Goal: Check status: Check status

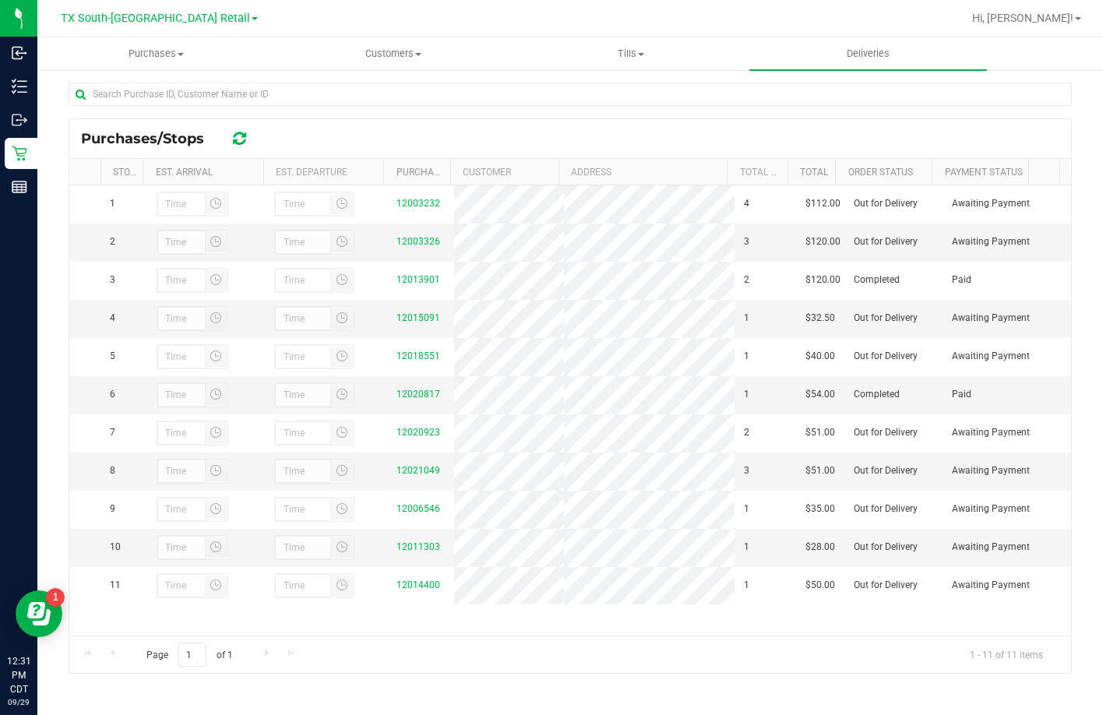
click at [355, 121] on div "Purchases/Stops" at bounding box center [569, 138] width 1001 height 39
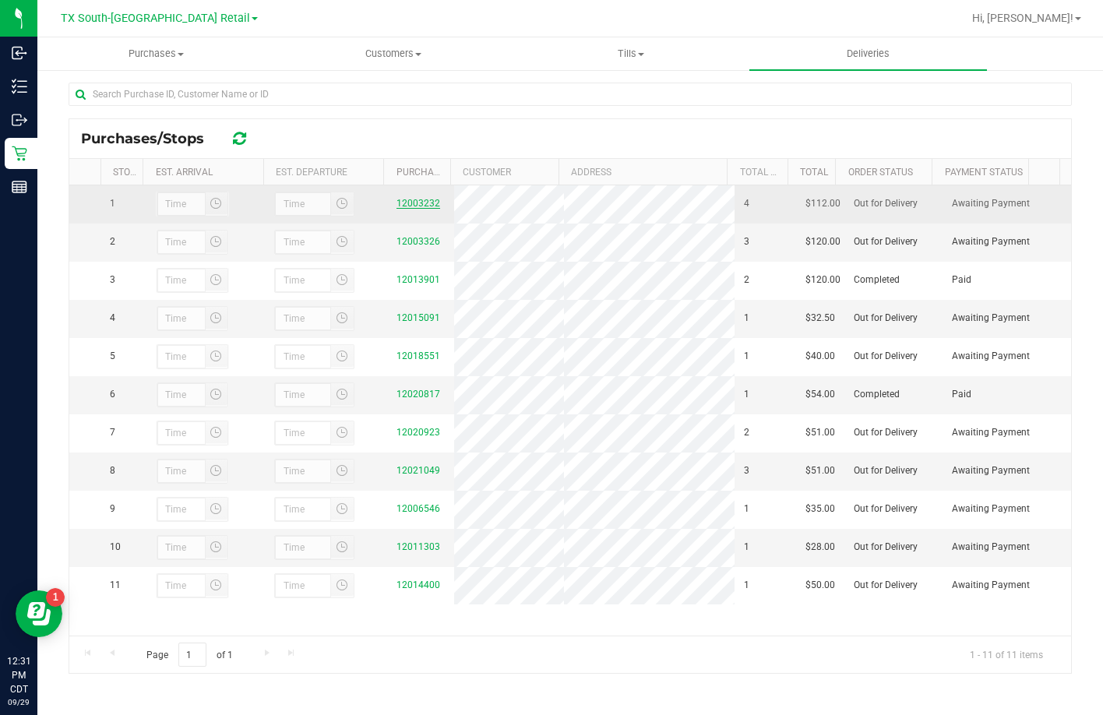
click at [427, 208] on link "12003232" at bounding box center [418, 203] width 44 height 11
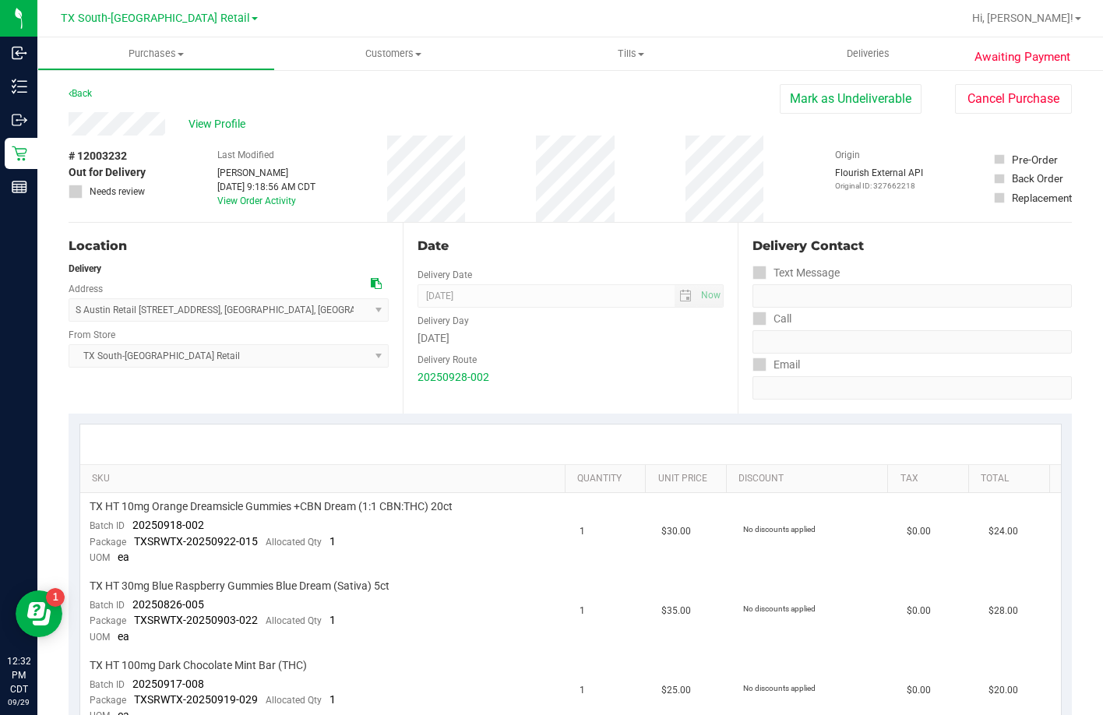
click at [290, 252] on div "Location" at bounding box center [229, 246] width 320 height 19
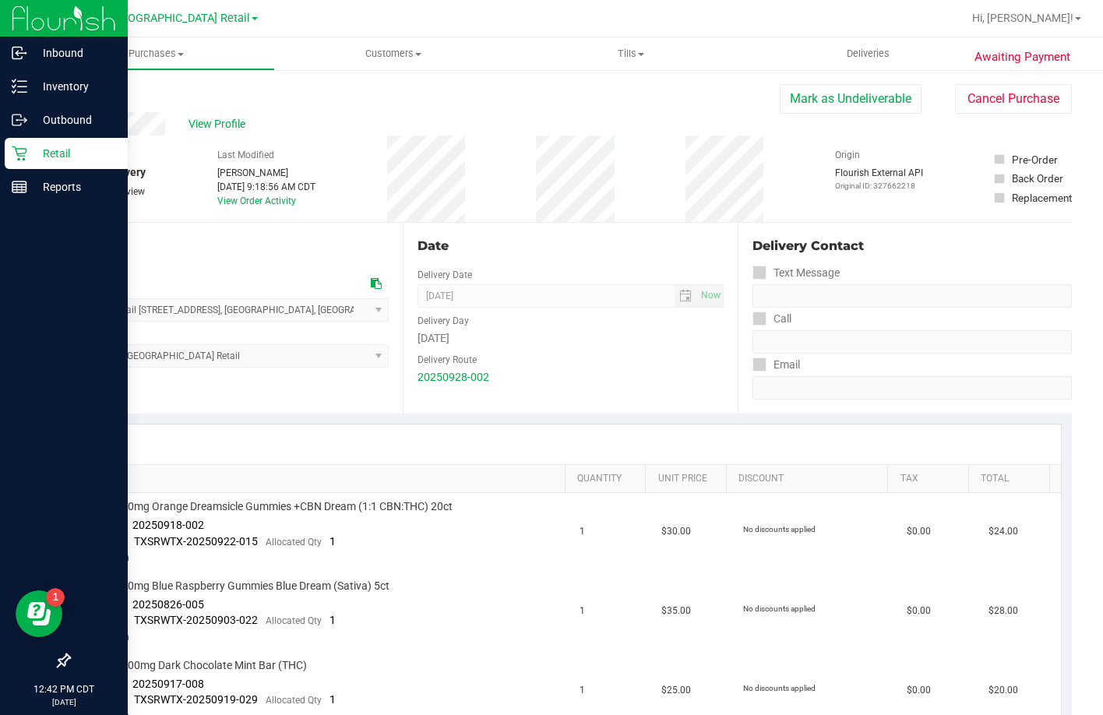
click at [29, 149] on p "Retail" at bounding box center [73, 153] width 93 height 19
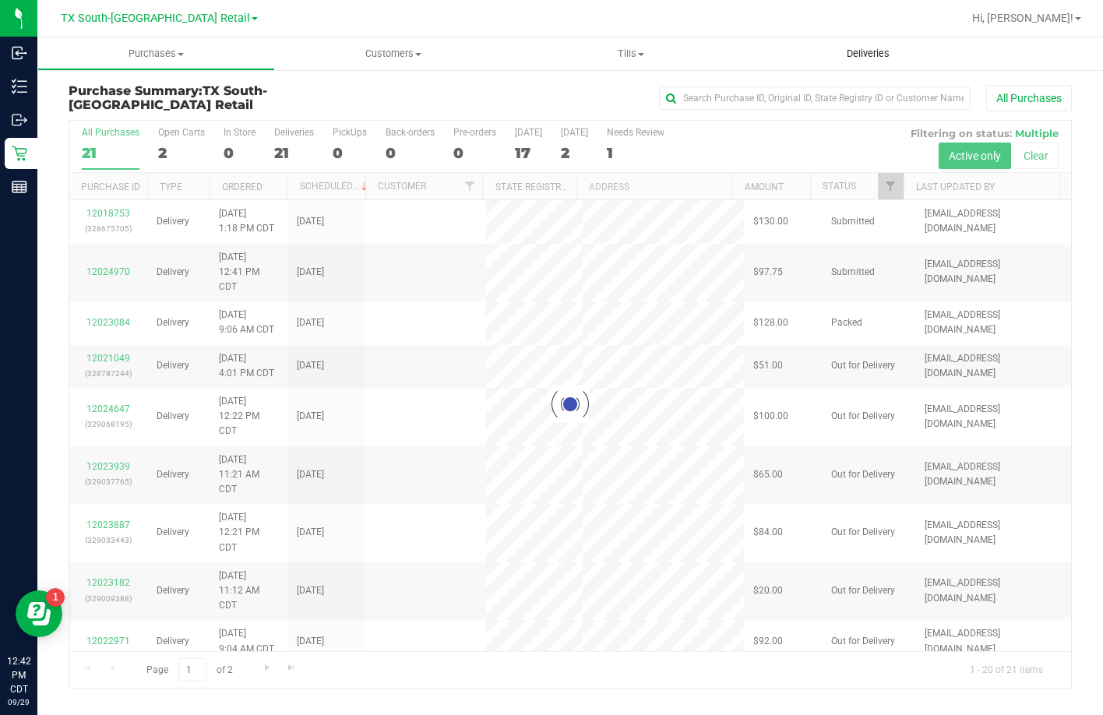
click at [855, 51] on span "Deliveries" at bounding box center [867, 54] width 85 height 14
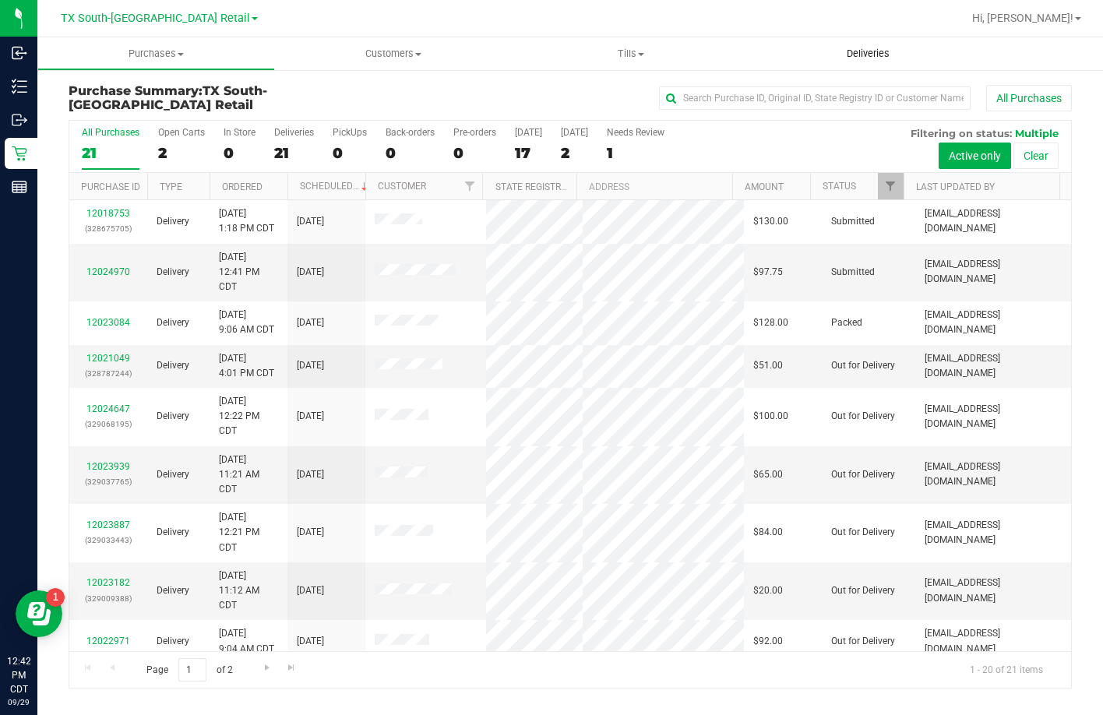
click at [839, 59] on span "Deliveries" at bounding box center [867, 54] width 85 height 14
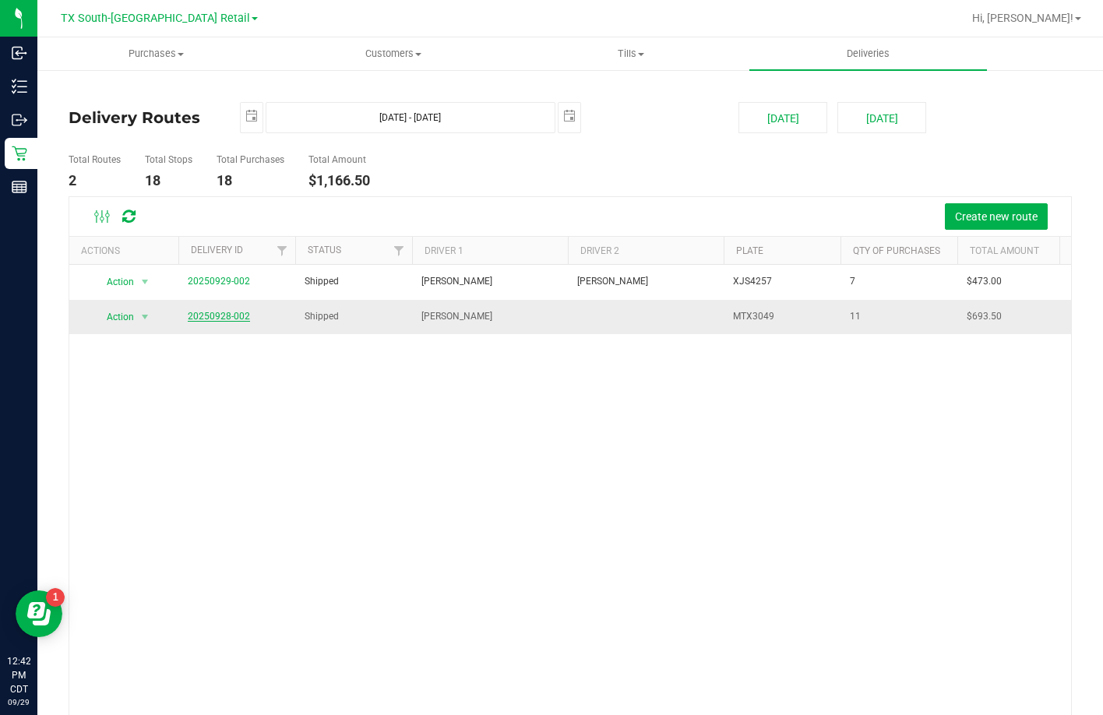
click at [216, 318] on link "20250928-002" at bounding box center [219, 316] width 62 height 11
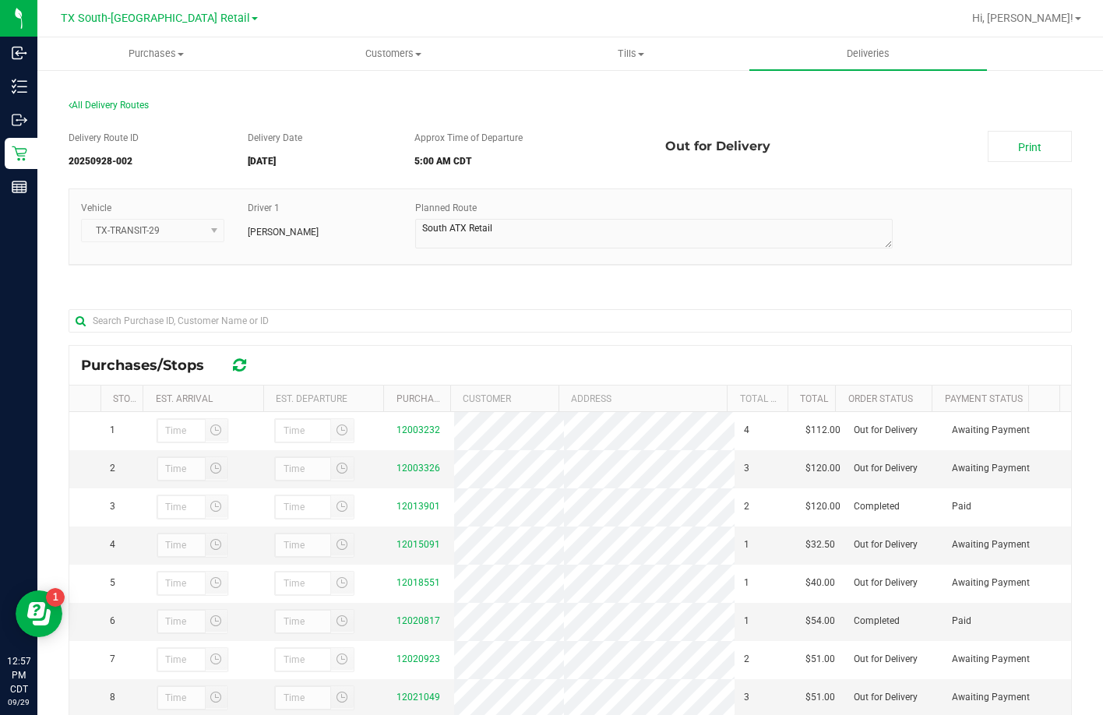
click at [346, 279] on div "Vehicle TX-TRANSIT-29 Driver 1 Reiji Iwaku Planned Route" at bounding box center [570, 234] width 1003 height 92
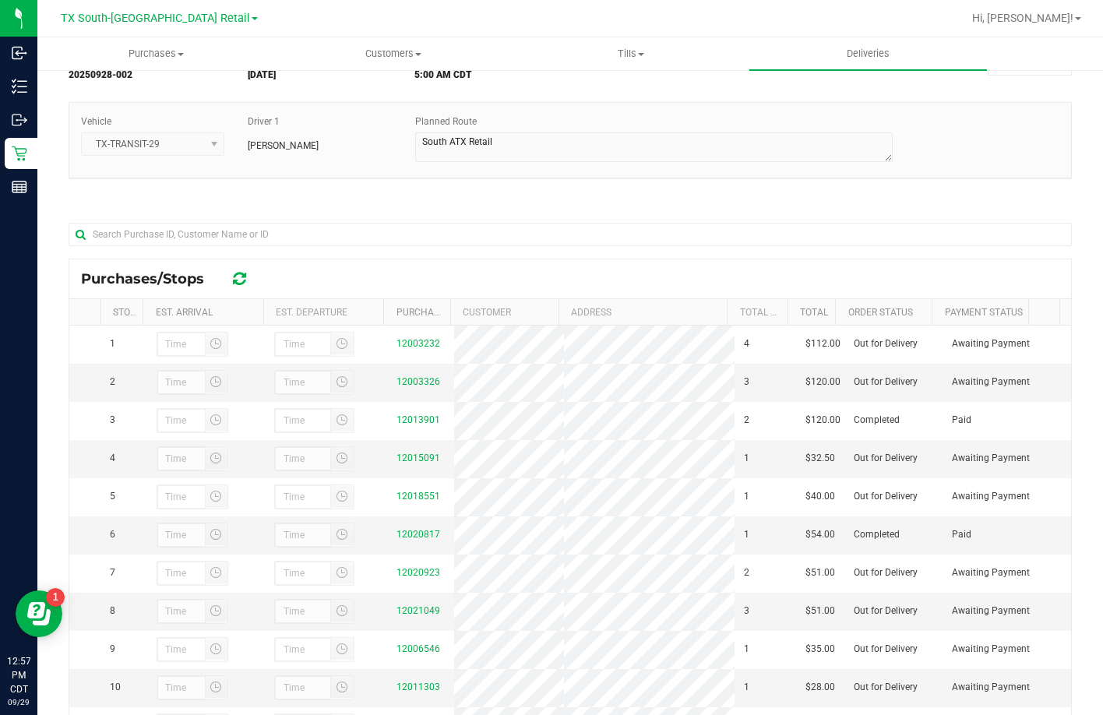
scroll to position [227, 0]
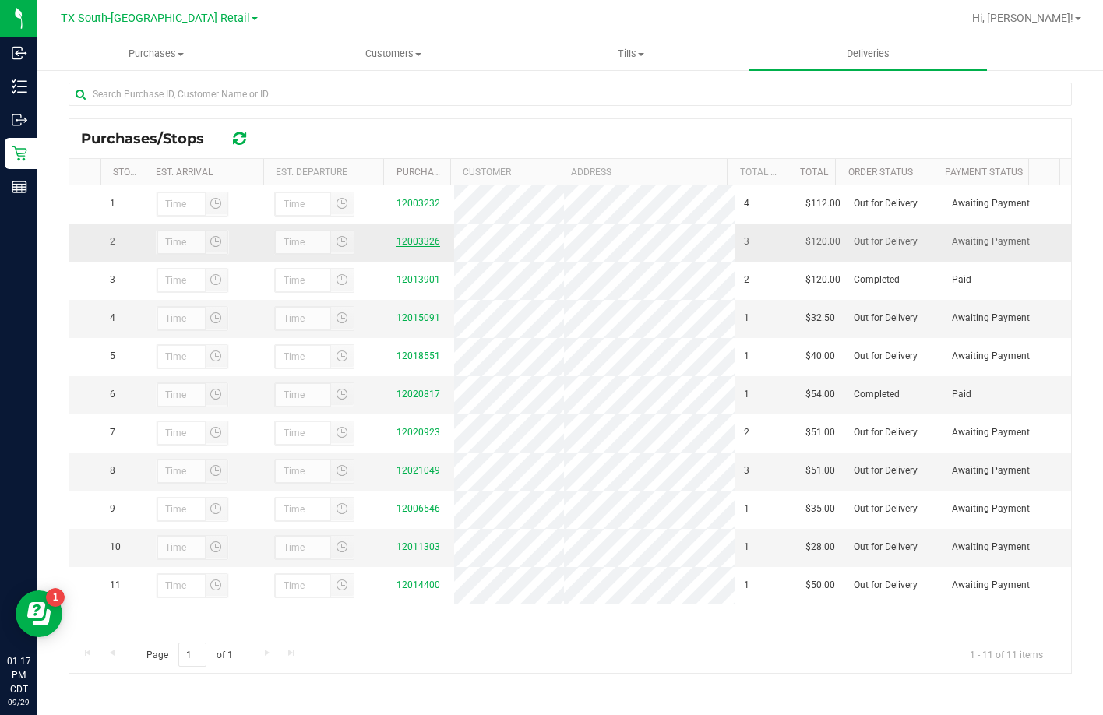
click at [418, 243] on link "12003326" at bounding box center [418, 241] width 44 height 11
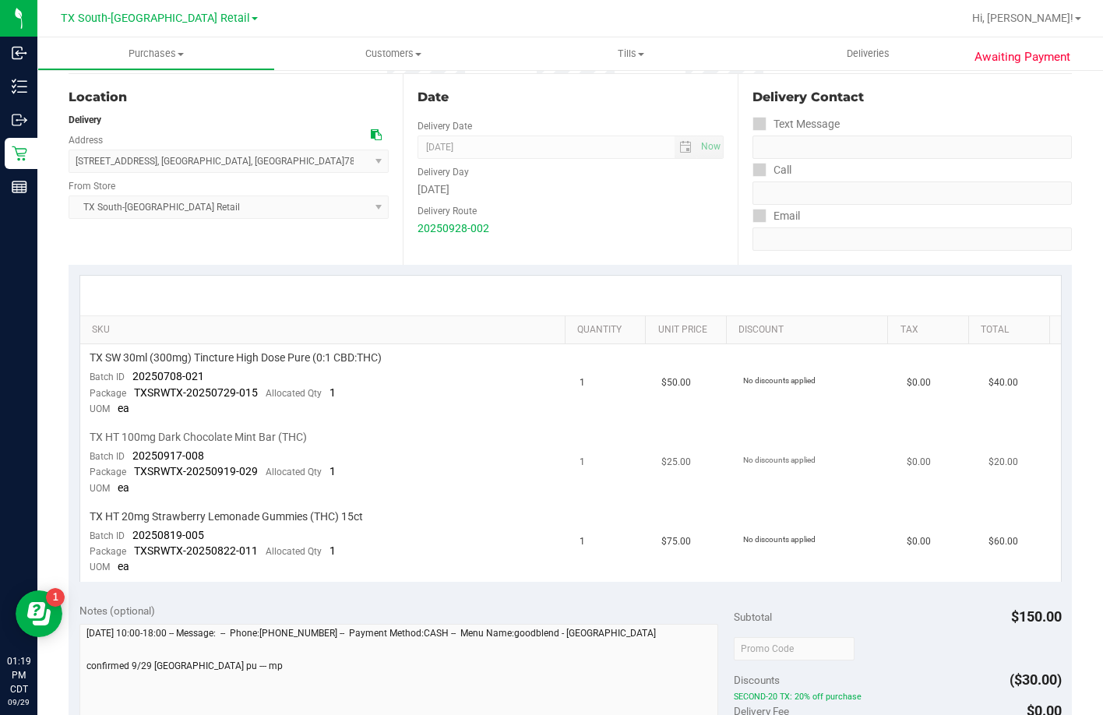
scroll to position [234, 0]
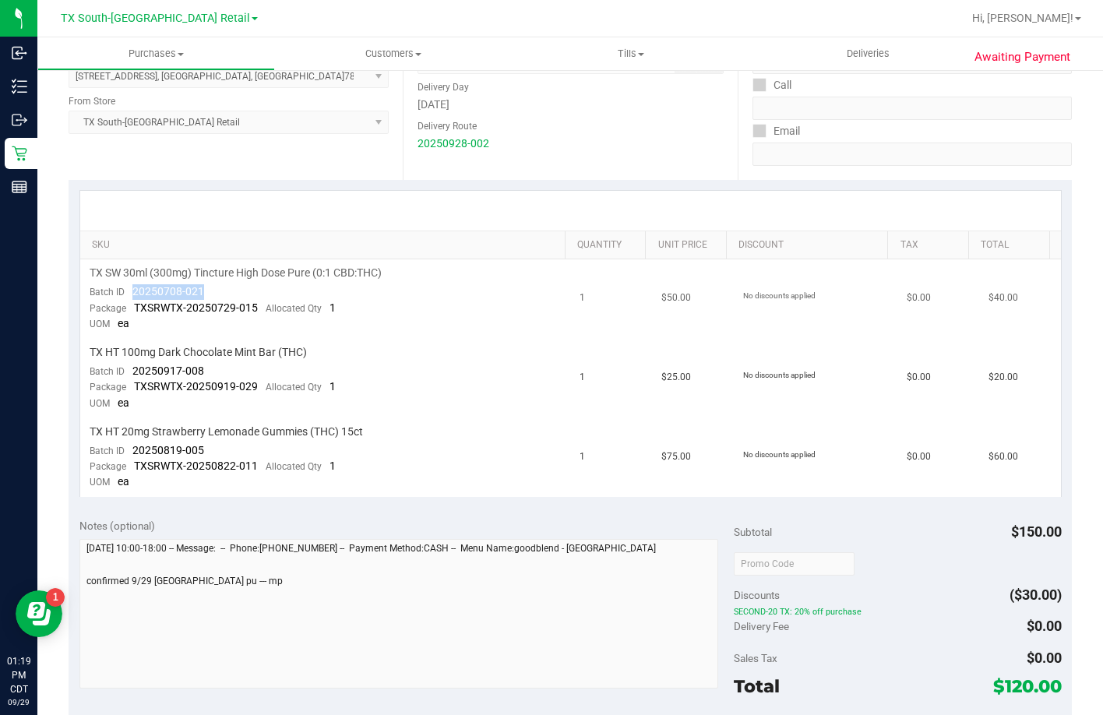
drag, startPoint x: 214, startPoint y: 282, endPoint x: 130, endPoint y: 286, distance: 84.2
click at [125, 285] on td "TX SW 30ml (300mg) Tincture High Dose Pure (0:1 CBD:THC) Batch ID 20250708-021 …" at bounding box center [325, 298] width 491 height 79
drag, startPoint x: 199, startPoint y: 365, endPoint x: 134, endPoint y: 371, distance: 65.6
click at [134, 371] on td "TX HT 100mg Dark Chocolate Mint Bar (THC) Batch ID 20250917-008 Package TXSRWTX…" at bounding box center [325, 378] width 491 height 79
drag, startPoint x: 208, startPoint y: 452, endPoint x: 134, endPoint y: 455, distance: 74.0
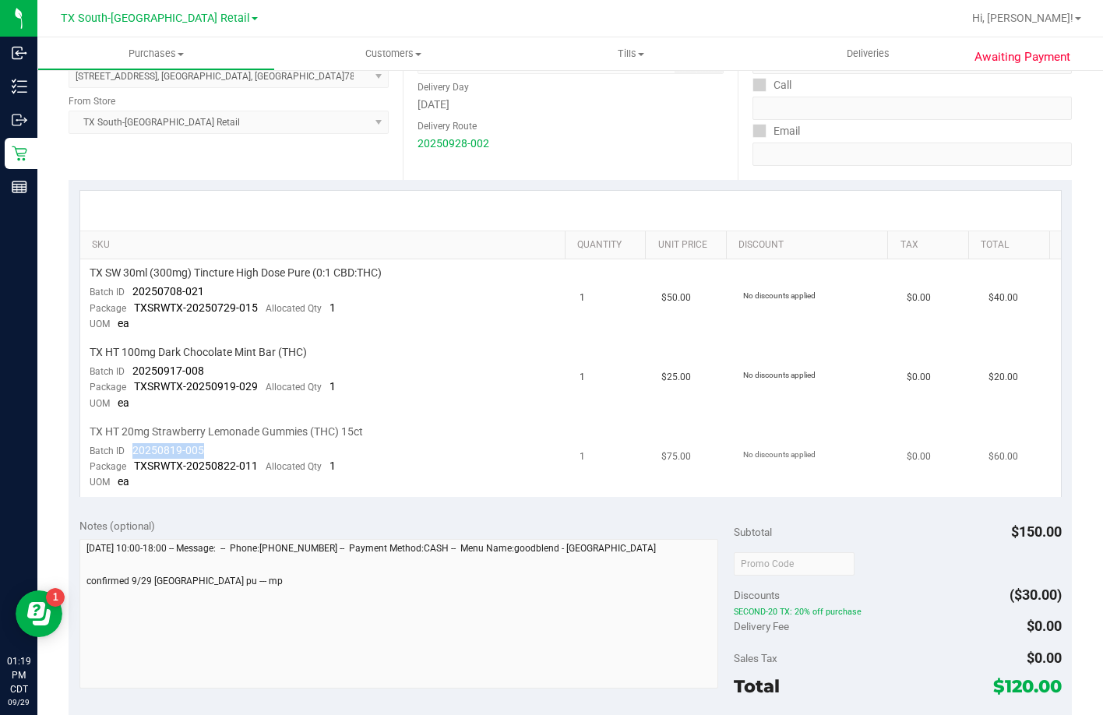
click at [134, 455] on td "TX HT 20mg Strawberry Lemonade Gummies (THC) 15ct Batch ID 20250819-005 Package…" at bounding box center [325, 457] width 491 height 79
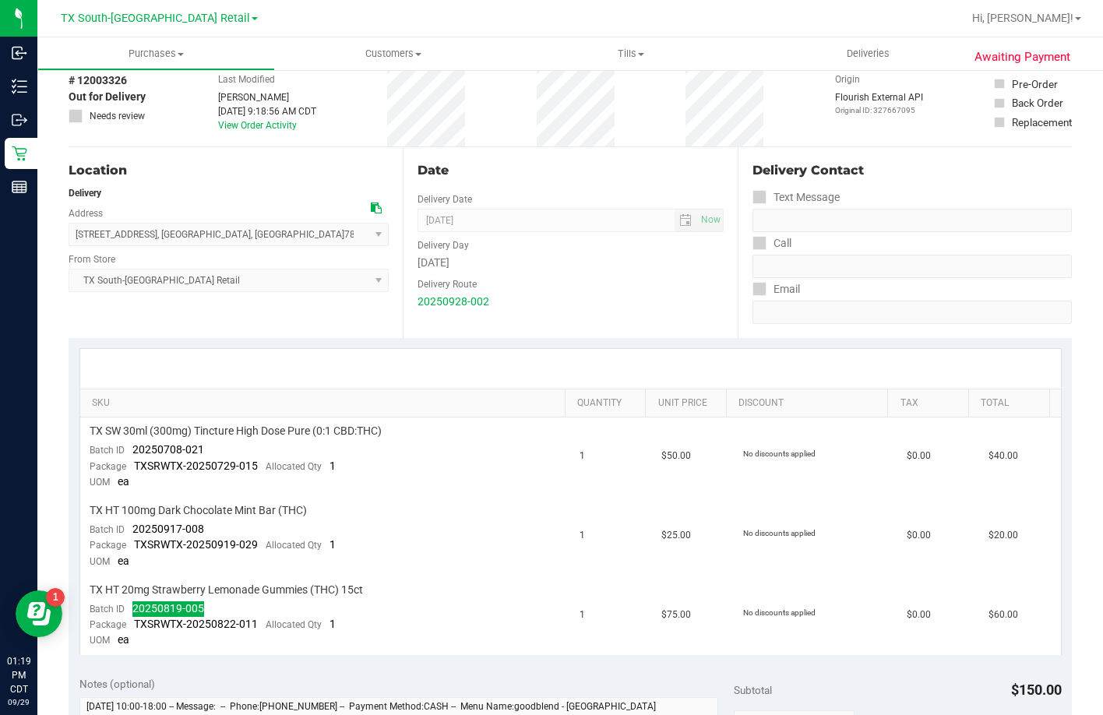
scroll to position [0, 0]
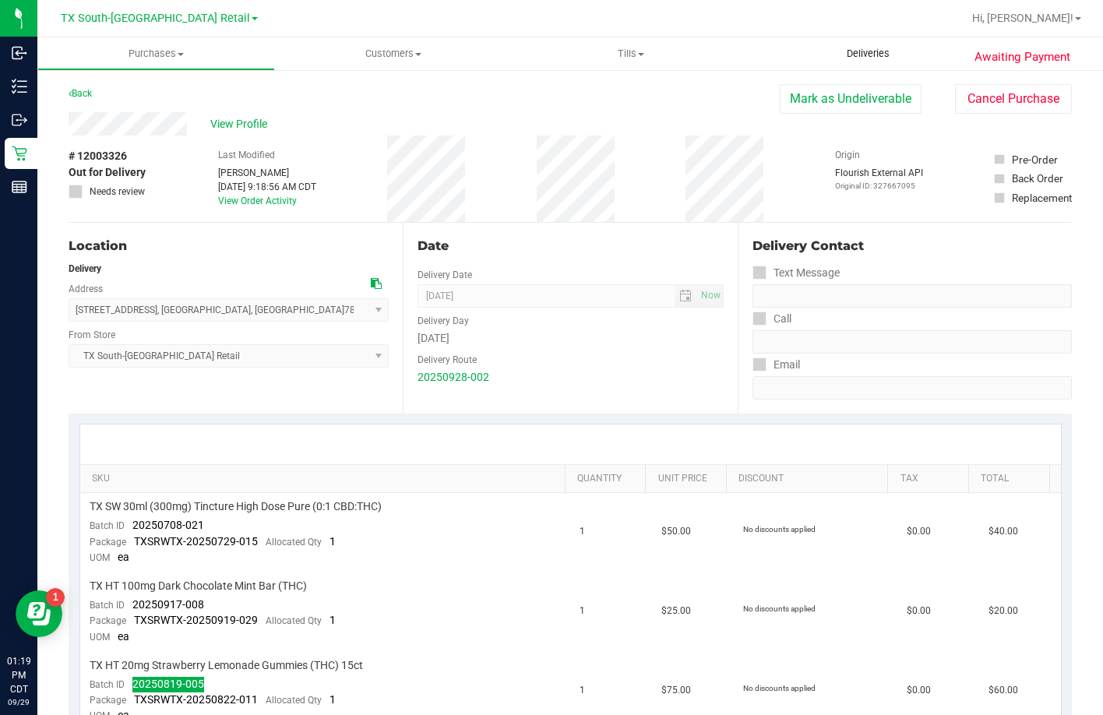
click at [833, 50] on span "Deliveries" at bounding box center [867, 54] width 85 height 14
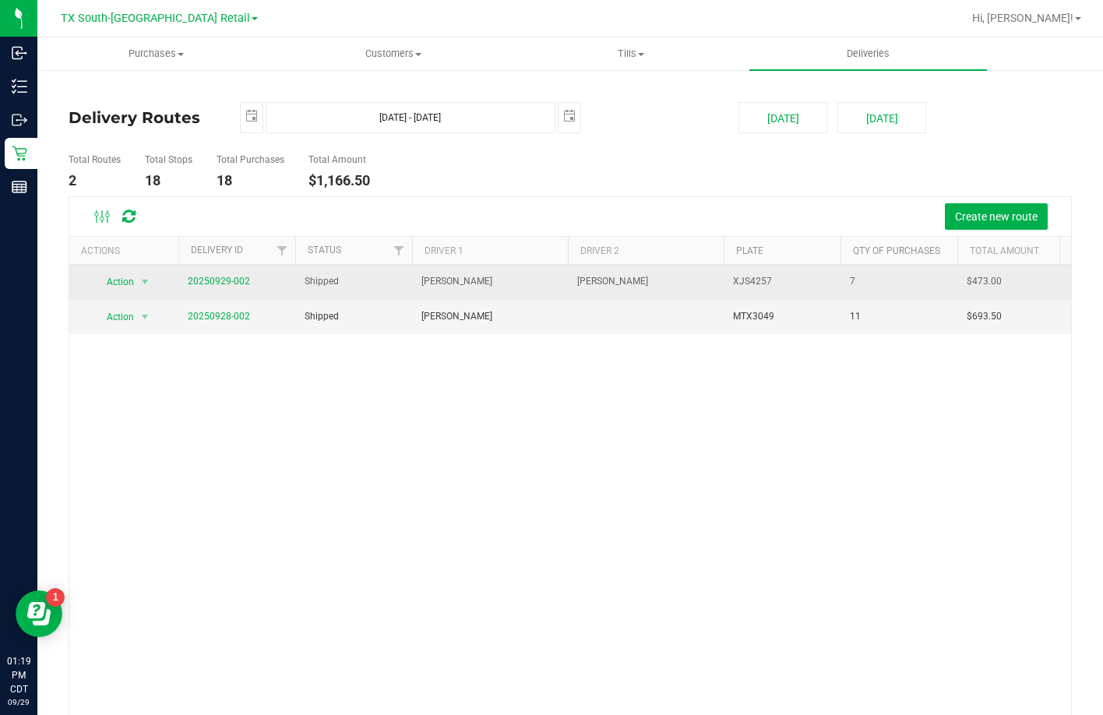
click at [211, 292] on td "20250929-002" at bounding box center [236, 282] width 117 height 35
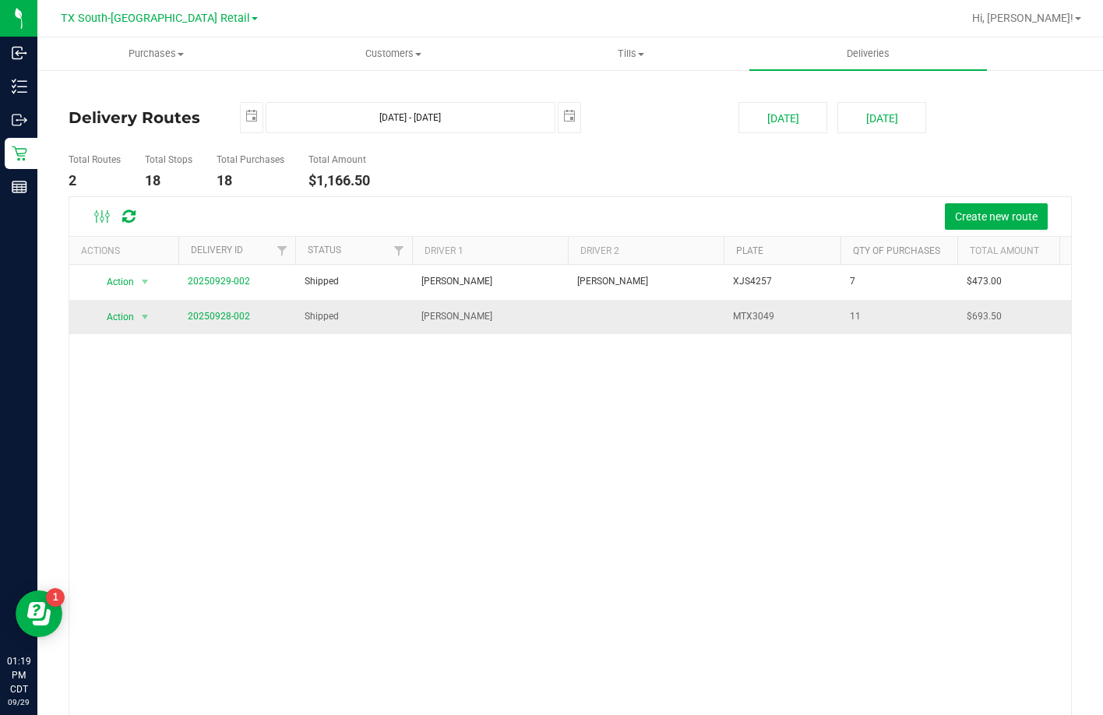
click at [207, 309] on span "20250928-002" at bounding box center [219, 316] width 62 height 15
click at [207, 318] on link "20250928-002" at bounding box center [219, 316] width 62 height 11
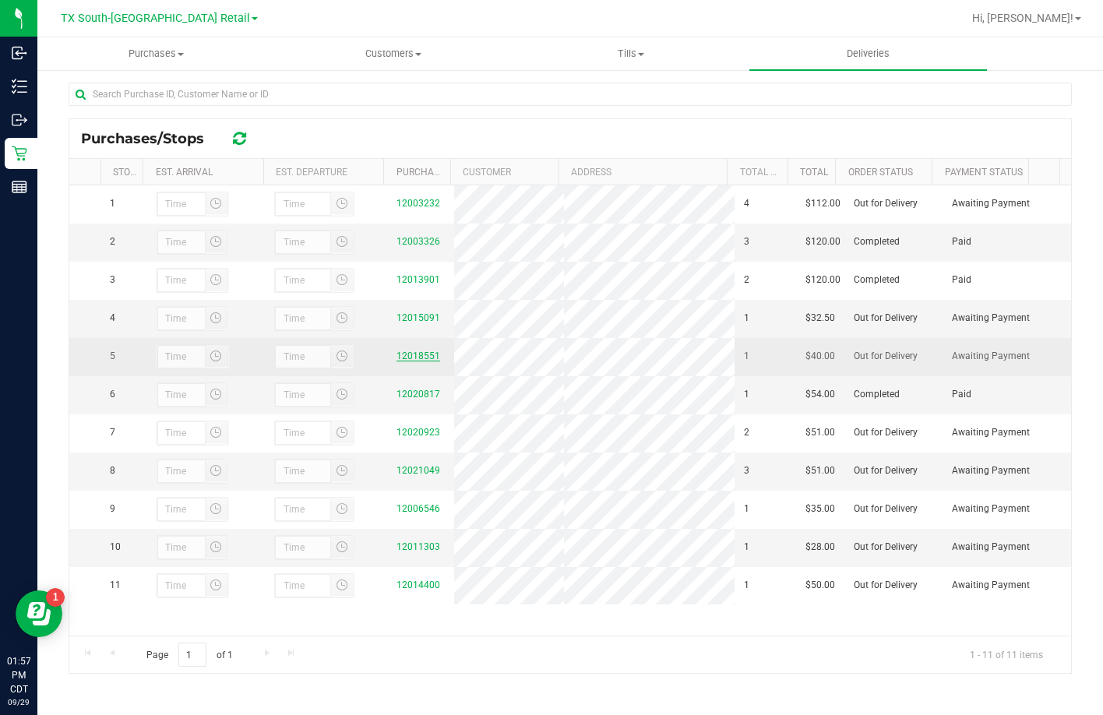
click at [414, 361] on link "12018551" at bounding box center [418, 355] width 44 height 11
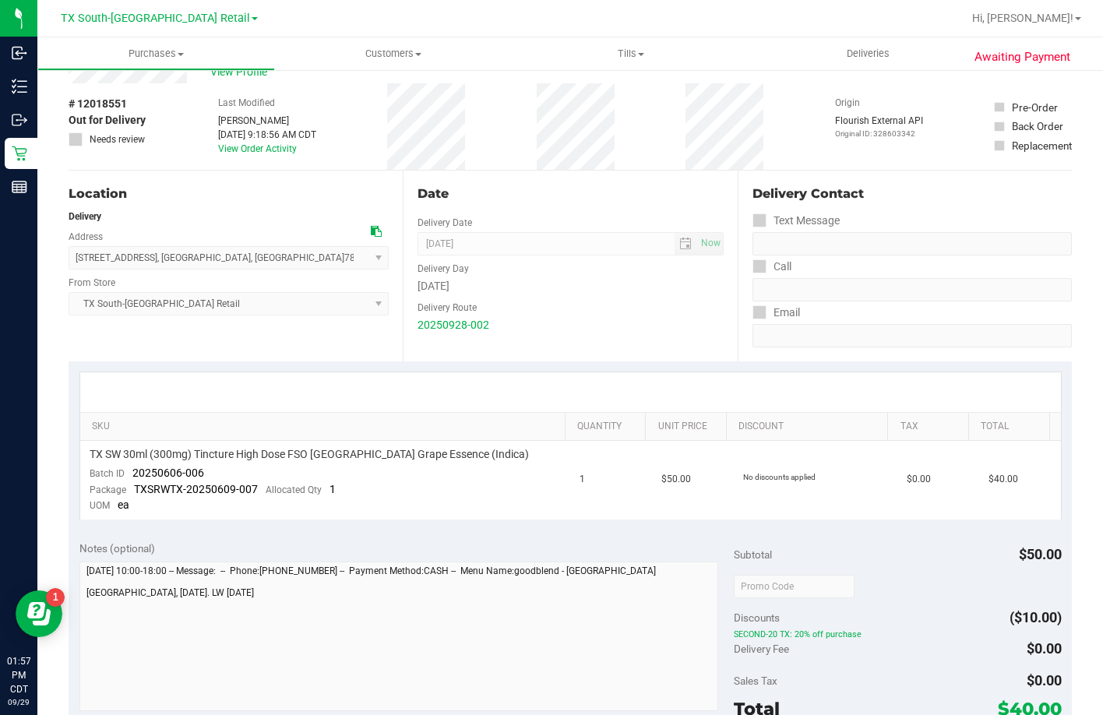
scroll to position [234, 0]
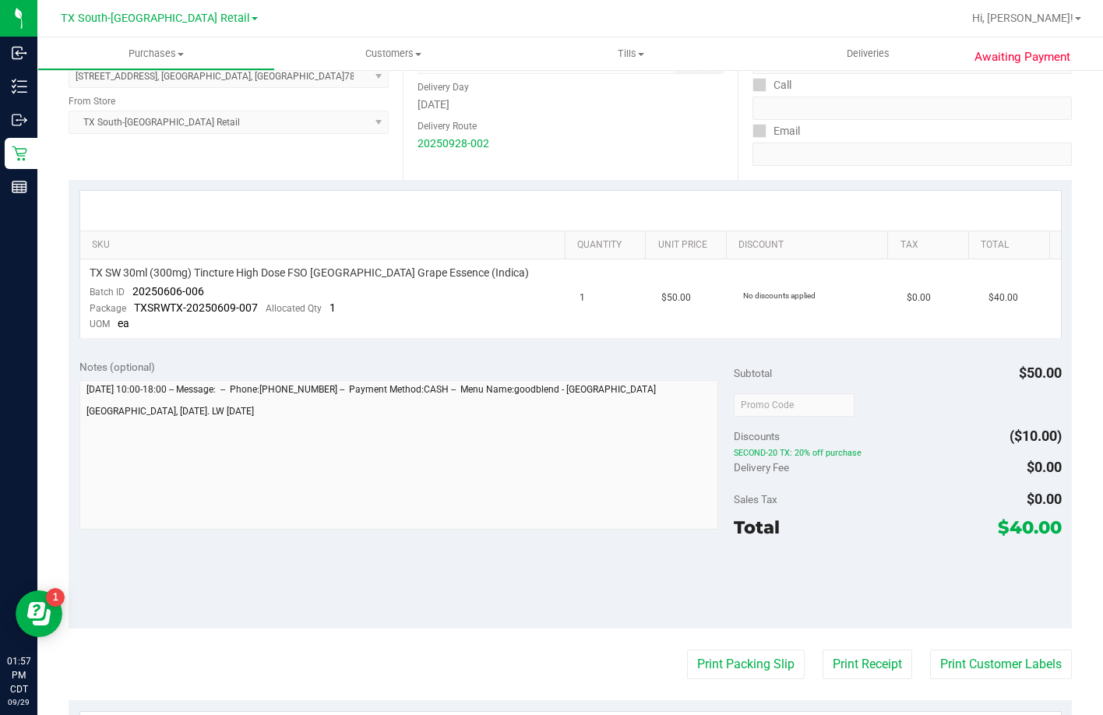
click at [589, 343] on div "SKU Quantity Unit Price Discount Tax Total TX SW 30ml (300mg) Tincture High Dos…" at bounding box center [570, 264] width 1003 height 169
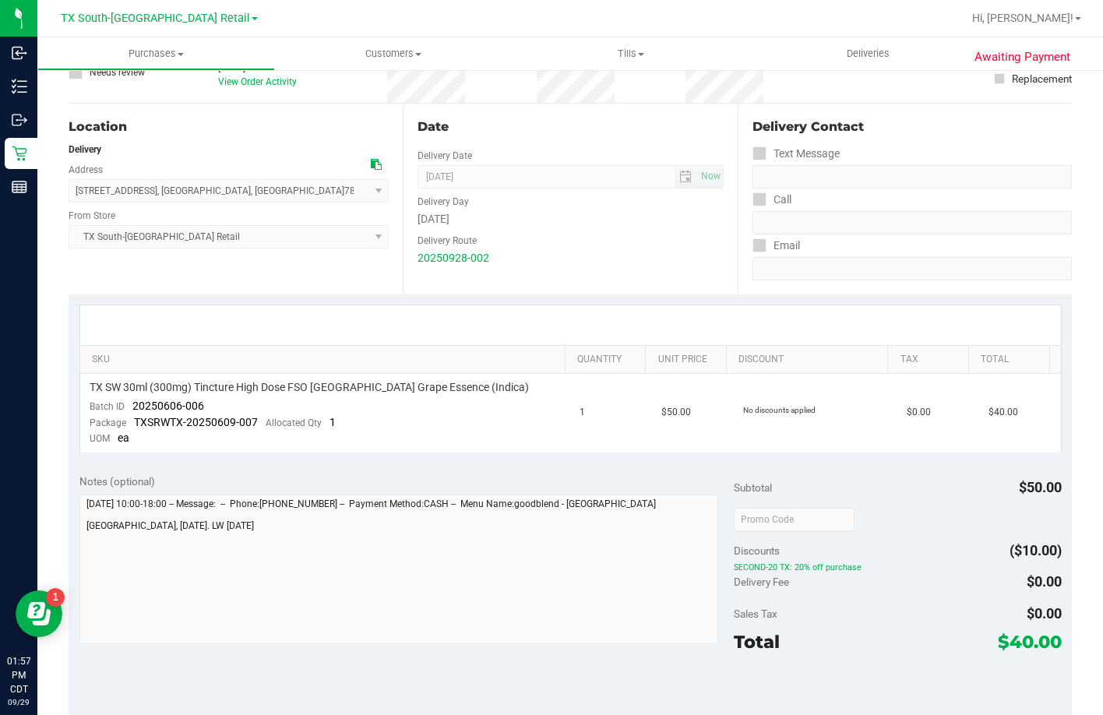
scroll to position [0, 0]
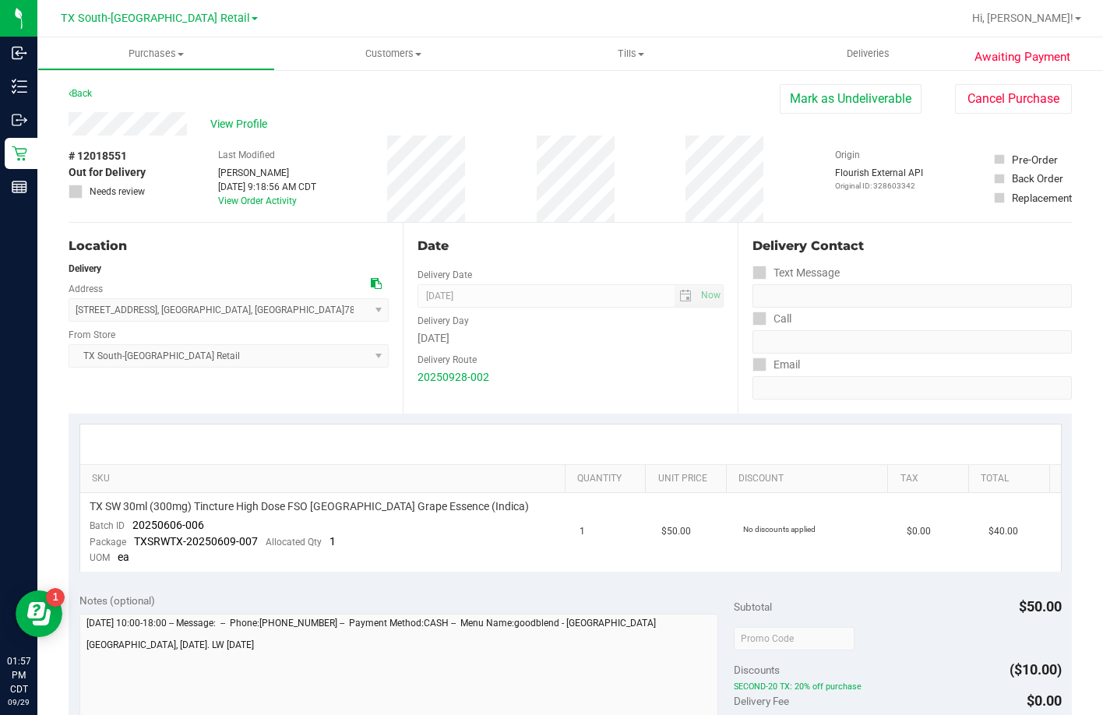
click at [235, 406] on div "Location Delivery Address 7105 E. Riverside Dr. , Austin , TX 78741 Select addr…" at bounding box center [236, 318] width 334 height 191
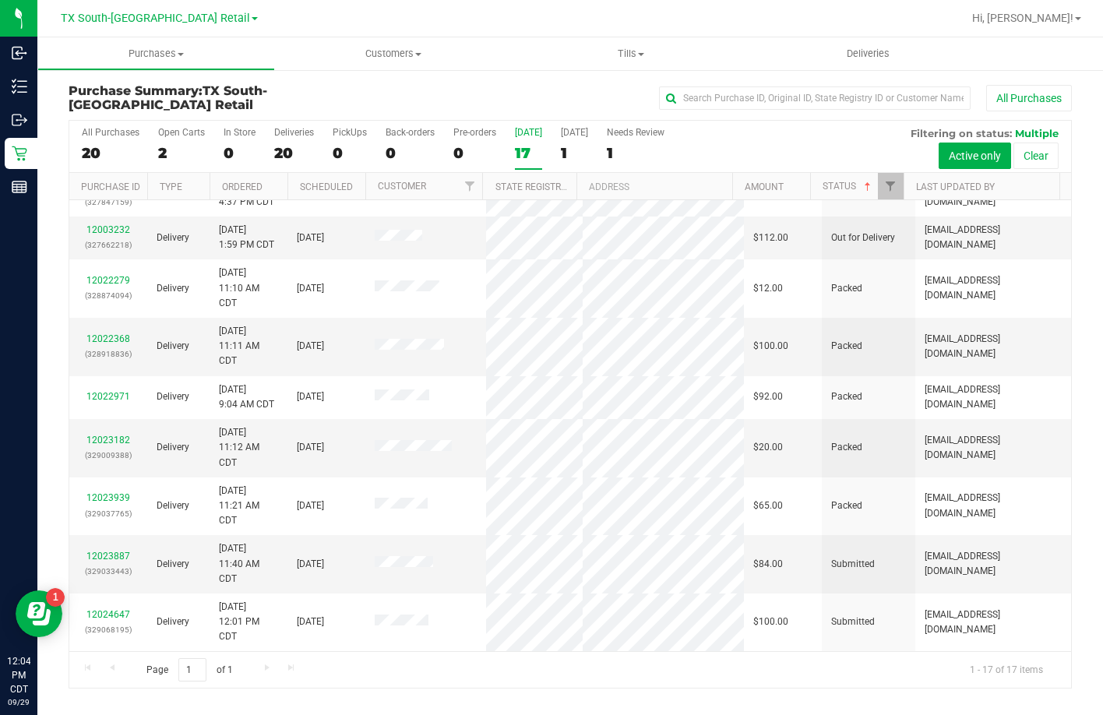
scroll to position [477, 0]
click at [522, 147] on div "17" at bounding box center [528, 153] width 27 height 18
click at [0, 0] on input "Today 17" at bounding box center [0, 0] width 0 height 0
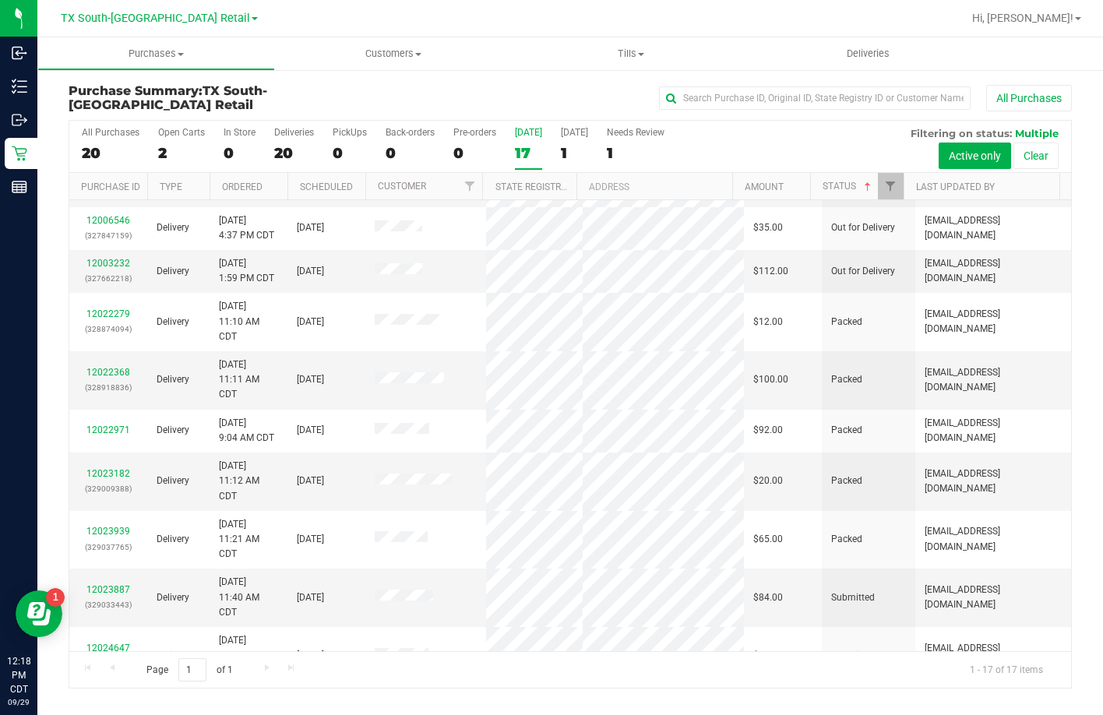
scroll to position [467, 0]
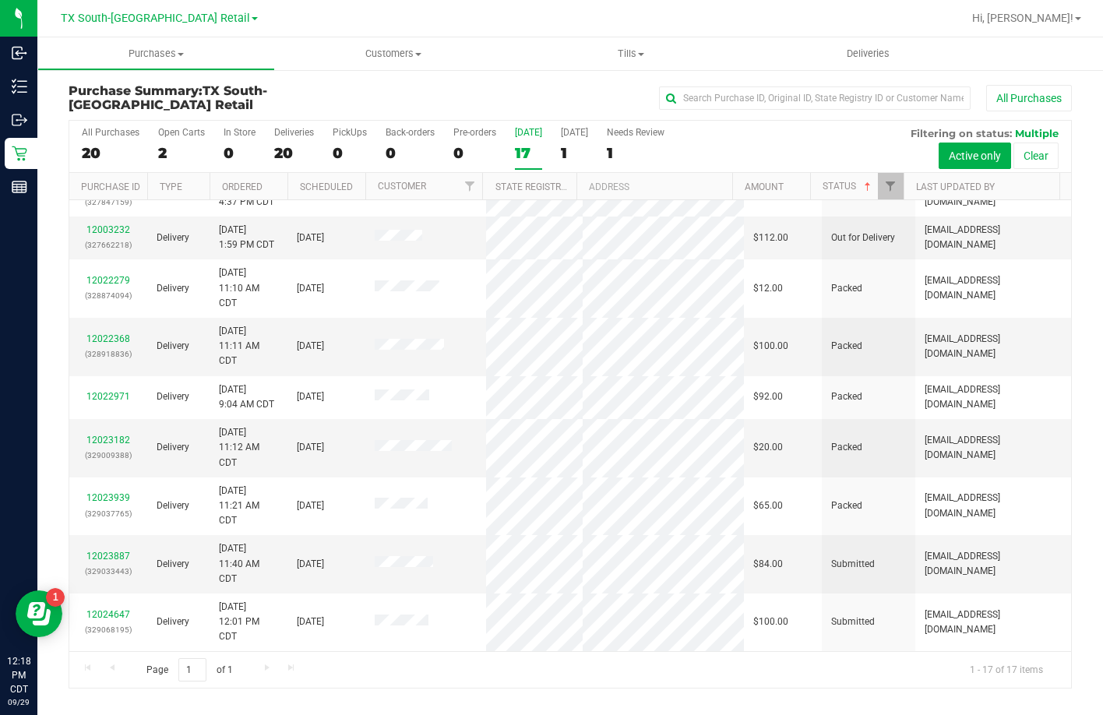
click at [518, 140] on label "Today 17" at bounding box center [528, 148] width 27 height 43
click at [0, 0] on input "Today 17" at bounding box center [0, 0] width 0 height 0
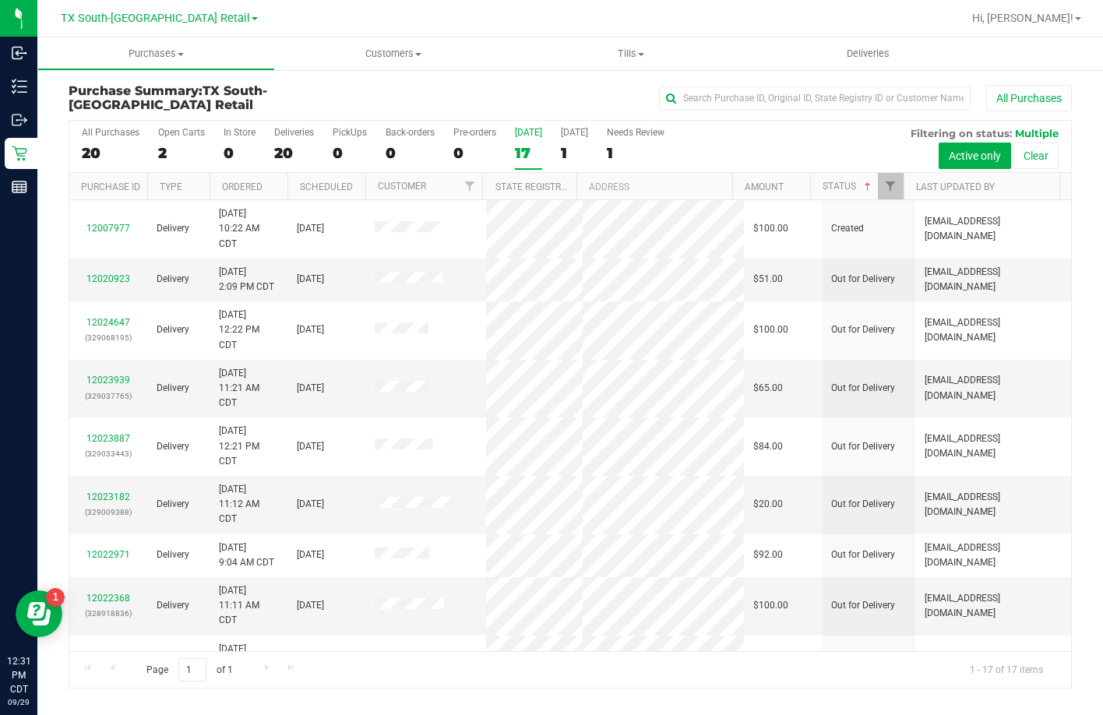
click at [535, 149] on div "17" at bounding box center [528, 153] width 27 height 18
click at [0, 0] on input "Today 17" at bounding box center [0, 0] width 0 height 0
click at [824, 181] on link "Status" at bounding box center [847, 186] width 51 height 11
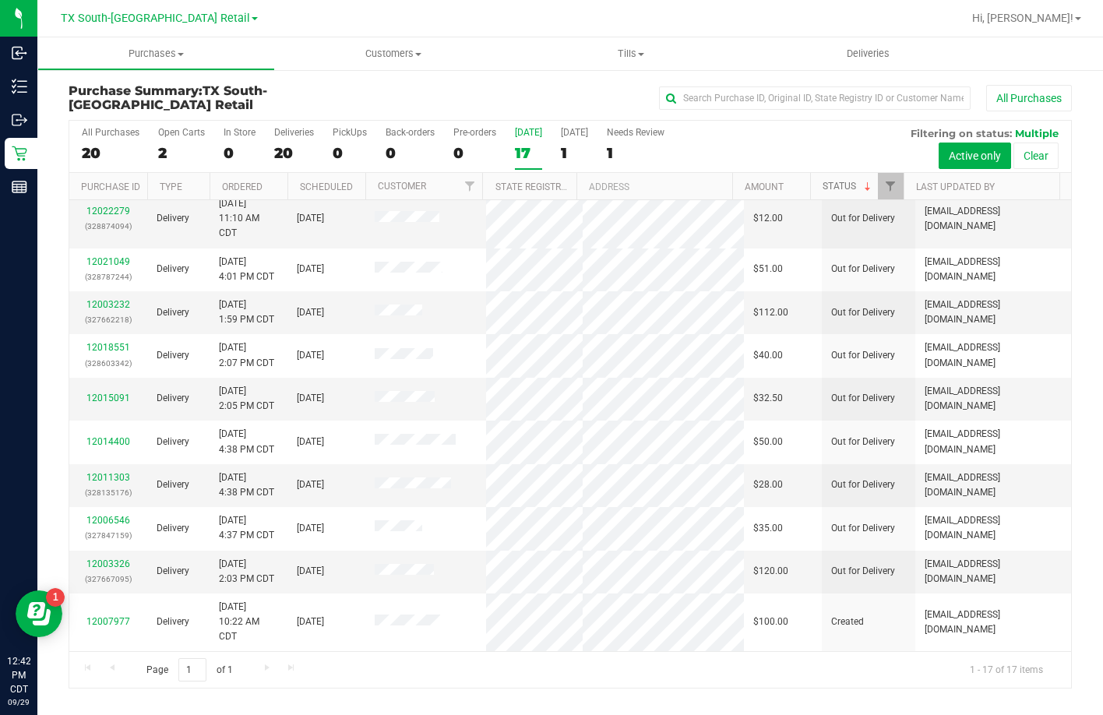
scroll to position [477, 0]
click at [527, 153] on div "17" at bounding box center [528, 153] width 27 height 18
click at [0, 0] on input "Today 17" at bounding box center [0, 0] width 0 height 0
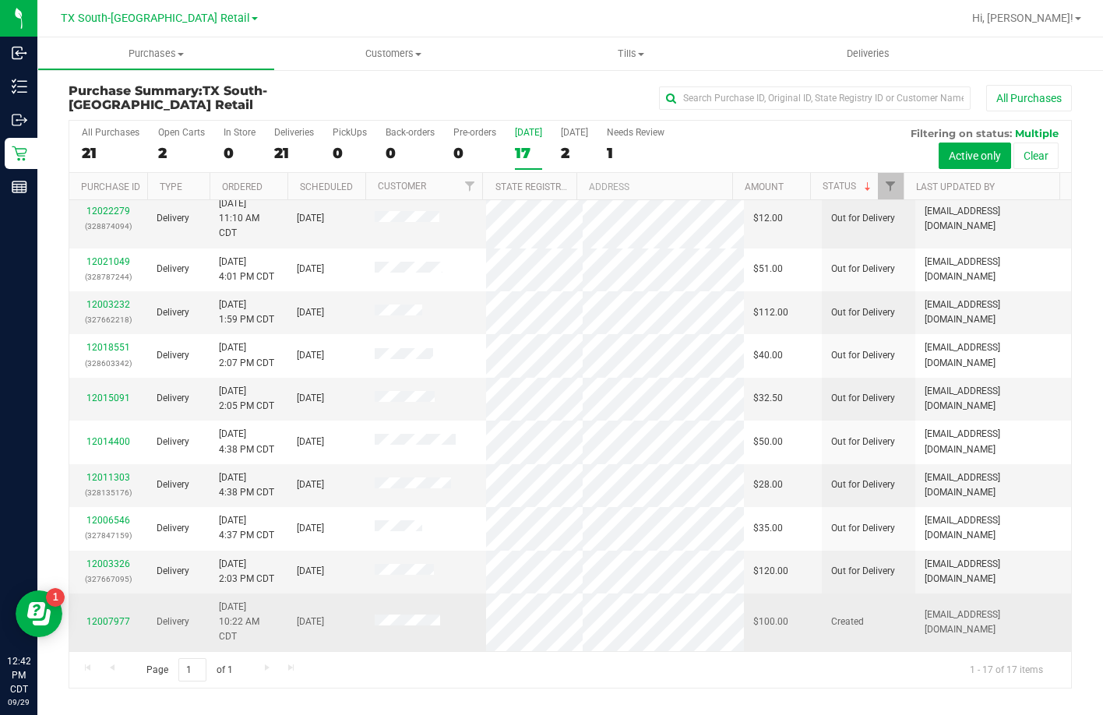
click at [107, 614] on div "12007977" at bounding box center [108, 621] width 59 height 15
click at [105, 622] on link "12007977" at bounding box center [108, 621] width 44 height 11
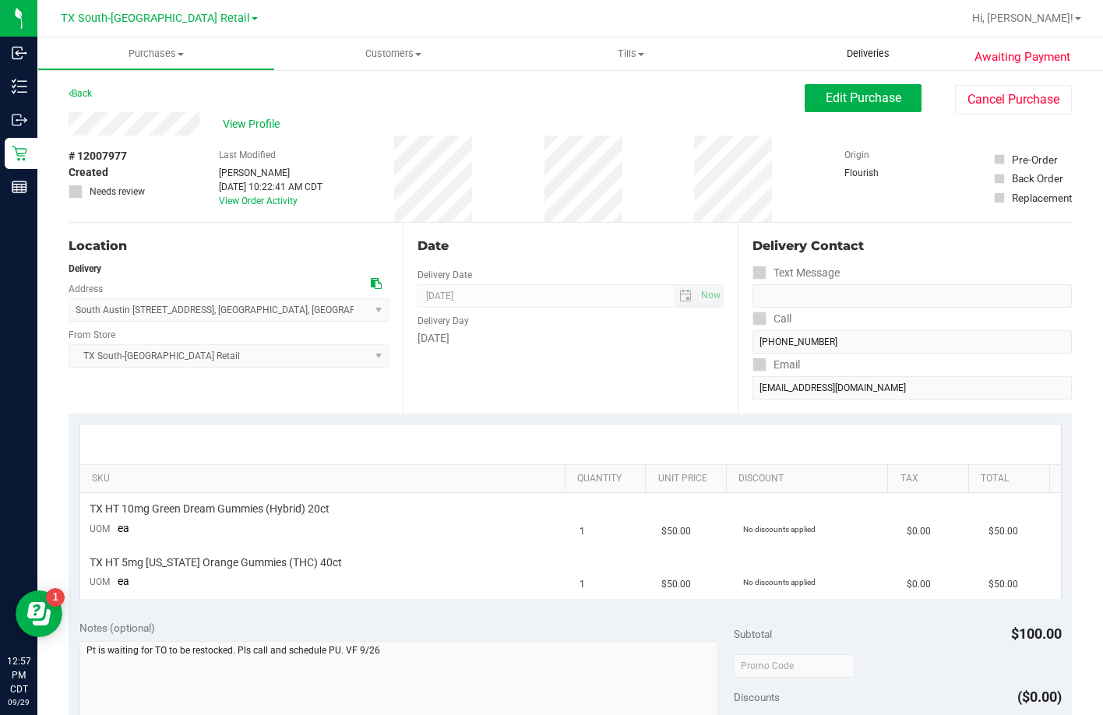
click at [883, 48] on span "Deliveries" at bounding box center [867, 54] width 85 height 14
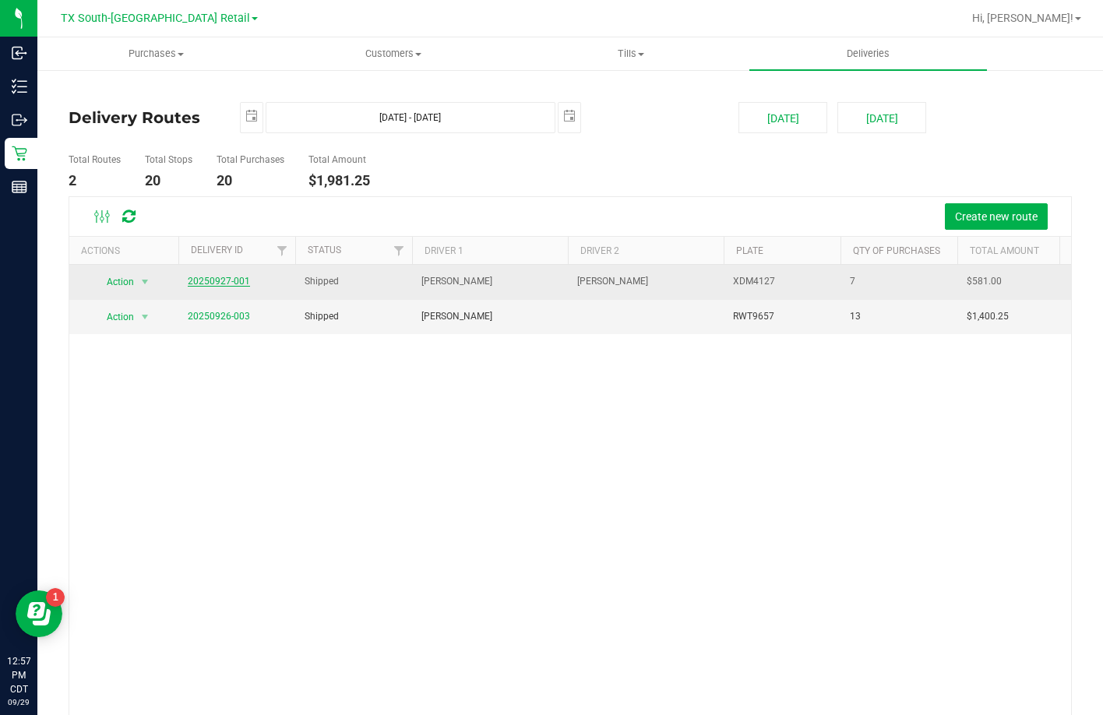
click at [197, 279] on link "20250927-001" at bounding box center [219, 281] width 62 height 11
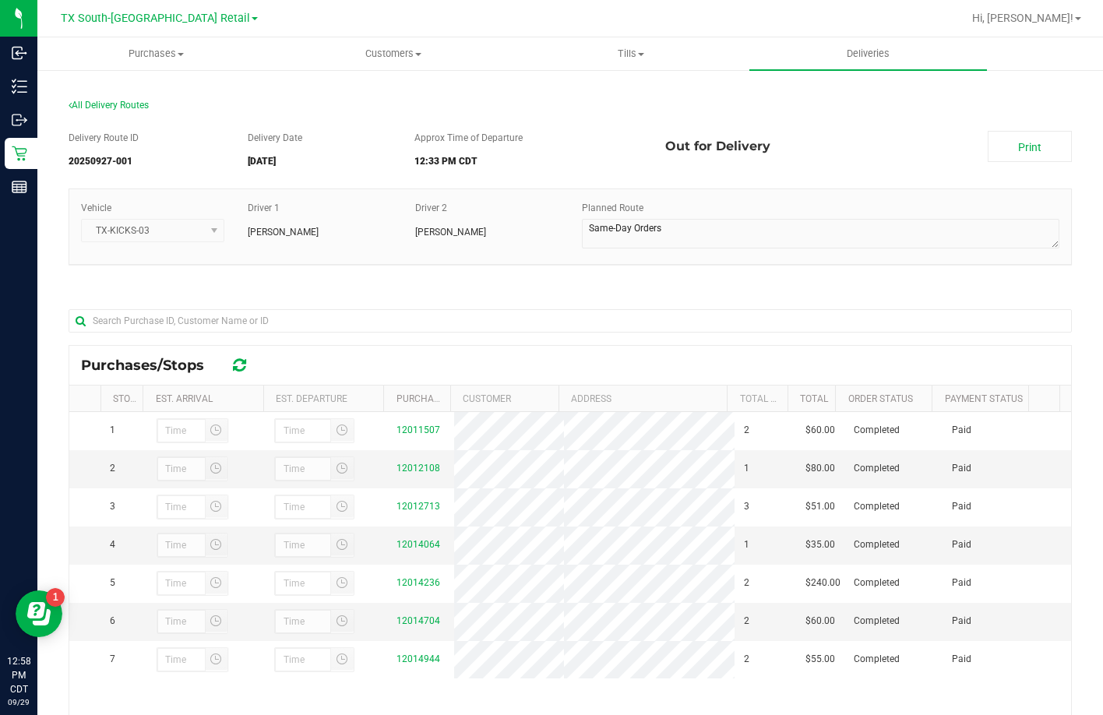
click at [916, 30] on div at bounding box center [620, 18] width 683 height 30
click at [839, 58] on span "Deliveries" at bounding box center [867, 54] width 85 height 14
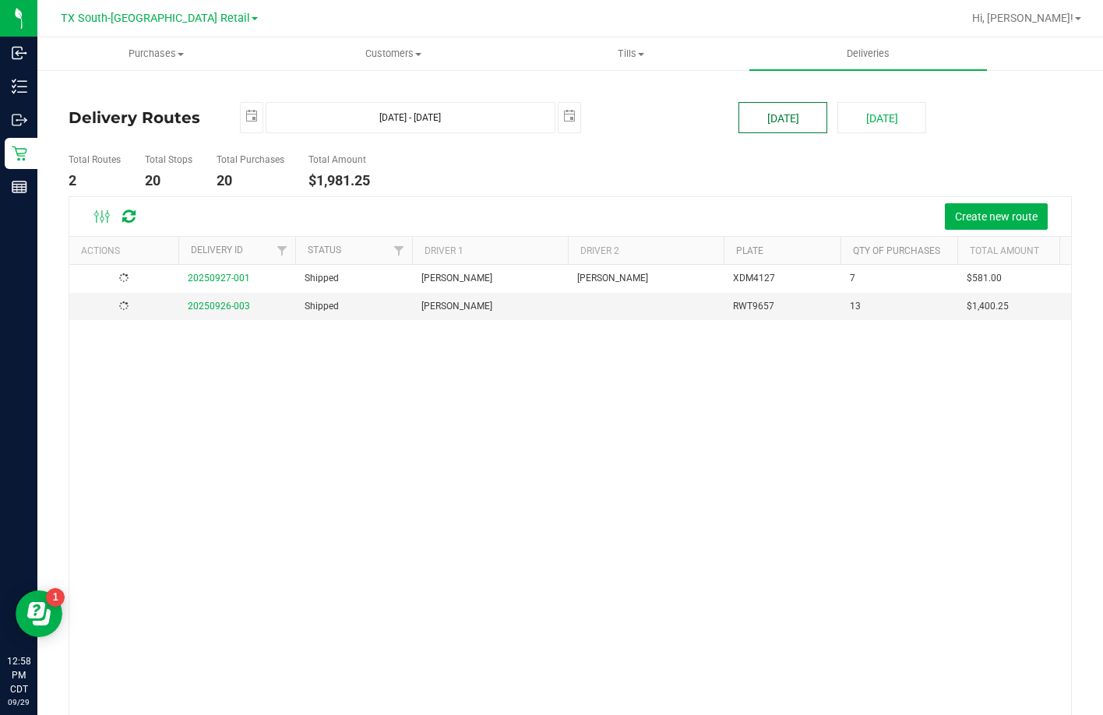
click at [749, 120] on button "[DATE]" at bounding box center [782, 117] width 89 height 31
type input "[DATE] - [DATE]"
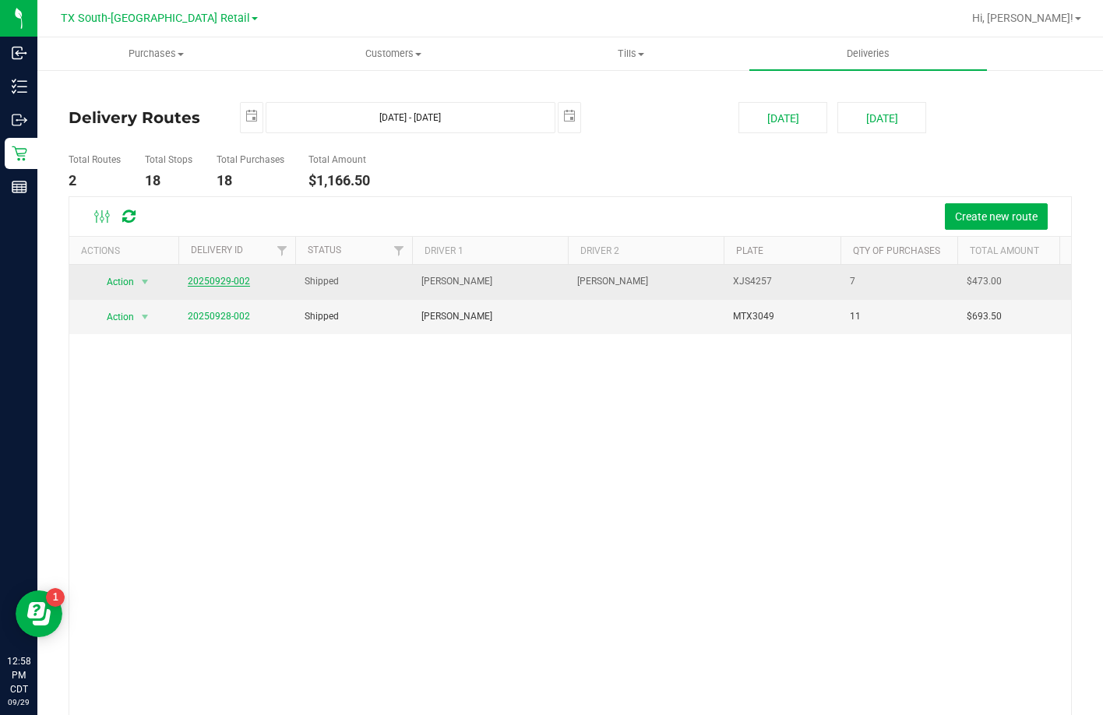
click at [212, 277] on link "20250929-002" at bounding box center [219, 281] width 62 height 11
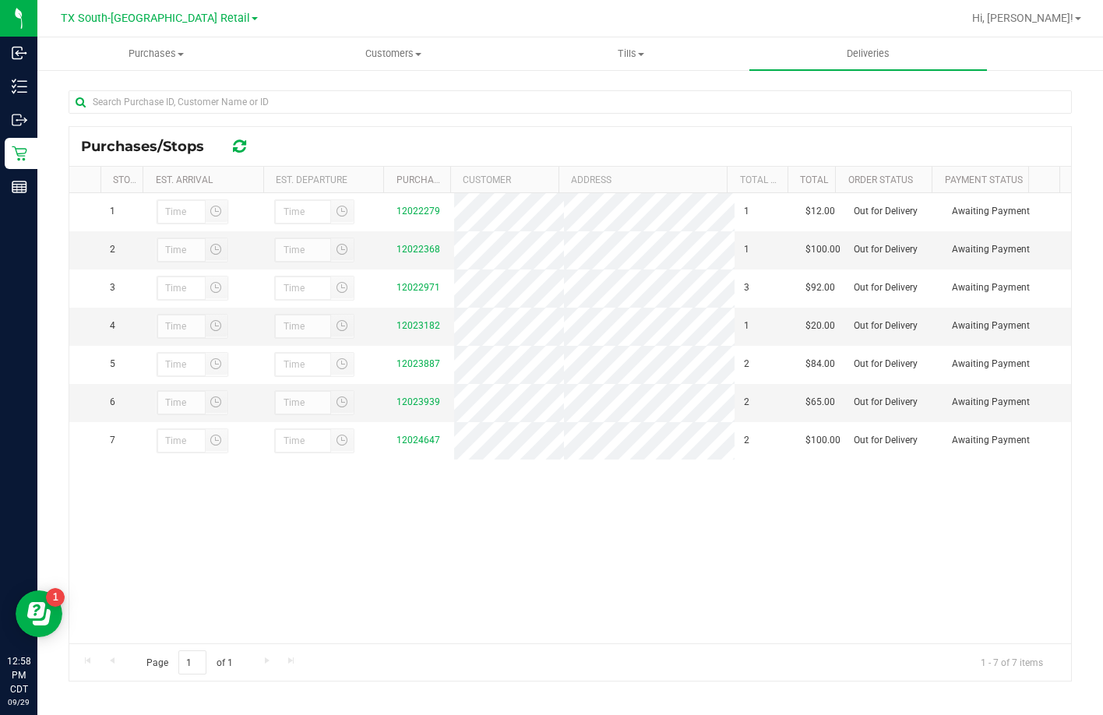
scroll to position [227, 0]
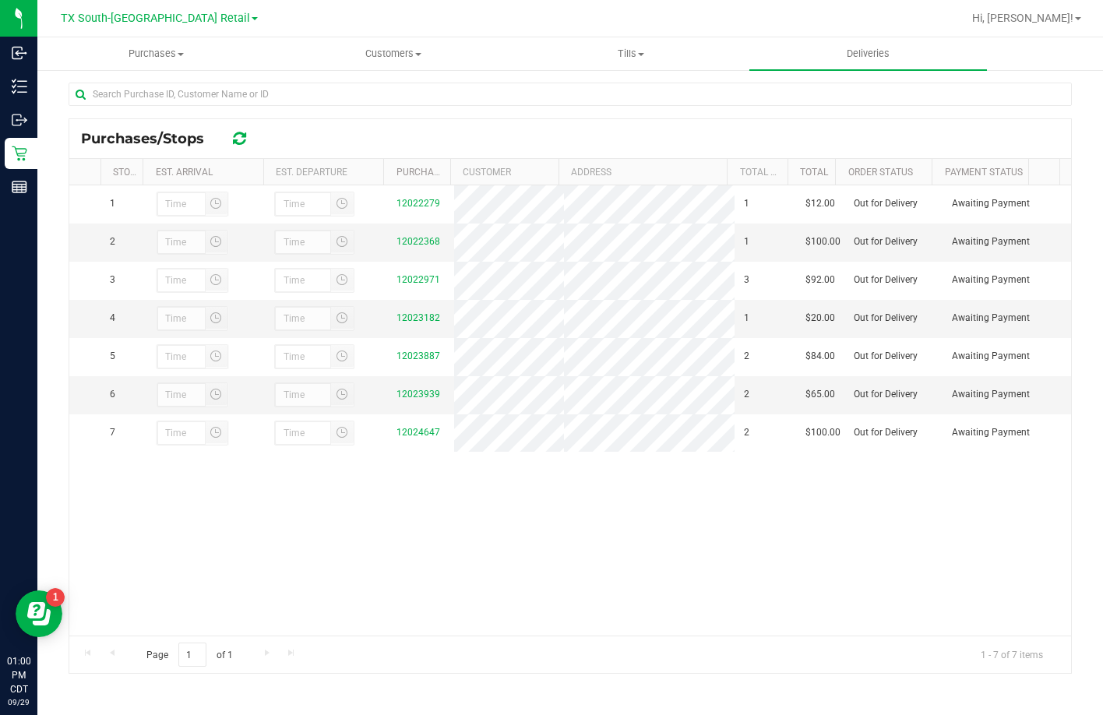
click at [422, 522] on div "1 12022279 1 $12.00 Out for Delivery Awaiting Payment 2 12022368 1 $100.00 Out …" at bounding box center [569, 410] width 1001 height 450
click at [422, 525] on div "1 12022279 1 $12.00 Out for Delivery Awaiting Payment 2 12022368 1 $100.00 Out …" at bounding box center [569, 410] width 1001 height 450
click at [307, 120] on div "Purchases/Stops" at bounding box center [569, 138] width 1001 height 39
click at [248, 131] on div at bounding box center [239, 138] width 24 height 19
click at [243, 144] on icon at bounding box center [239, 139] width 13 height 16
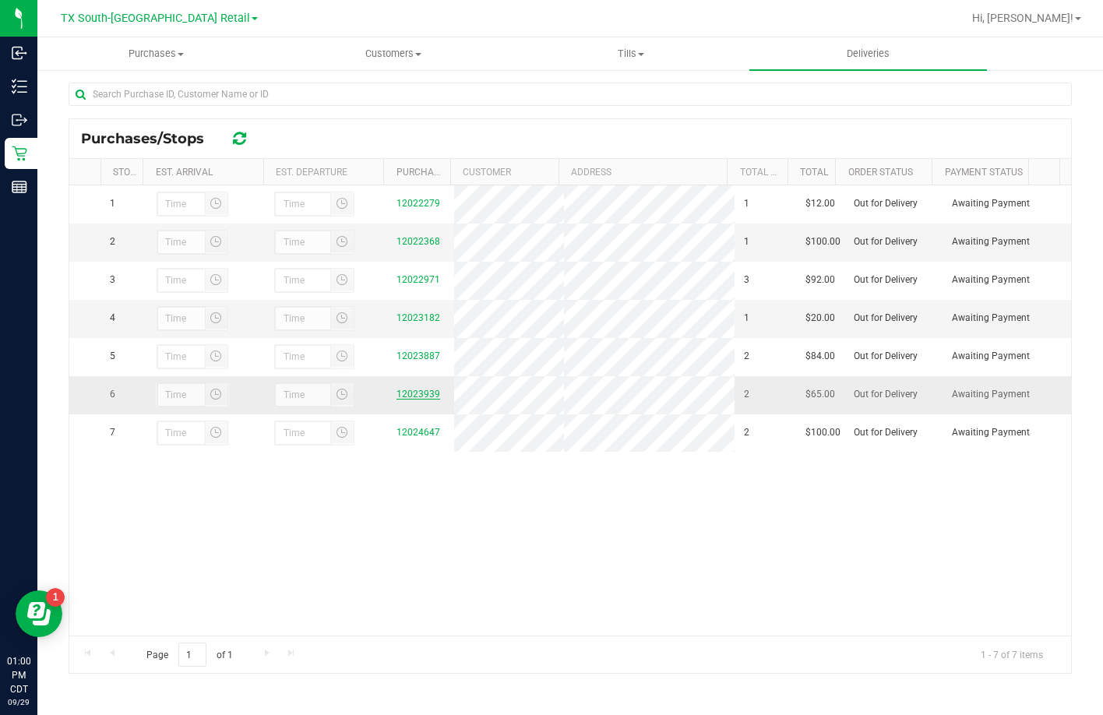
click at [406, 399] on link "12023939" at bounding box center [418, 394] width 44 height 11
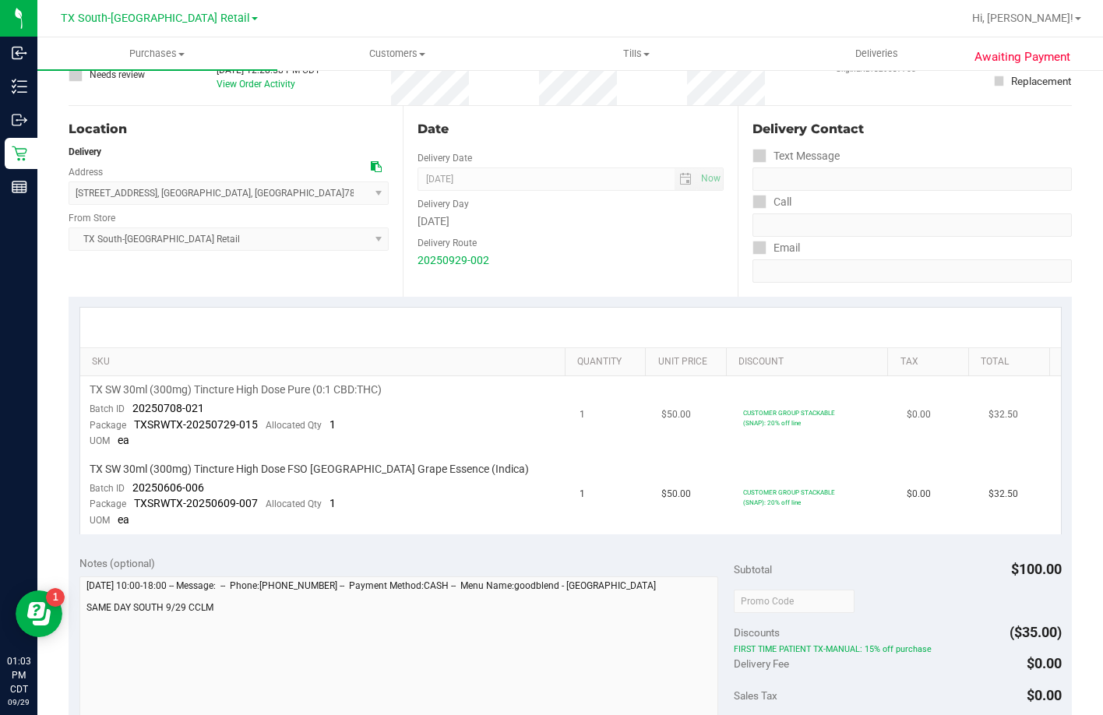
scroll to position [156, 0]
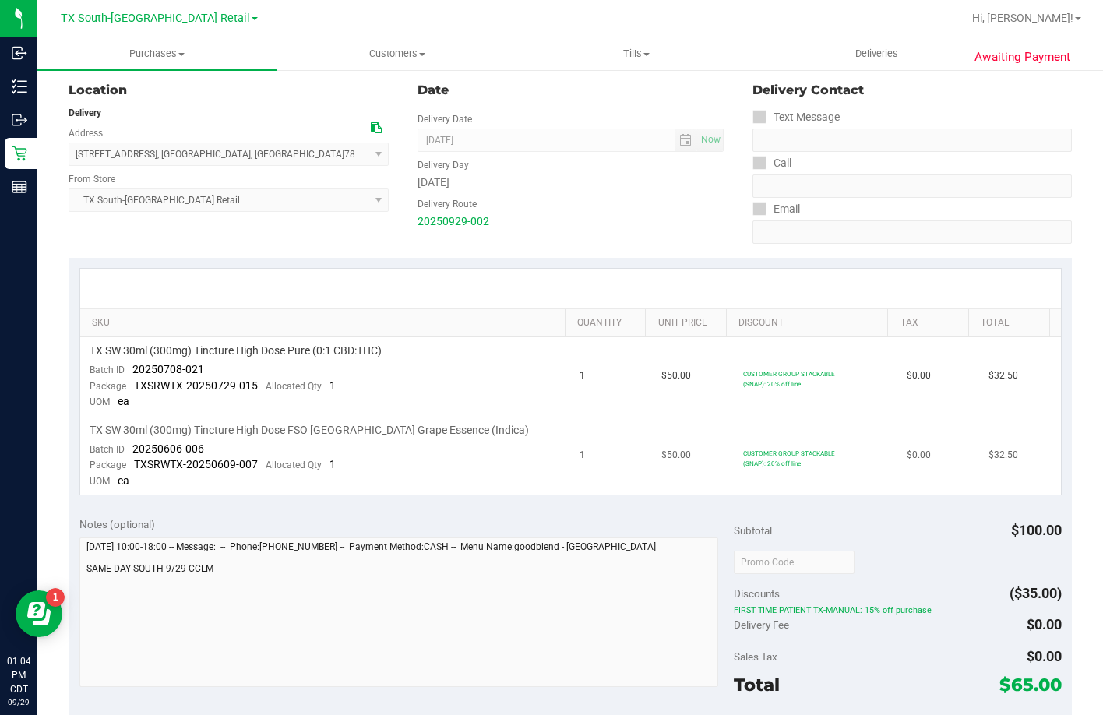
click at [419, 455] on td "TX SW 30ml (300mg) Tincture High Dose FSO TX Grape Essence (Indica) Batch ID 20…" at bounding box center [325, 456] width 491 height 79
drag, startPoint x: 723, startPoint y: 376, endPoint x: 804, endPoint y: 466, distance: 121.3
click at [804, 466] on tbody "TX SW 30ml (300mg) Tincture High Dose Pure (0:1 CBD:THC) Batch ID 20250708-021 …" at bounding box center [570, 416] width 980 height 158
click at [804, 465] on div "CUSTOMER GROUP STACKABLE (SNAP): 20% off line" at bounding box center [797, 458] width 108 height 20
drag, startPoint x: 652, startPoint y: 392, endPoint x: 903, endPoint y: 498, distance: 272.9
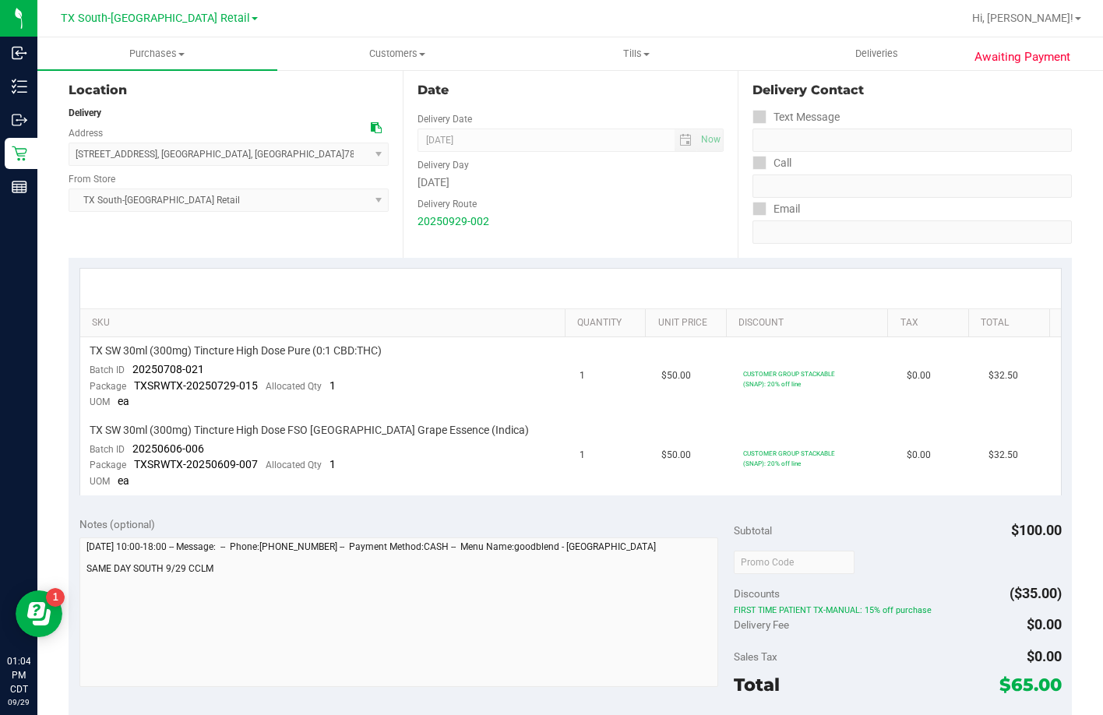
click at [776, 597] on purchase-details "Back Mark as Undeliverable Cancel Purchase View Profile # 12023939 Out for Deli…" at bounding box center [570, 544] width 1003 height 1232
click at [903, 487] on td "$0.00" at bounding box center [938, 456] width 82 height 79
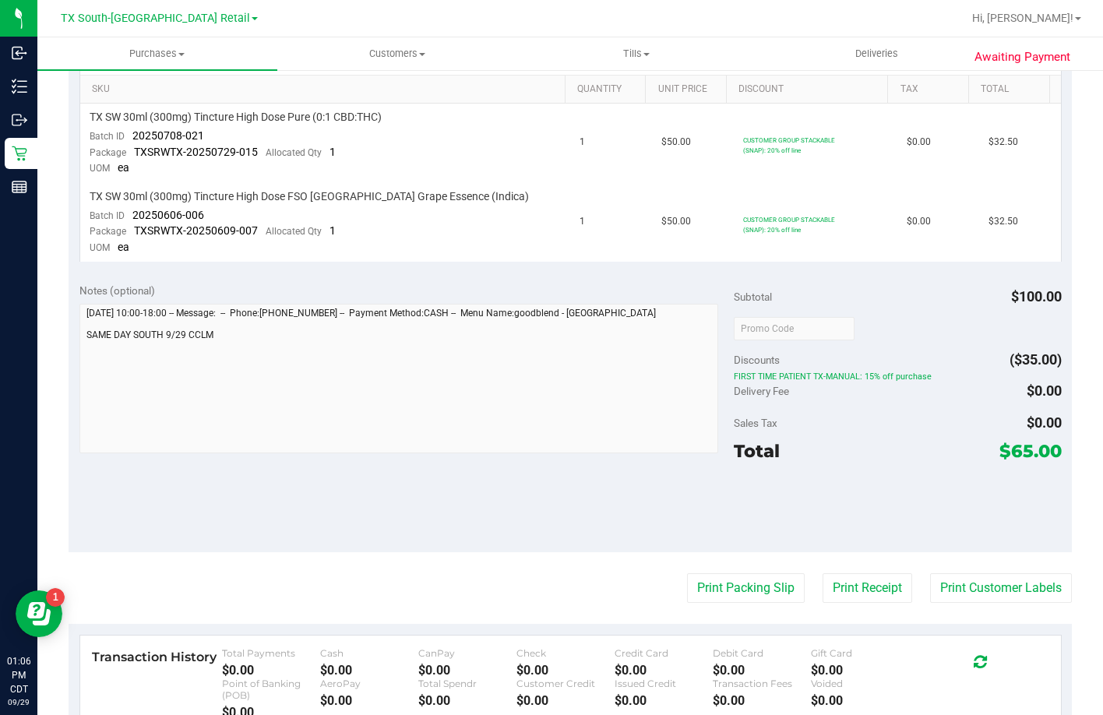
scroll to position [0, 0]
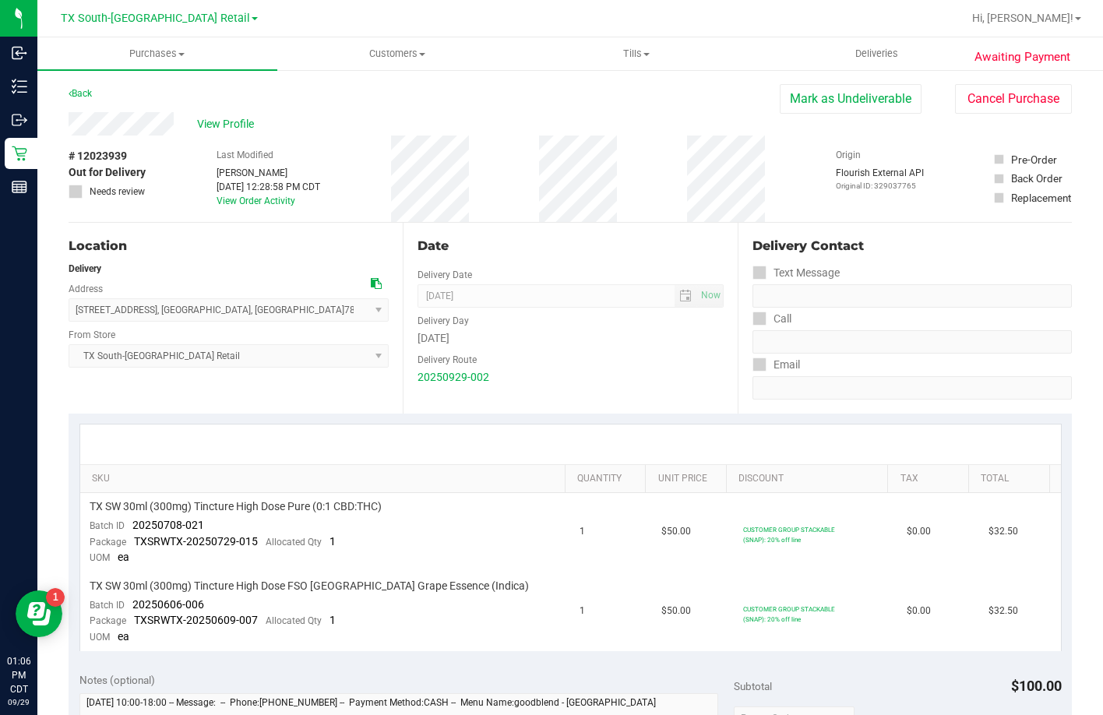
click at [447, 123] on div "View Profile" at bounding box center [424, 123] width 711 height 23
click at [287, 114] on div "View Profile" at bounding box center [424, 123] width 711 height 23
click at [850, 40] on uib-tab-heading "Deliveries" at bounding box center [876, 53] width 238 height 31
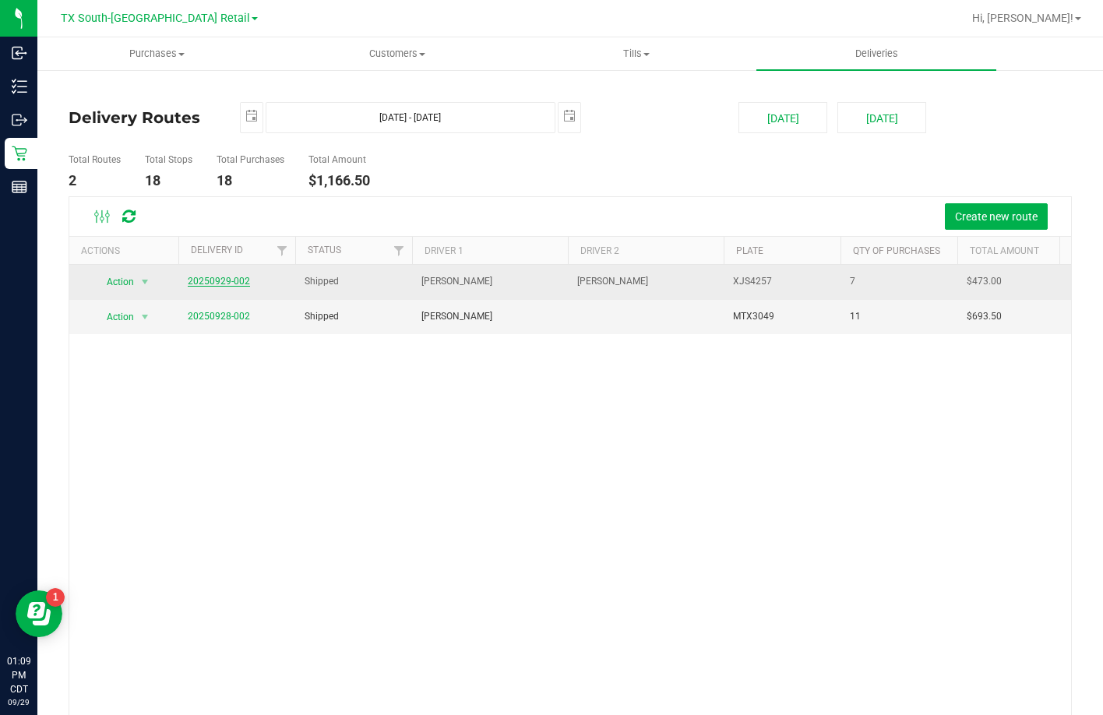
click at [219, 276] on link "20250929-002" at bounding box center [219, 281] width 62 height 11
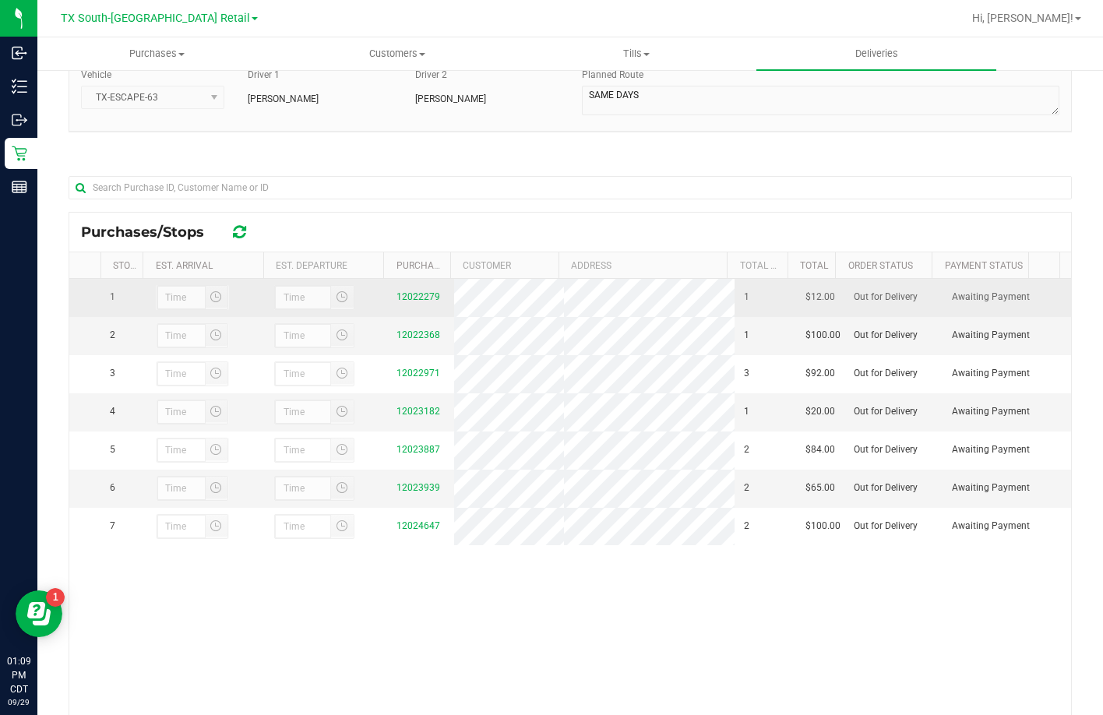
scroll to position [132, 0]
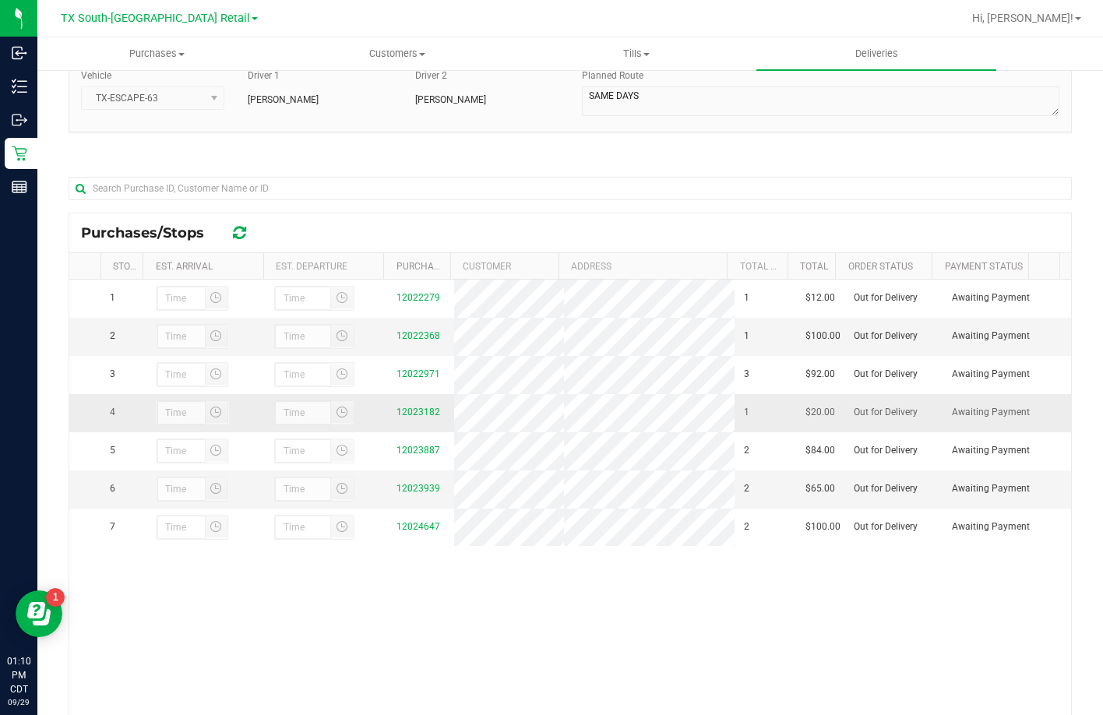
click at [412, 420] on div "12023182" at bounding box center [420, 412] width 48 height 15
click at [411, 417] on link "12023182" at bounding box center [418, 411] width 44 height 11
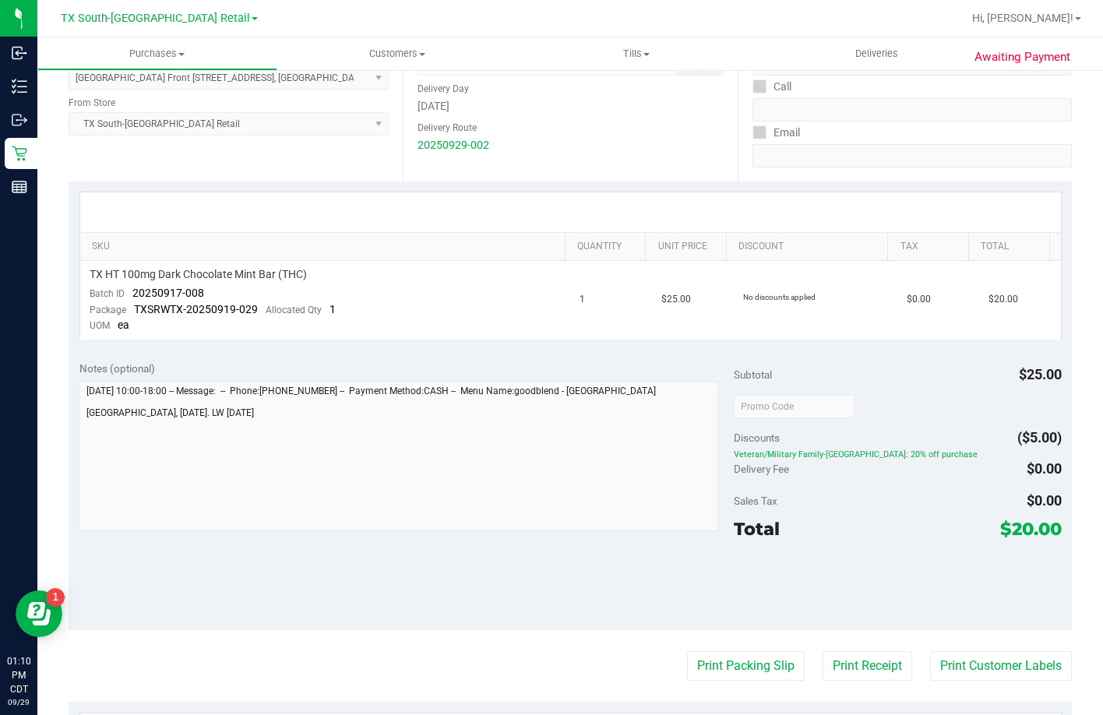
scroll to position [234, 0]
click at [862, 52] on span "Deliveries" at bounding box center [876, 54] width 85 height 14
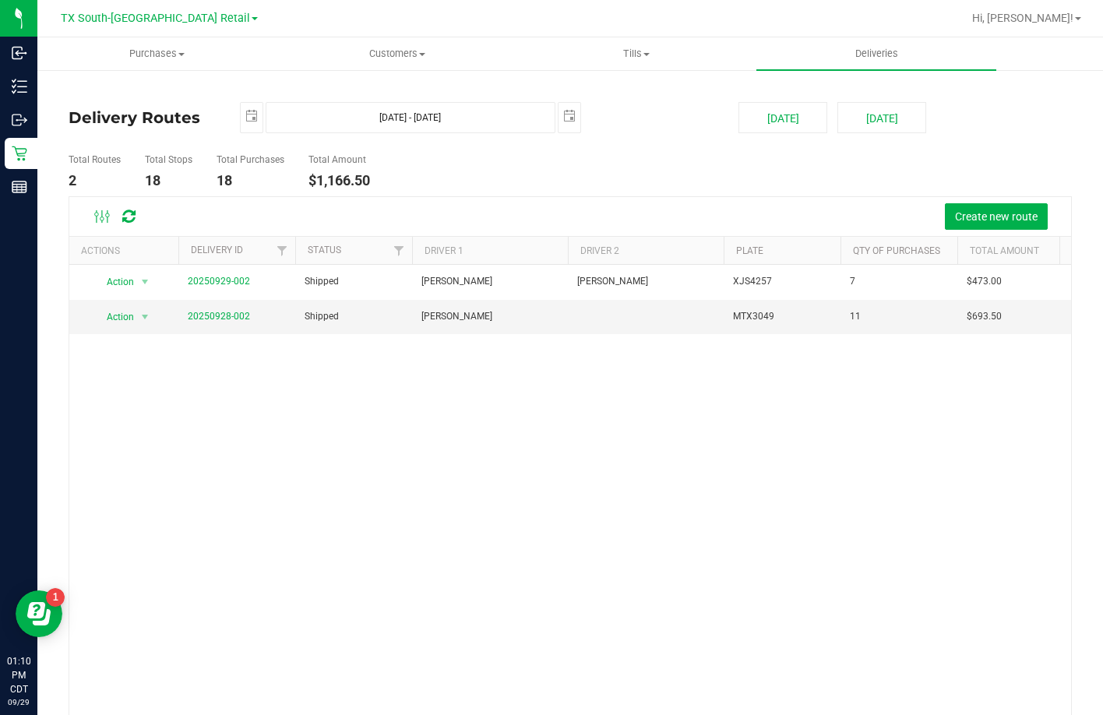
click at [181, 283] on td "20250929-002" at bounding box center [236, 282] width 117 height 35
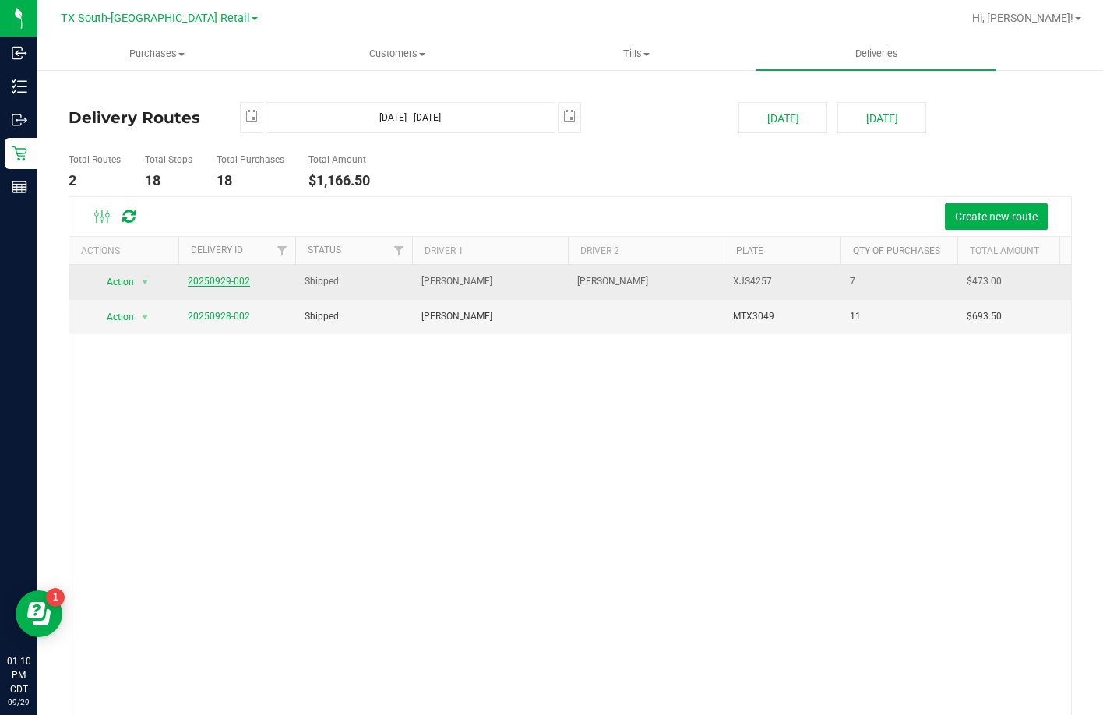
click at [190, 278] on link "20250929-002" at bounding box center [219, 281] width 62 height 11
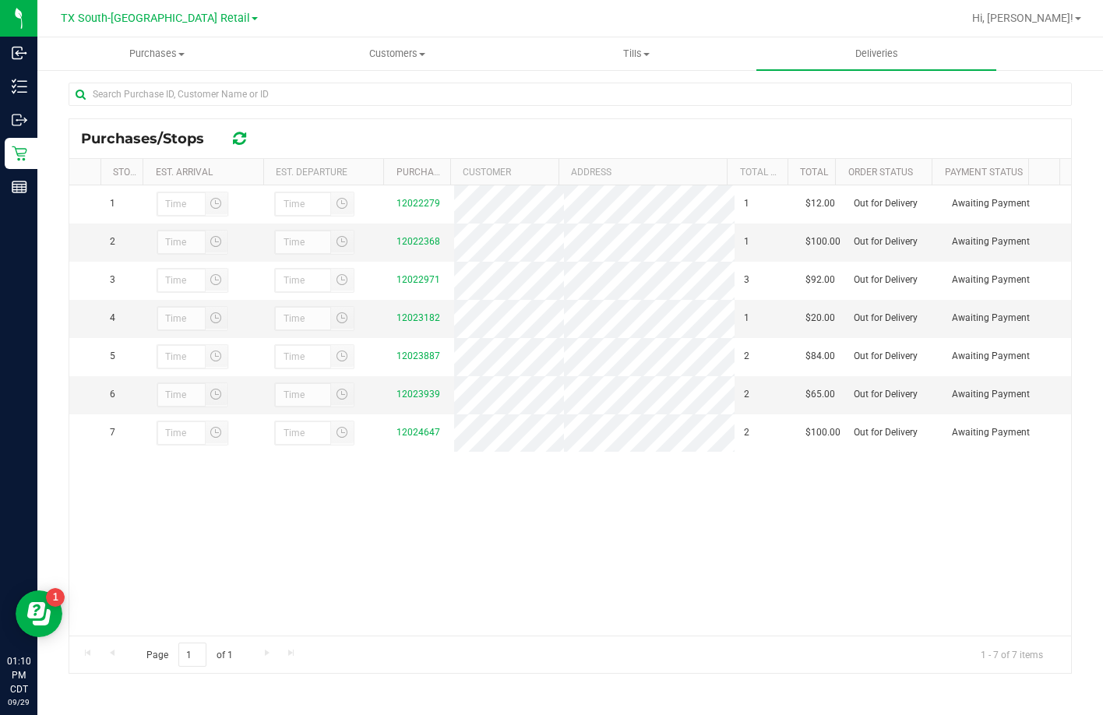
scroll to position [223, 0]
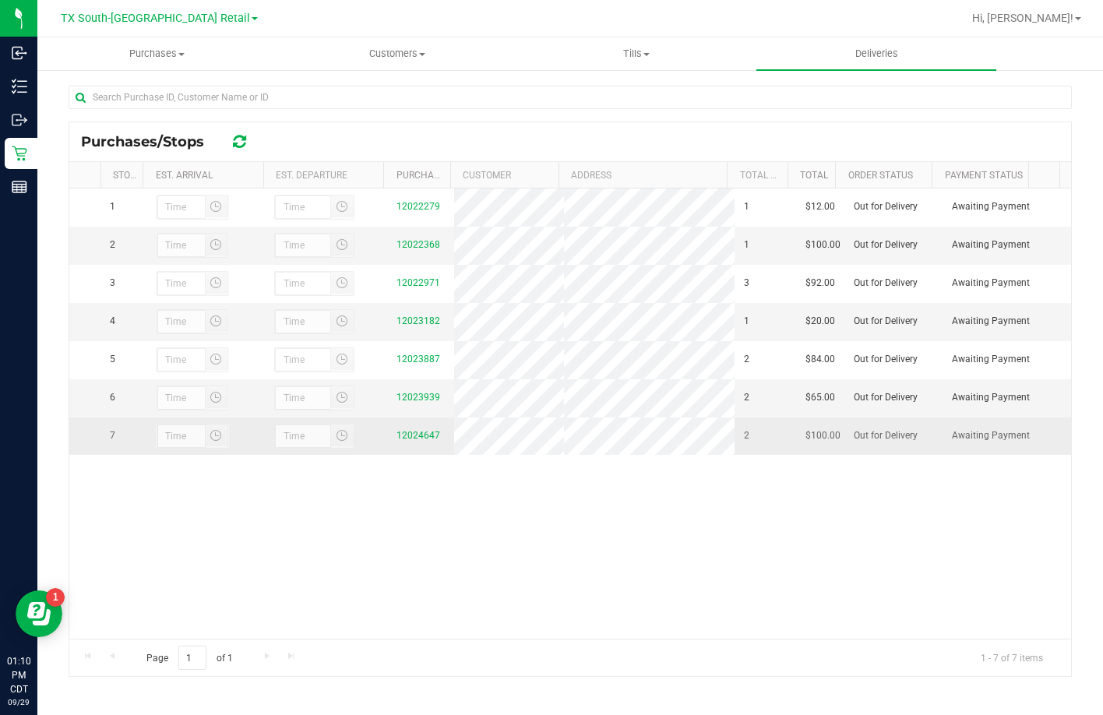
click at [410, 455] on td "12024647" at bounding box center [420, 435] width 67 height 37
click at [413, 443] on div "12024647" at bounding box center [420, 435] width 48 height 15
click at [413, 441] on link "12024647" at bounding box center [418, 435] width 44 height 11
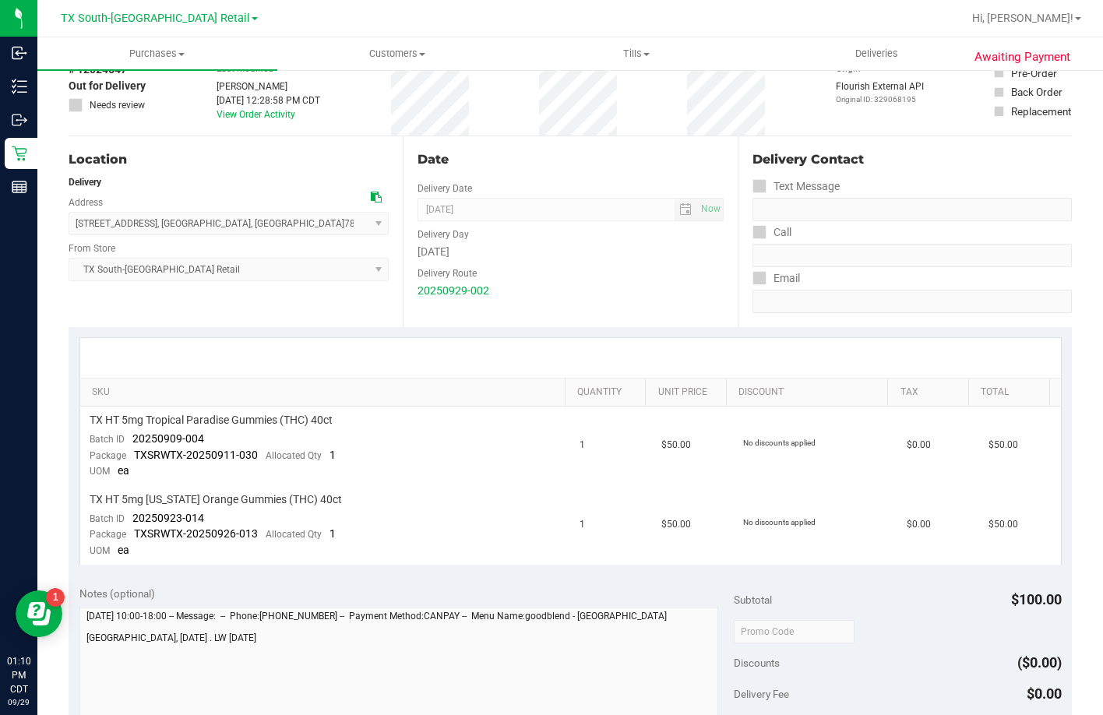
scroll to position [156, 0]
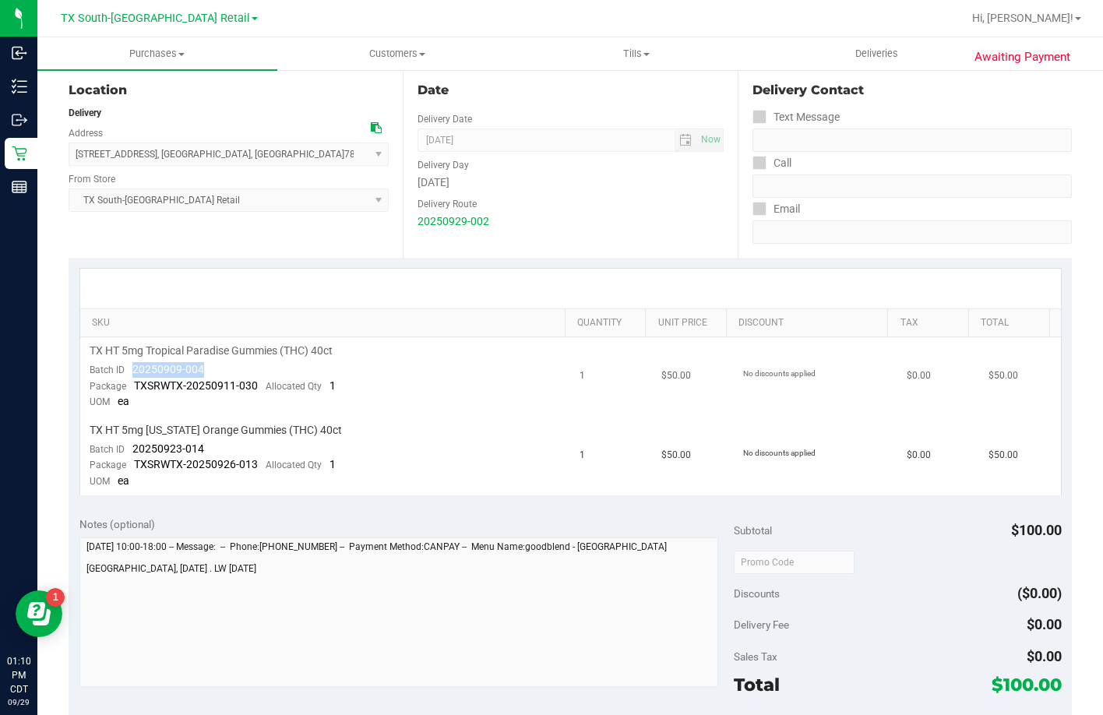
drag, startPoint x: 121, startPoint y: 374, endPoint x: 226, endPoint y: 374, distance: 104.3
click at [226, 374] on td "TX HT 5mg Tropical Paradise Gummies (THC) 40ct Batch ID 20250909-004 Package TX…" at bounding box center [325, 376] width 491 height 79
drag, startPoint x: 204, startPoint y: 439, endPoint x: 117, endPoint y: 450, distance: 87.9
click at [117, 450] on td "TX HT 5mg Texas Orange Gummies (THC) 40ct Batch ID 20250923-014 Package TXSRWTX…" at bounding box center [325, 456] width 491 height 79
click at [178, 423] on span "TX HT 5mg Texas Orange Gummies (THC) 40ct" at bounding box center [216, 430] width 252 height 15
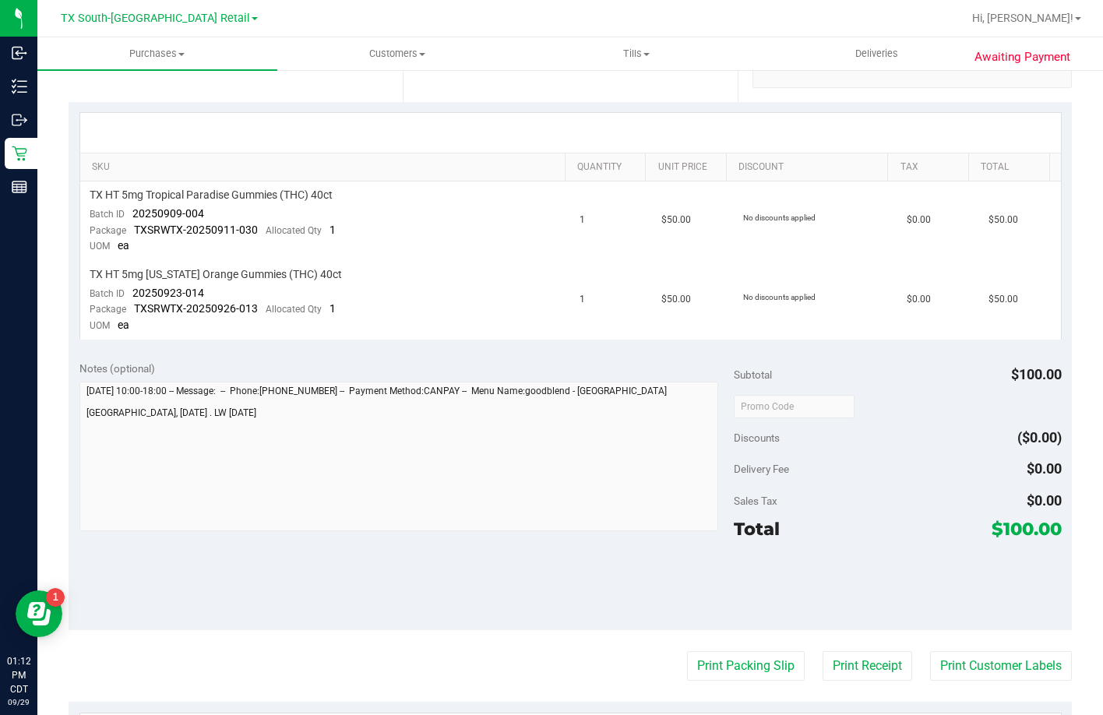
scroll to position [0, 0]
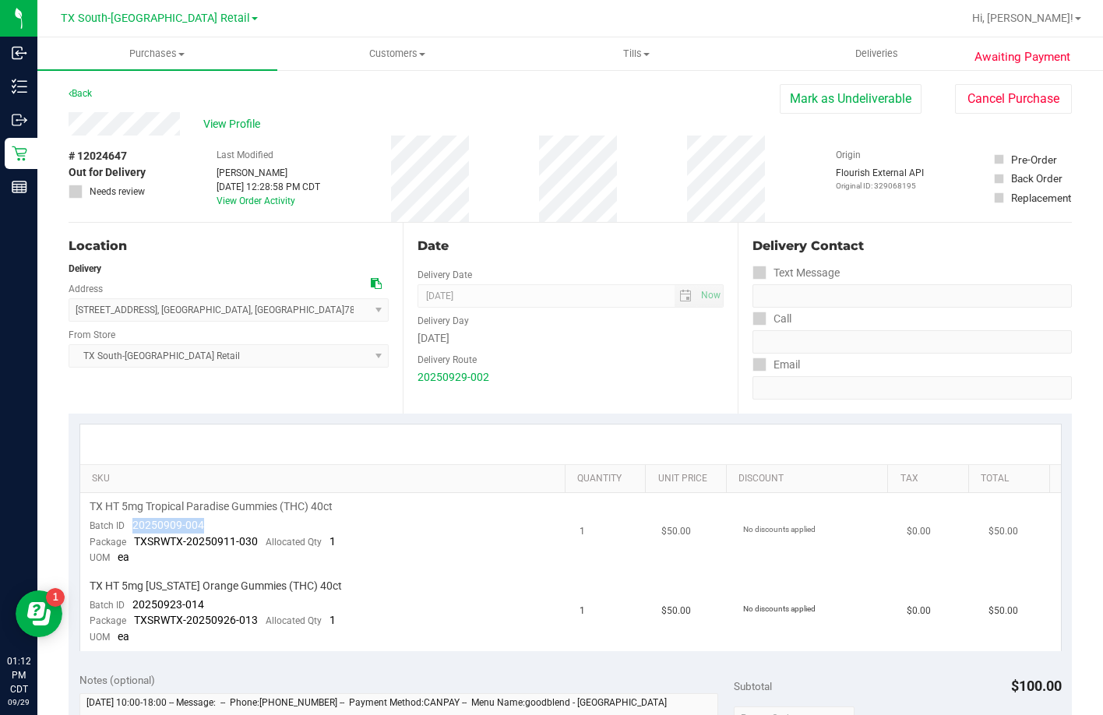
drag, startPoint x: 199, startPoint y: 523, endPoint x: 124, endPoint y: 523, distance: 75.5
click at [124, 523] on td "TX HT 5mg Tropical Paradise Gummies (THC) 40ct Batch ID 20250909-004 Package TX…" at bounding box center [325, 532] width 491 height 79
drag, startPoint x: 215, startPoint y: 604, endPoint x: 122, endPoint y: 604, distance: 92.7
click at [122, 604] on td "TX HT 5mg Texas Orange Gummies (THC) 40ct Batch ID 20250923-014 Package TXSRWTX…" at bounding box center [325, 611] width 491 height 79
click at [867, 51] on span "Deliveries" at bounding box center [876, 54] width 85 height 14
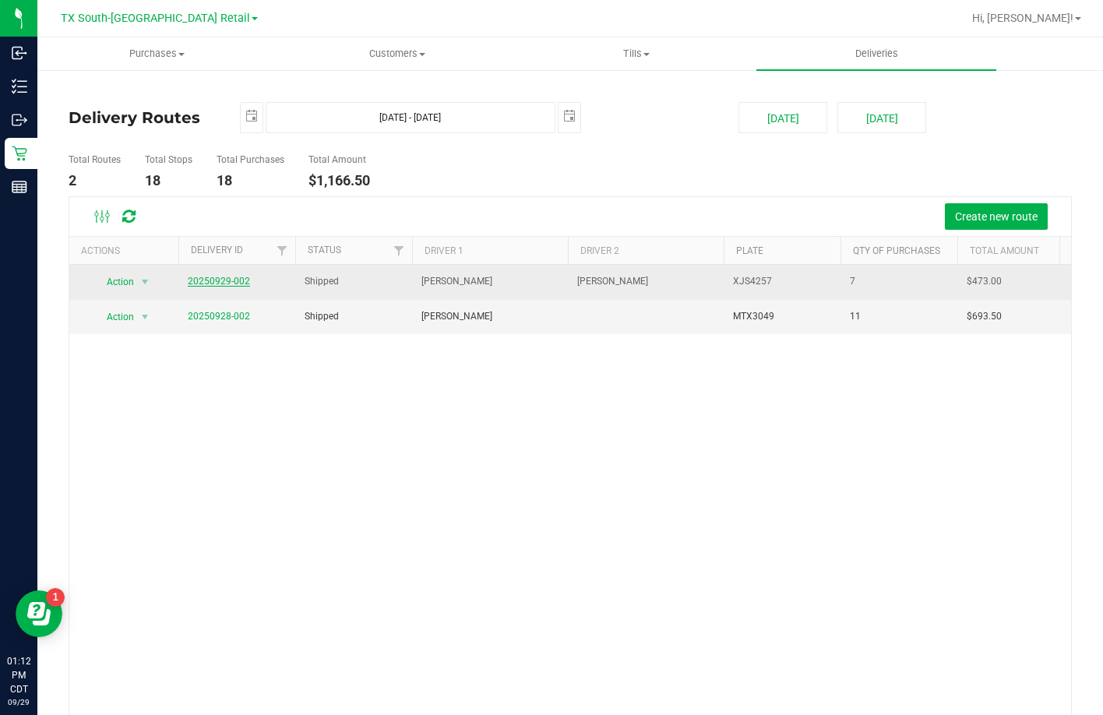
click at [244, 281] on link "20250929-002" at bounding box center [219, 281] width 62 height 11
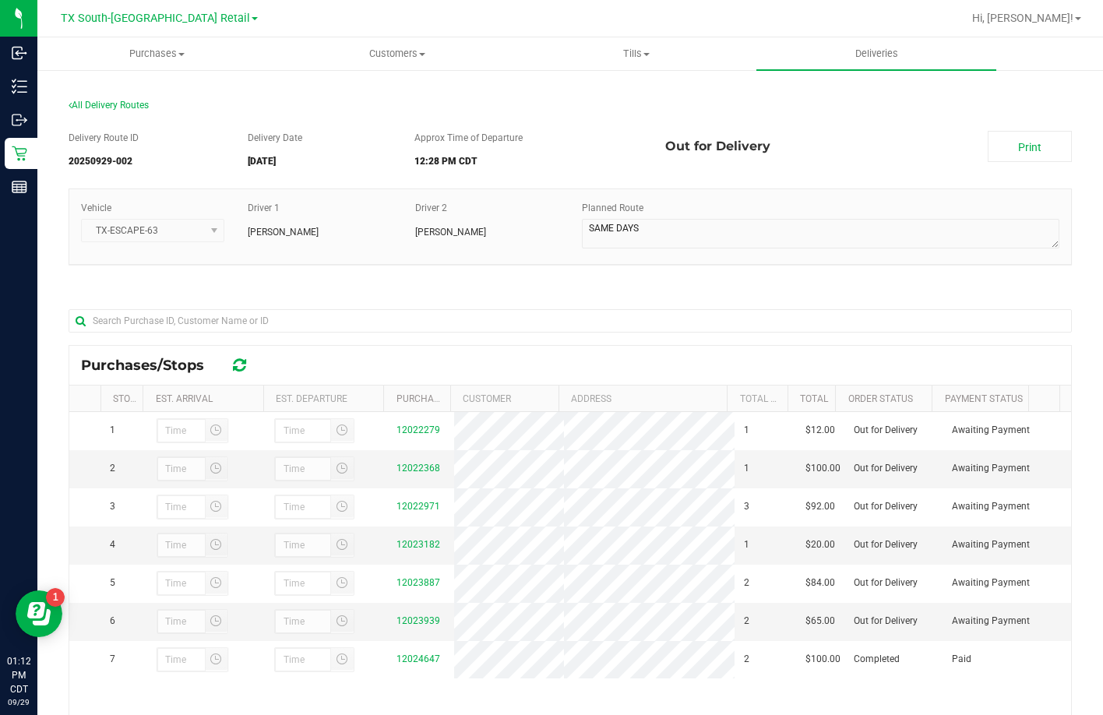
scroll to position [227, 0]
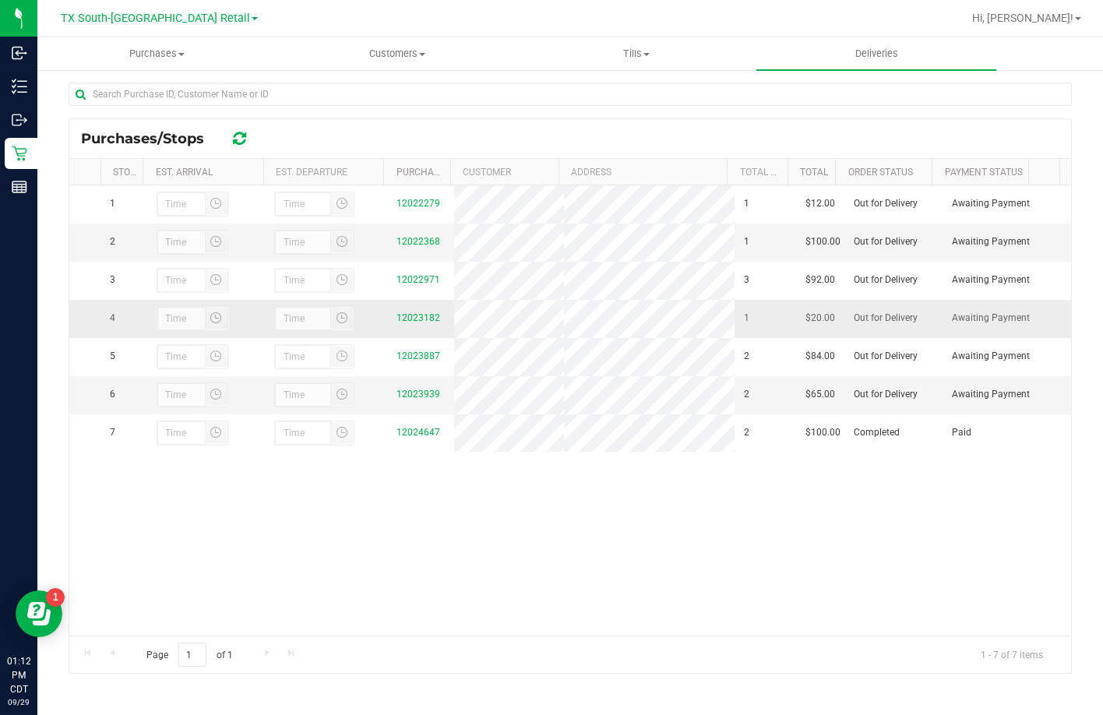
click at [404, 325] on div "12023182" at bounding box center [420, 318] width 48 height 15
click at [405, 323] on link "12023182" at bounding box center [418, 317] width 44 height 11
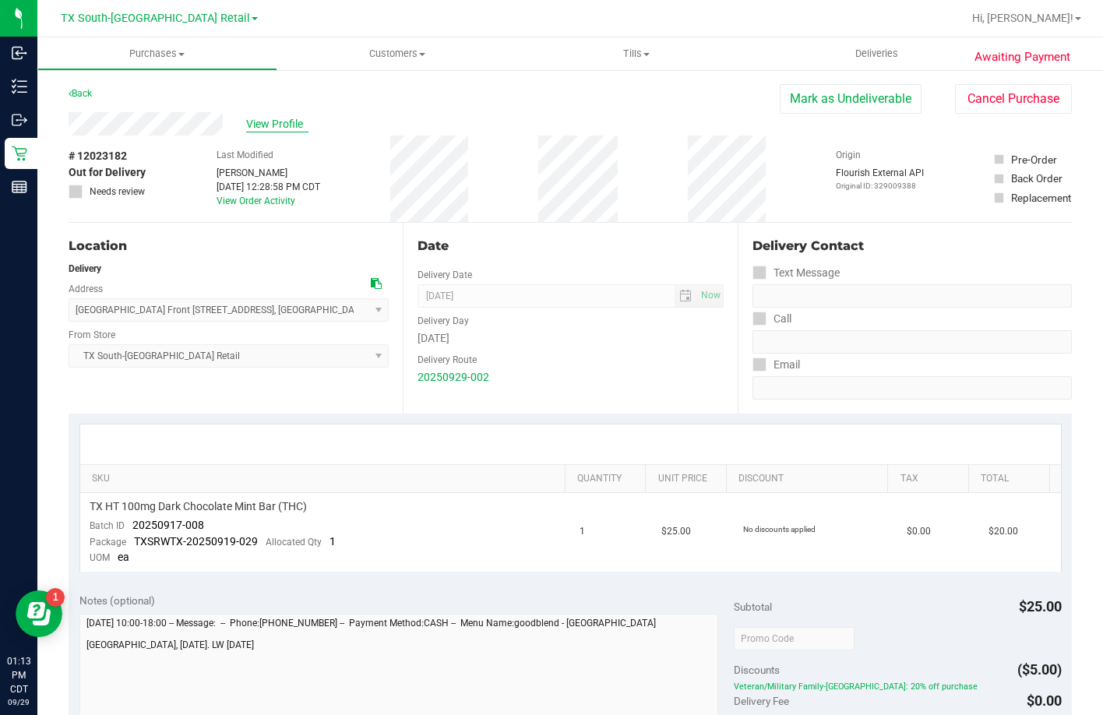
click at [280, 129] on span "View Profile" at bounding box center [277, 124] width 62 height 16
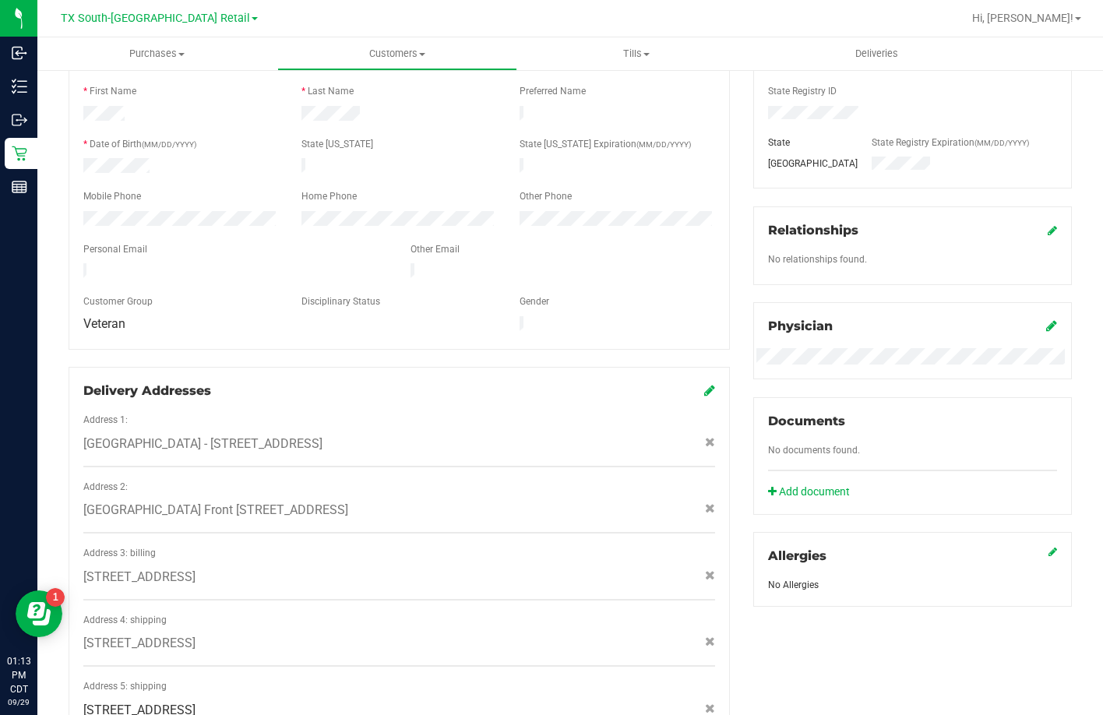
scroll to position [9, 0]
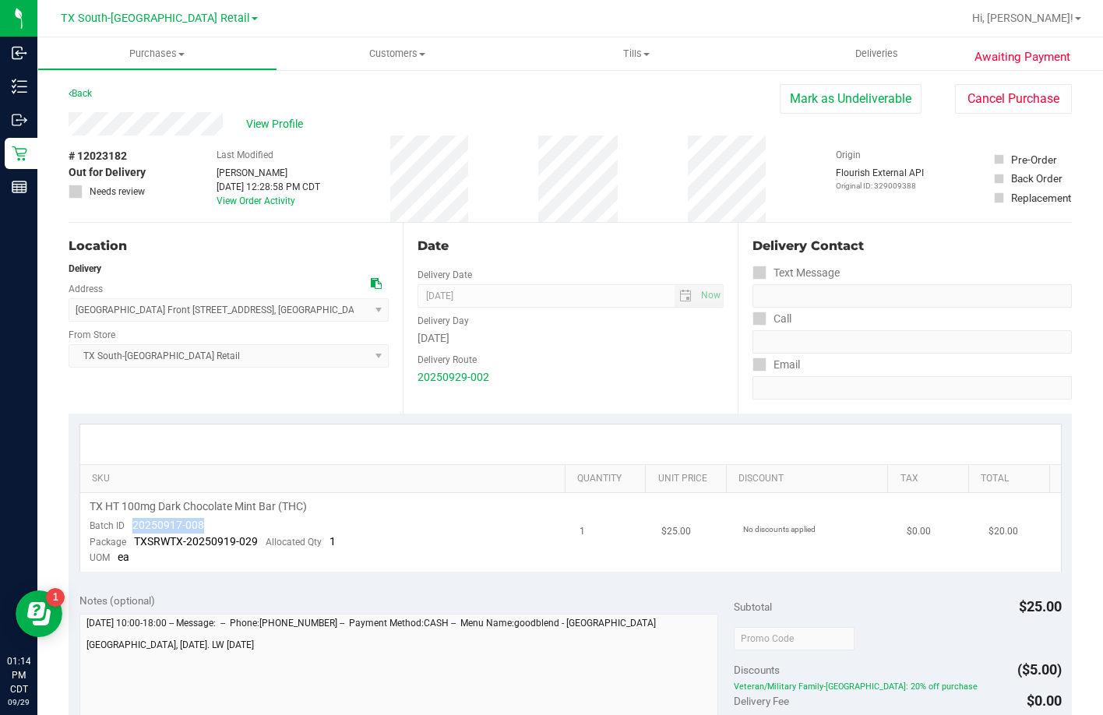
drag, startPoint x: 218, startPoint y: 527, endPoint x: 127, endPoint y: 526, distance: 91.1
click at [127, 526] on td "TX HT 100mg Dark Chocolate Mint Bar (THC) Batch ID 20250917-008 Package TXSRWTX…" at bounding box center [325, 532] width 491 height 79
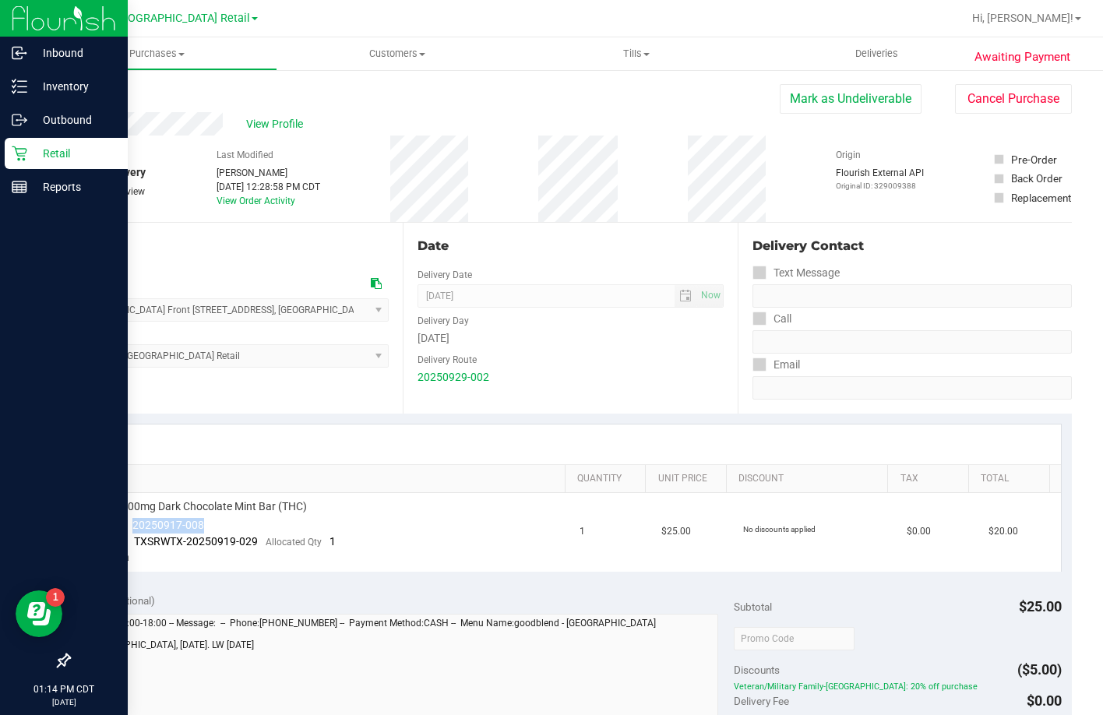
copy span "20250917-008"
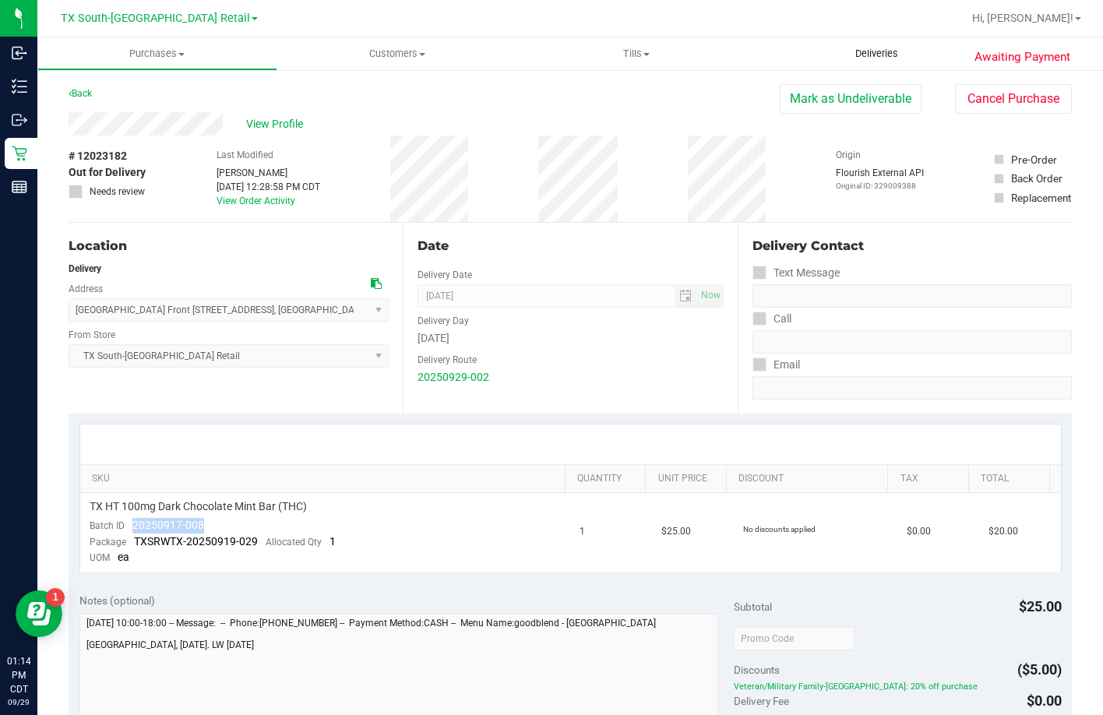
click at [871, 42] on uib-tab-heading "Deliveries" at bounding box center [876, 53] width 240 height 33
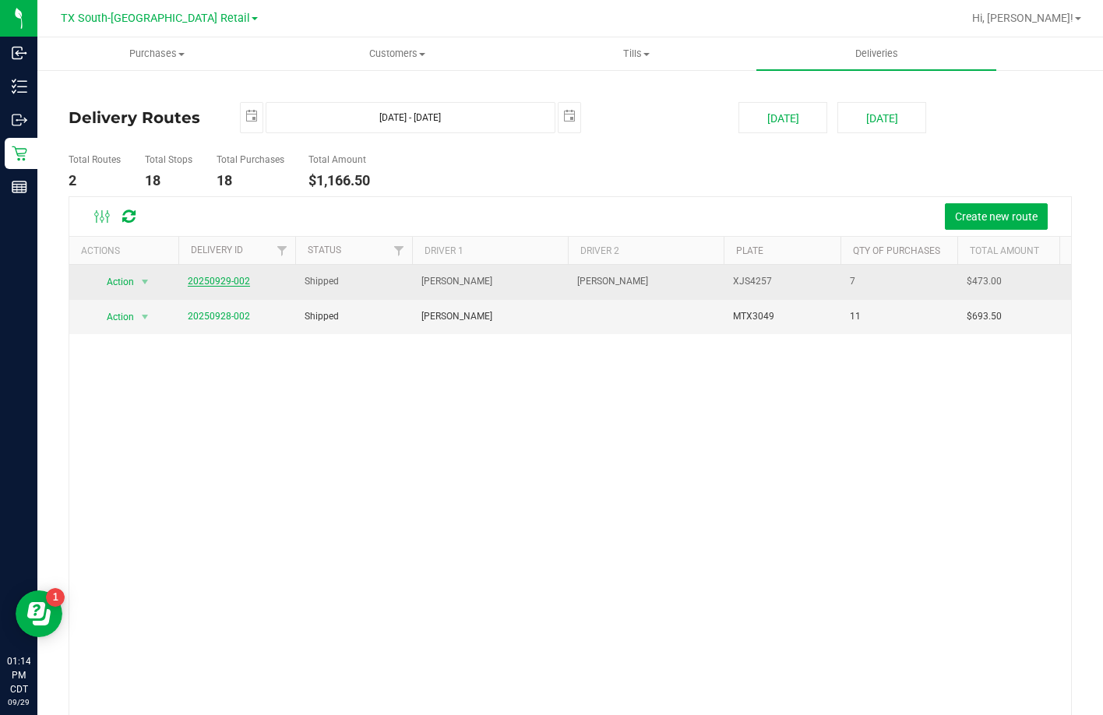
click at [210, 280] on link "20250929-002" at bounding box center [219, 281] width 62 height 11
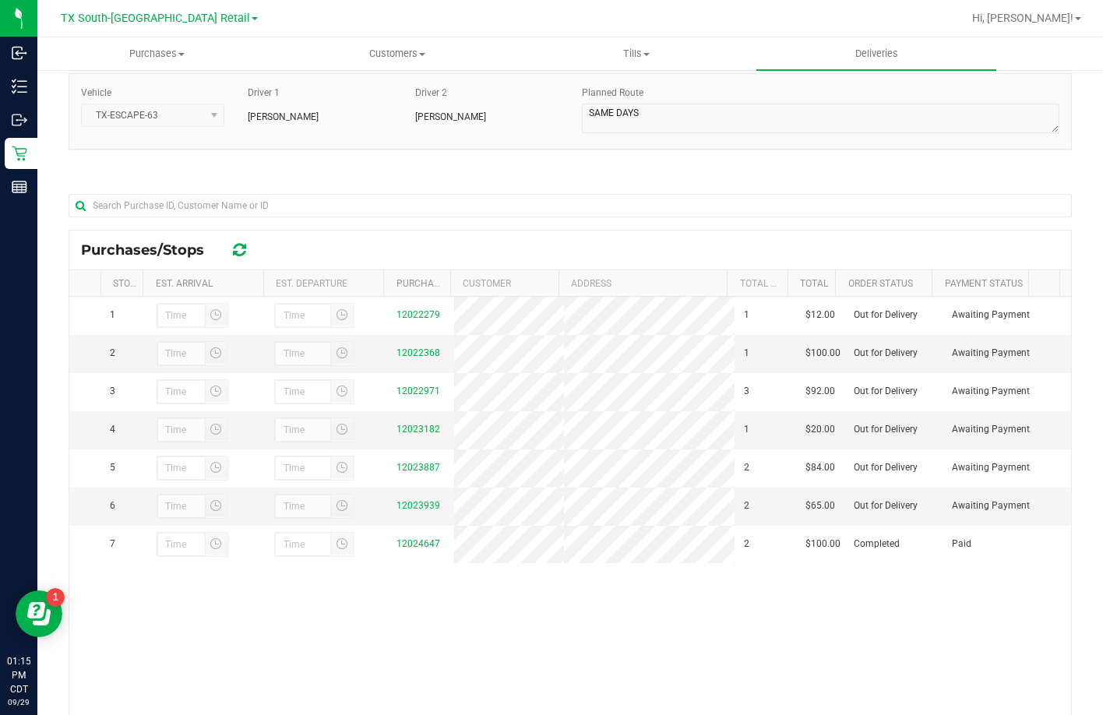
scroll to position [227, 0]
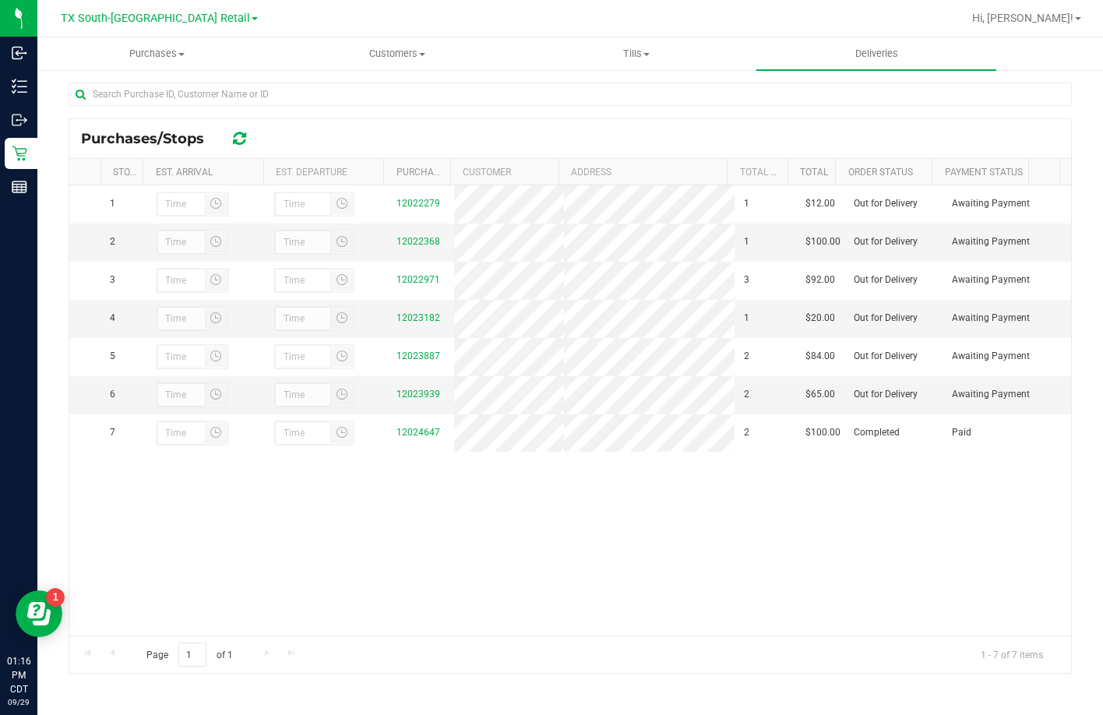
drag, startPoint x: 442, startPoint y: 228, endPoint x: 451, endPoint y: 578, distance: 349.7
click at [451, 578] on div "1 12022279 1 $12.00 Out for Delivery Awaiting Payment 2 12022368 1 $100.00 Out …" at bounding box center [569, 410] width 1001 height 450
click at [429, 668] on div "Page 1 of 1 1 - 7 of 7 items" at bounding box center [569, 653] width 1001 height 37
click at [234, 132] on icon at bounding box center [239, 139] width 13 height 16
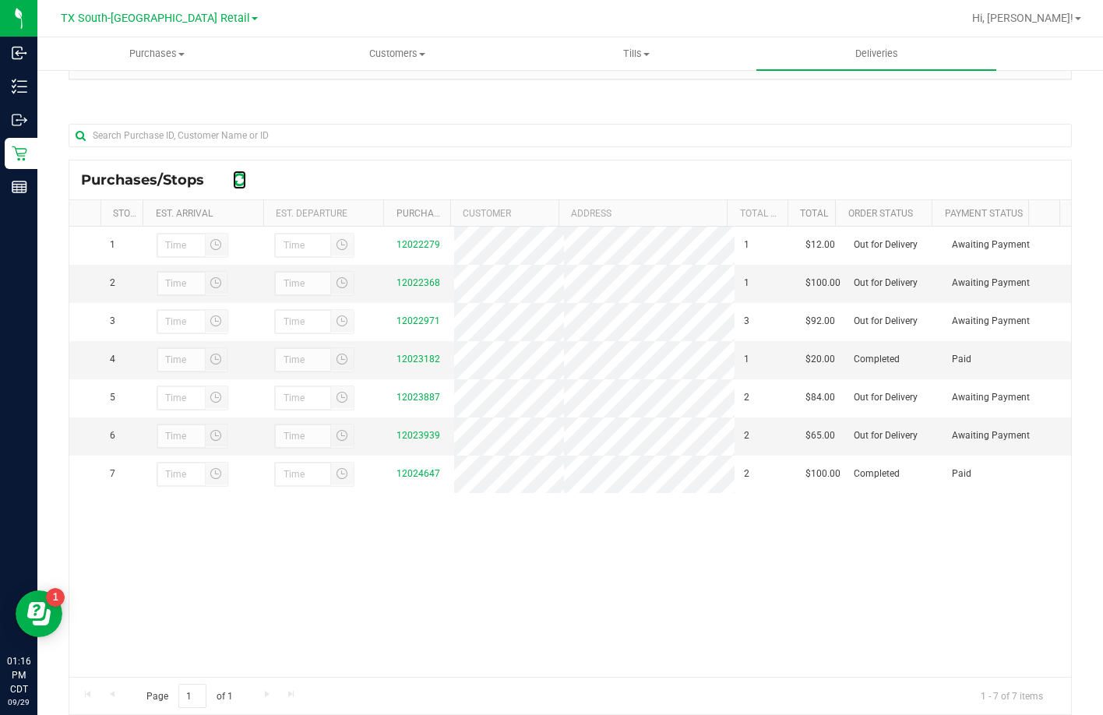
scroll to position [71, 0]
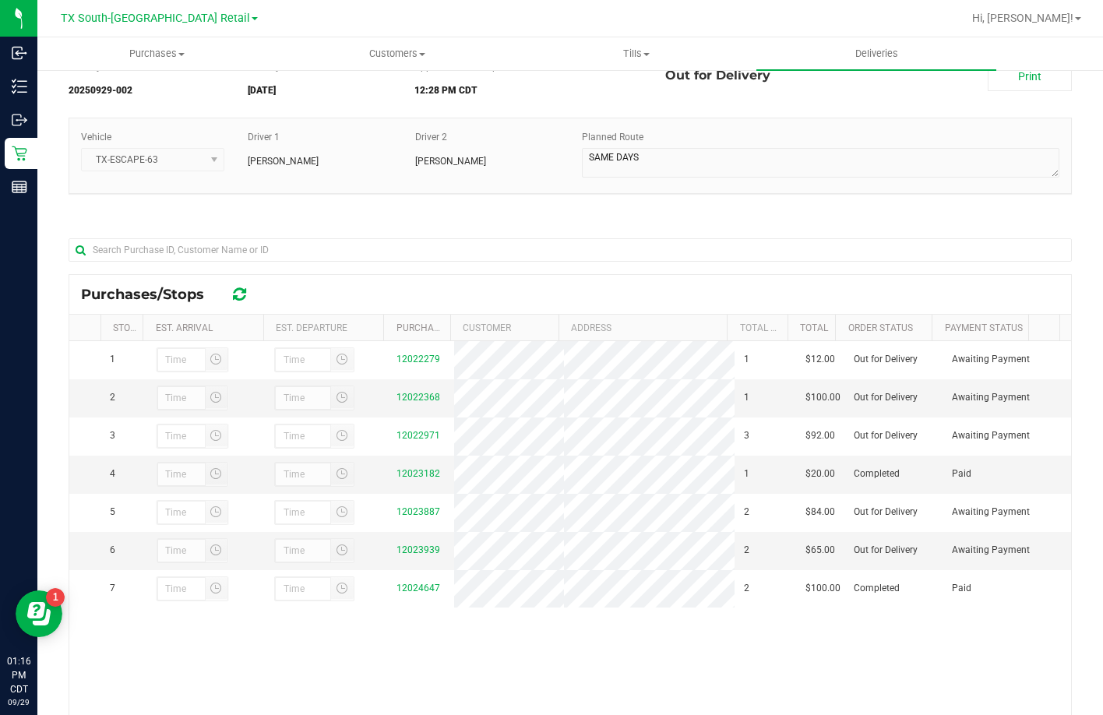
click at [252, 202] on div "Vehicle TX-ESCAPE-63 Driver 1 Reiji Iwaku Driver 2 Alexis Alvarado Planned Route" at bounding box center [570, 164] width 1003 height 92
click at [420, 202] on div "Vehicle TX-ESCAPE-63 Driver 1 Reiji Iwaku Driver 2 Alexis Alvarado Planned Route" at bounding box center [570, 164] width 1003 height 92
click at [244, 297] on icon at bounding box center [239, 295] width 13 height 16
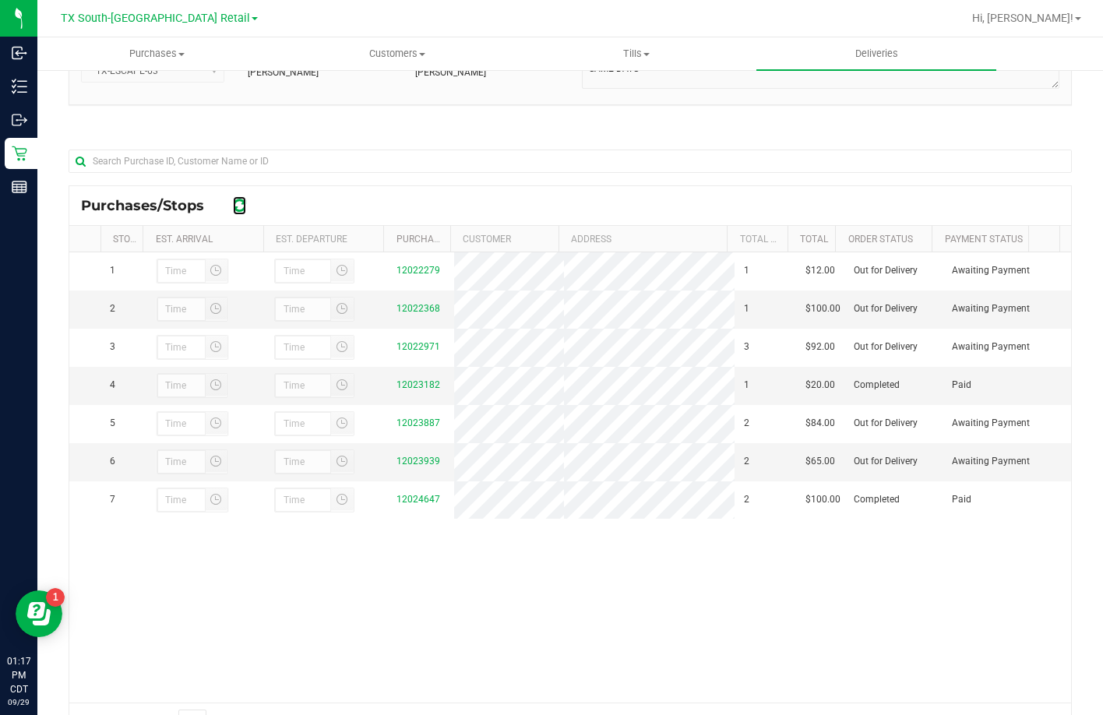
scroll to position [227, 0]
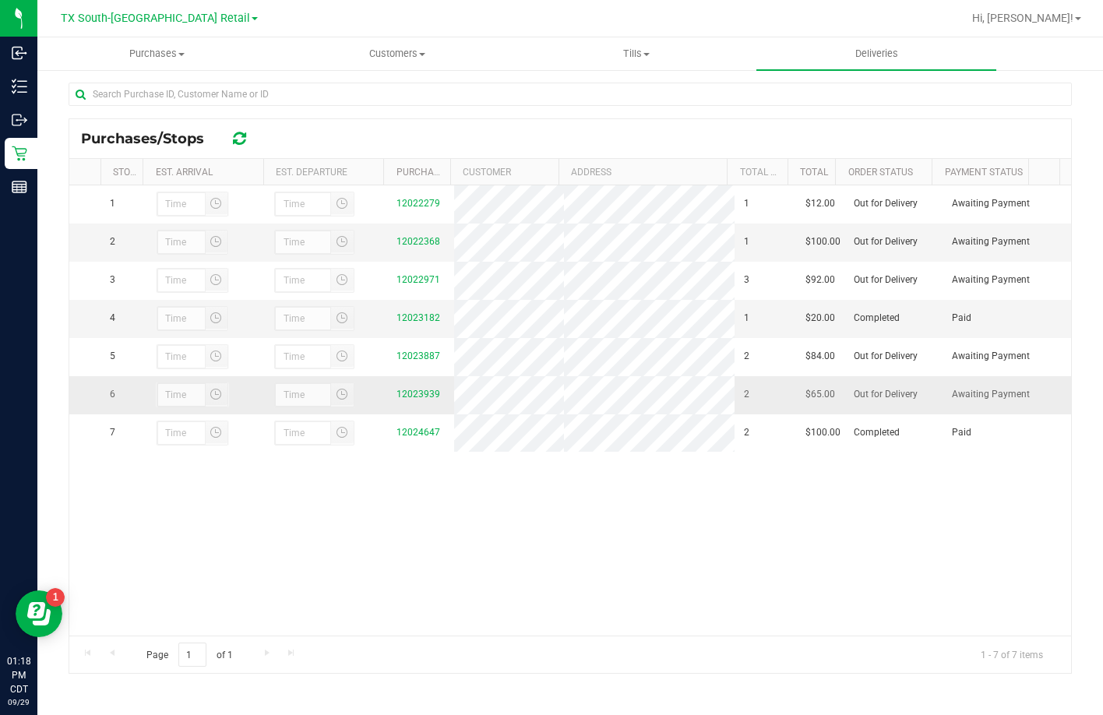
click at [417, 402] on div "12023939" at bounding box center [420, 394] width 48 height 15
click at [414, 399] on link "12023939" at bounding box center [418, 394] width 44 height 11
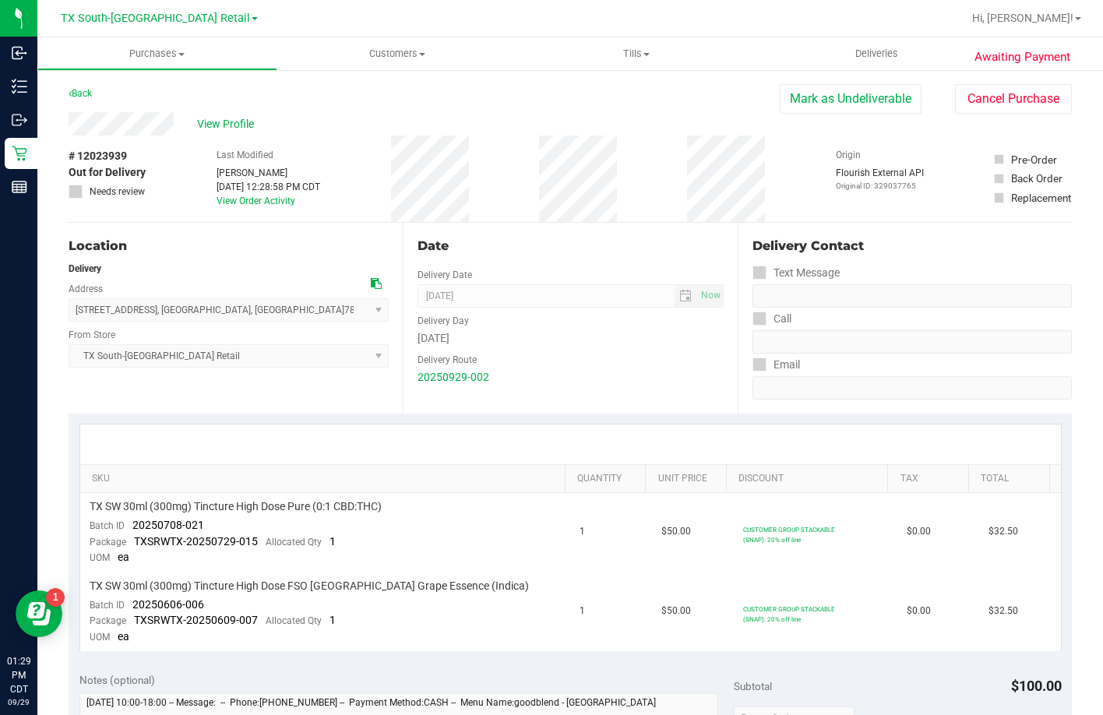
click at [222, 399] on div "Location Delivery Address 7105 E Riverside Dr , Austin , TX 78741 Select addres…" at bounding box center [236, 318] width 334 height 191
drag, startPoint x: 223, startPoint y: 519, endPoint x: 134, endPoint y: 521, distance: 88.8
click at [134, 521] on td "TX SW 30ml (300mg) Tincture High Dose Pure (0:1 CBD:THC) Batch ID 20250708-021 …" at bounding box center [325, 532] width 491 height 79
drag, startPoint x: 212, startPoint y: 596, endPoint x: 129, endPoint y: 602, distance: 82.7
click at [129, 602] on td "TX SW 30ml (300mg) Tincture High Dose FSO TX Grape Essence (Indica) Batch ID 20…" at bounding box center [325, 611] width 491 height 79
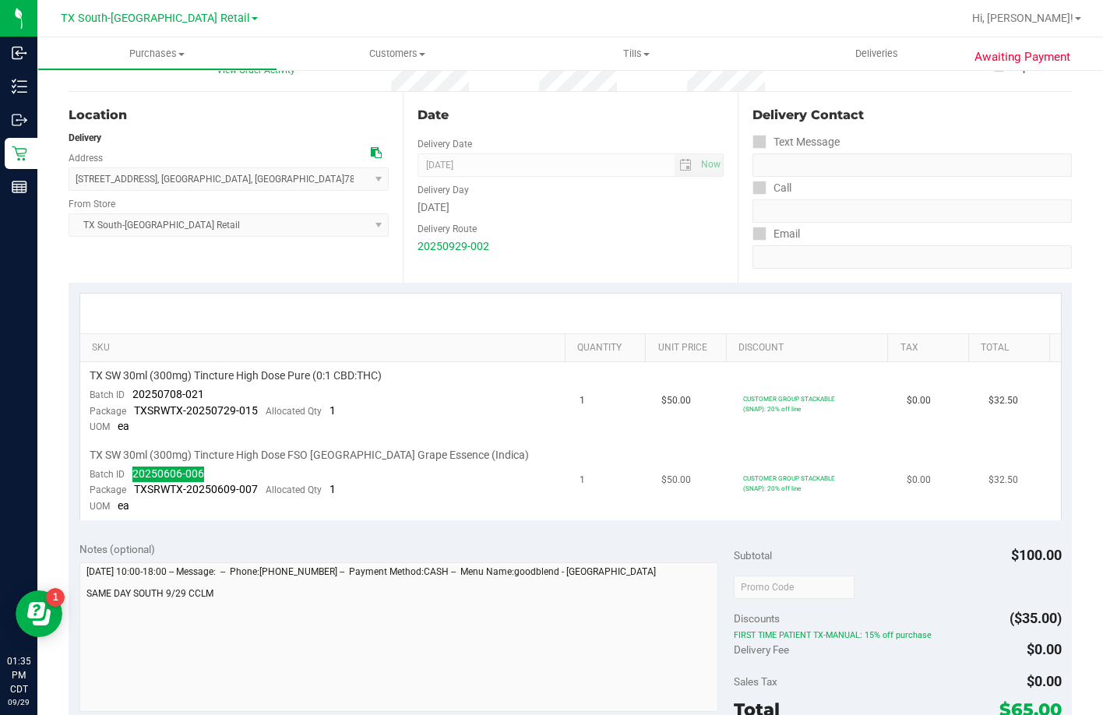
scroll to position [234, 0]
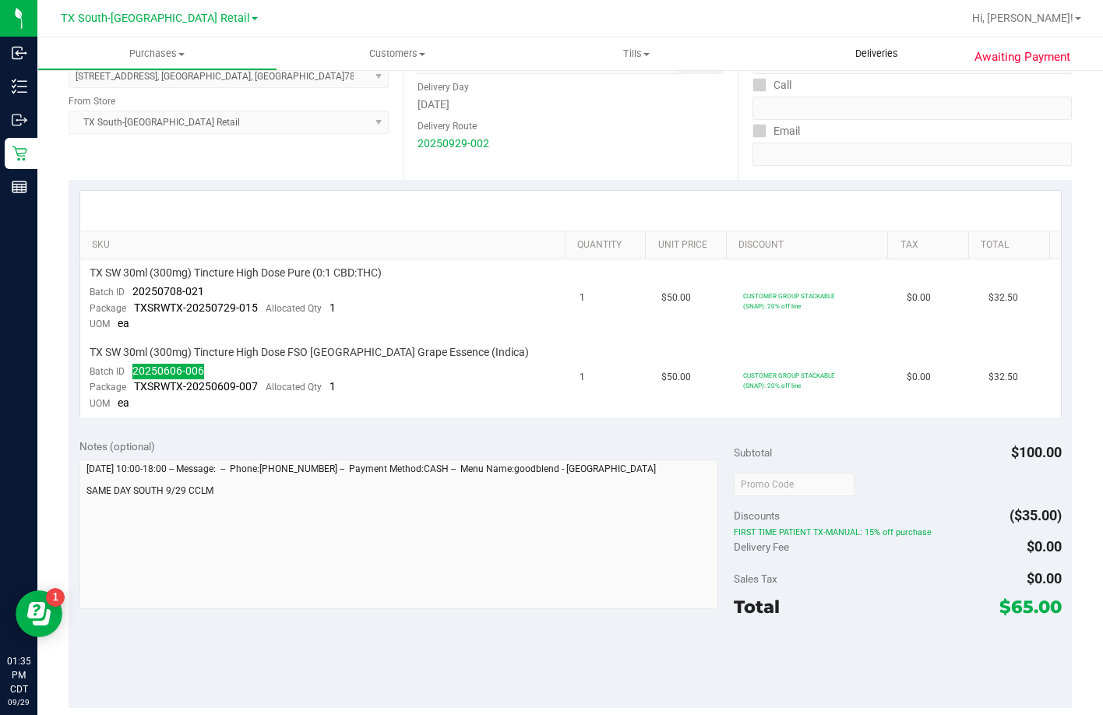
click at [856, 57] on span "Deliveries" at bounding box center [876, 54] width 85 height 14
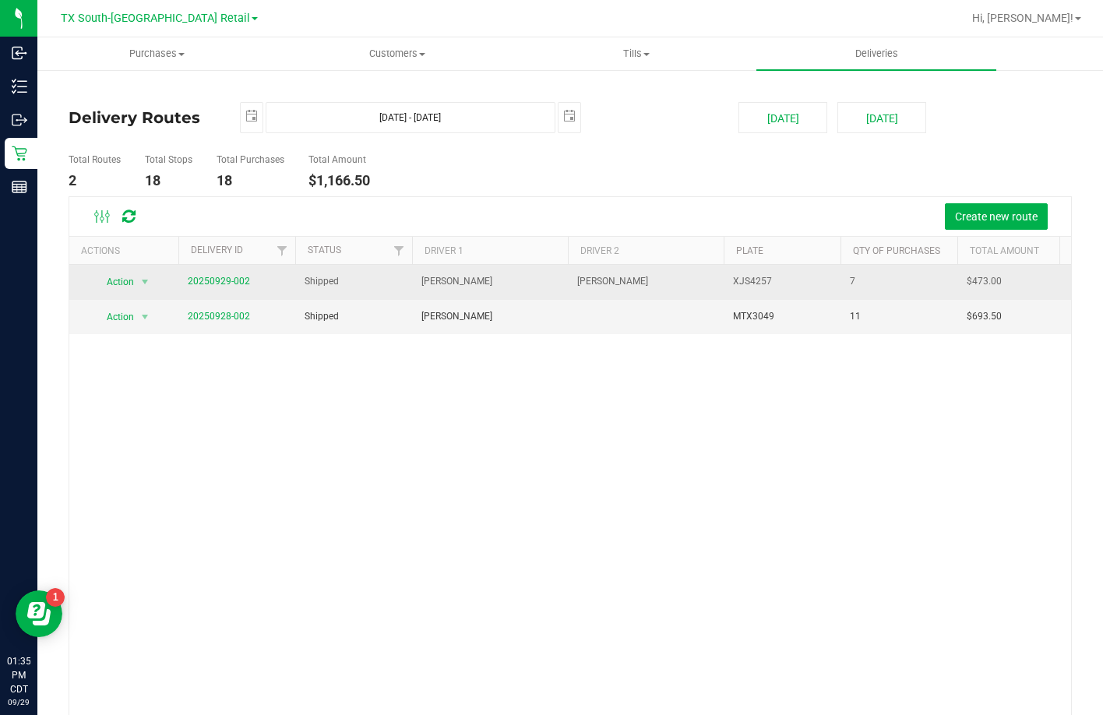
click at [206, 288] on span "20250929-002" at bounding box center [219, 281] width 62 height 15
click at [207, 284] on link "20250929-002" at bounding box center [219, 281] width 62 height 11
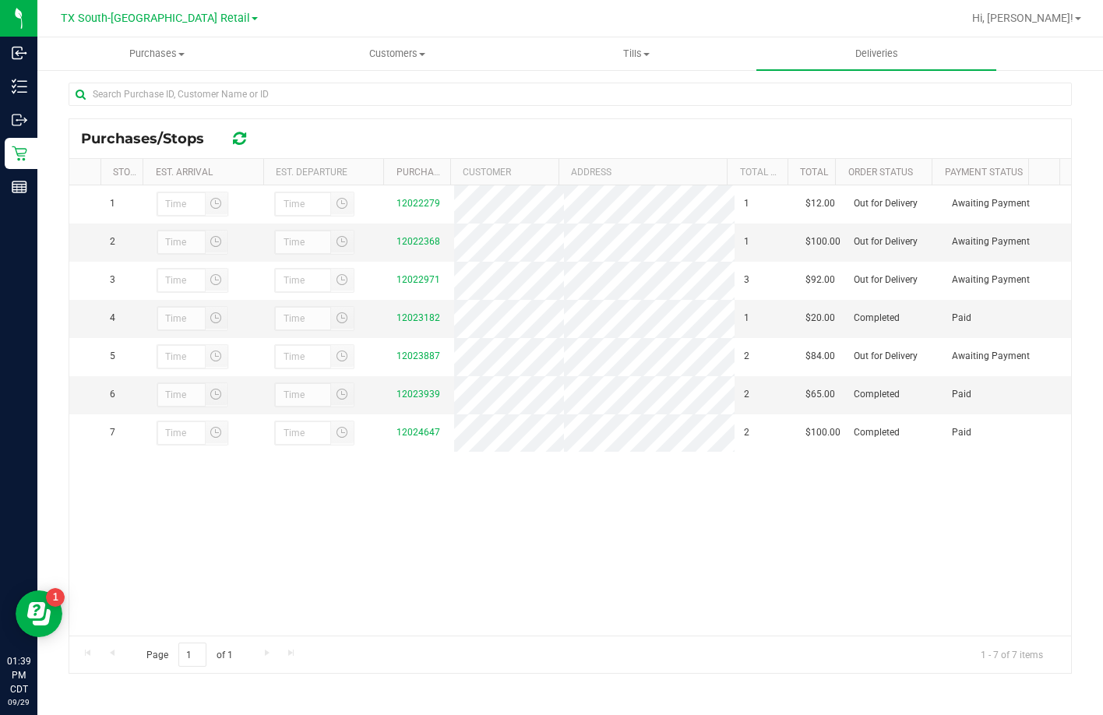
scroll to position [80, 0]
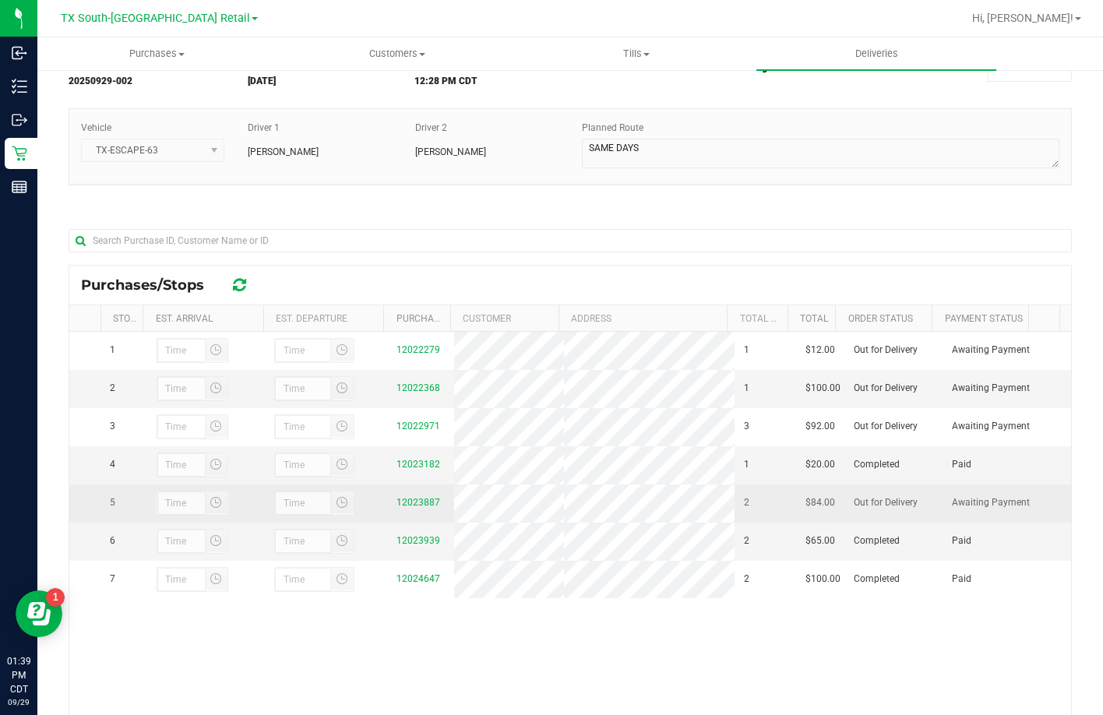
click at [418, 510] on div "12023887" at bounding box center [420, 502] width 48 height 15
click at [418, 508] on link "12023887" at bounding box center [418, 502] width 44 height 11
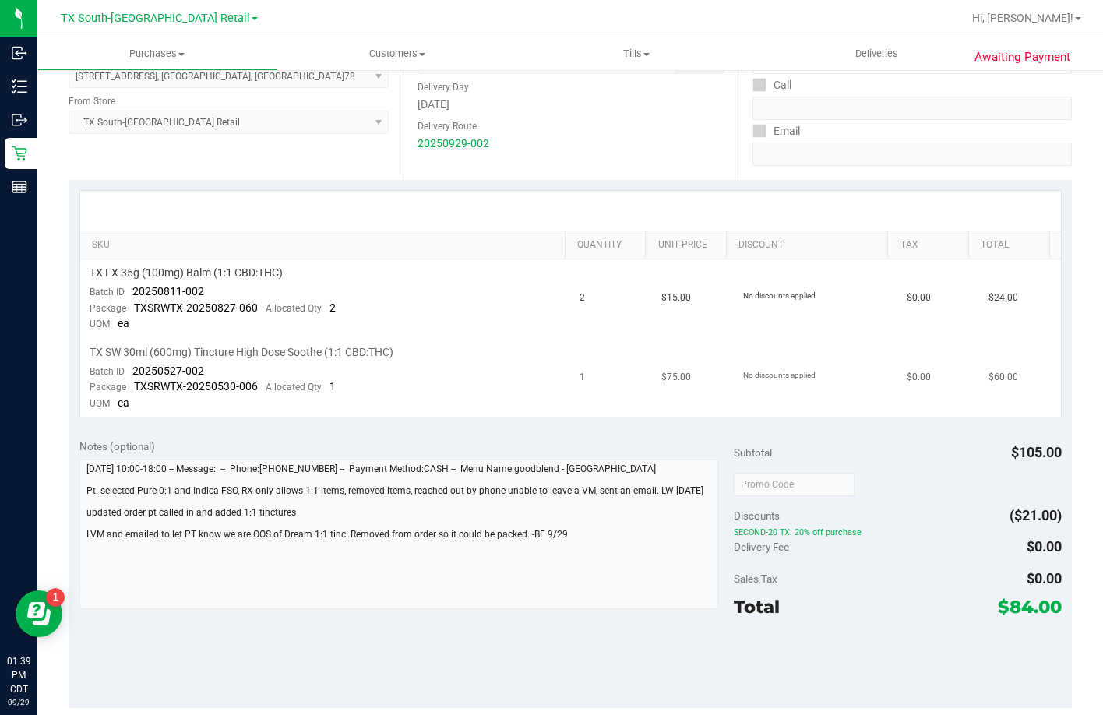
scroll to position [78, 0]
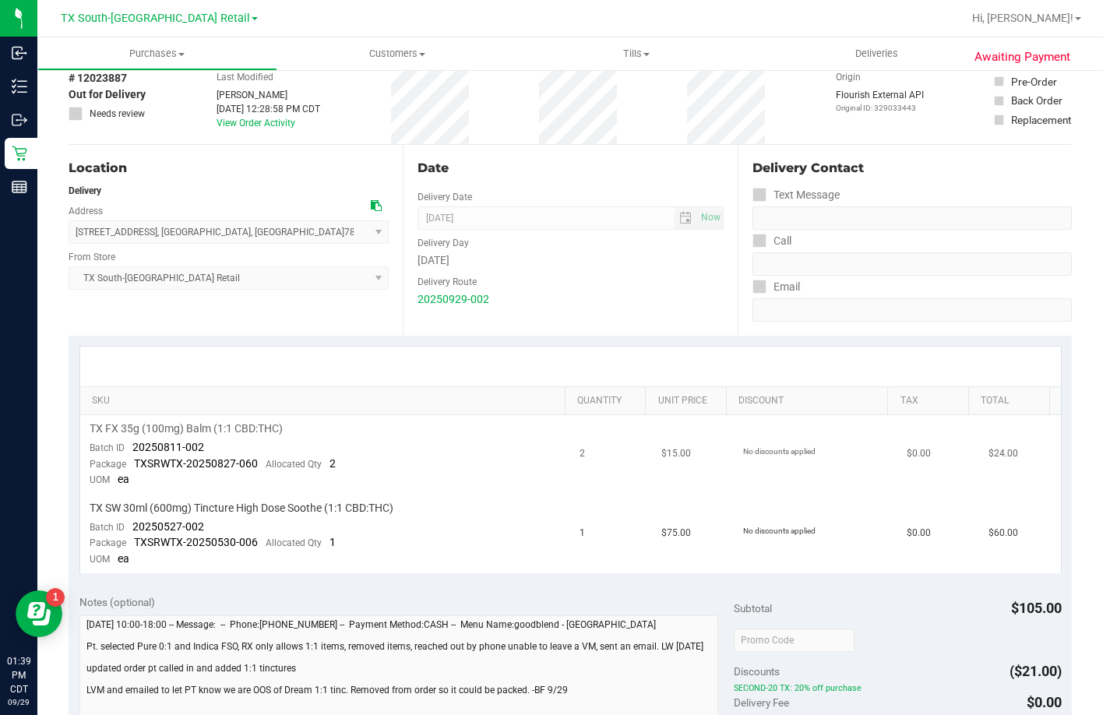
click at [227, 436] on span "TX FX 35g (100mg) Balm (1:1 CBD:THC)" at bounding box center [186, 428] width 193 height 15
click at [123, 492] on td "TX FX 35g (100mg) Balm (1:1 CBD:THC) Batch ID 20250811-002 Package TXSRWTX-2025…" at bounding box center [325, 454] width 491 height 79
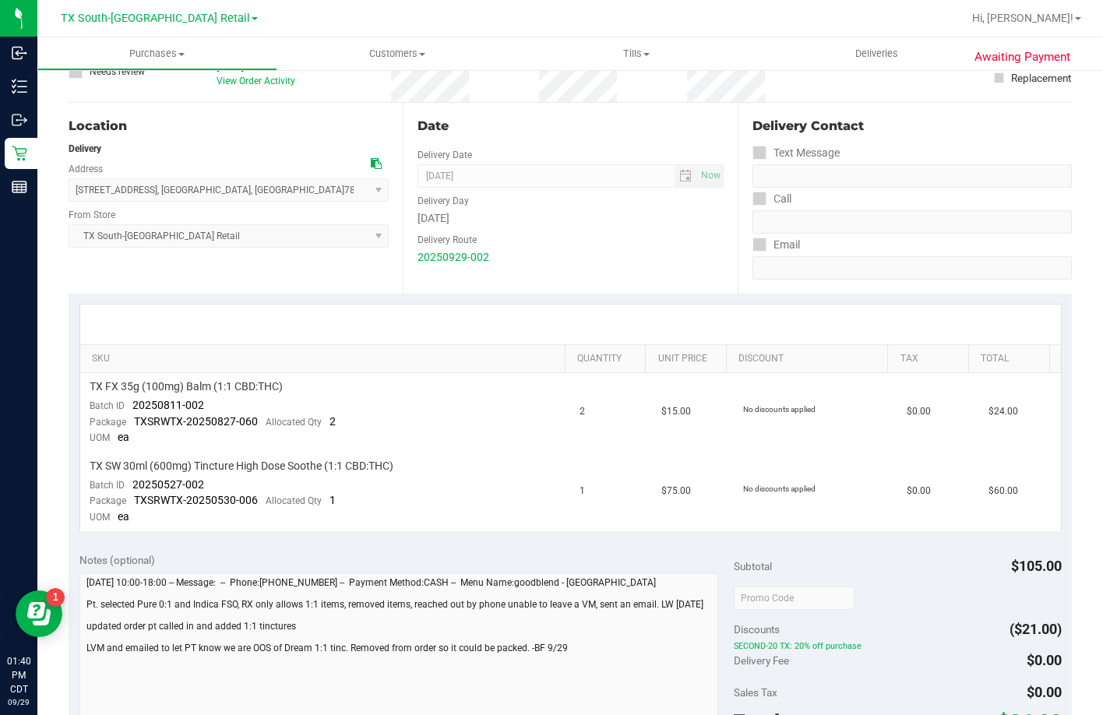
scroll to position [0, 0]
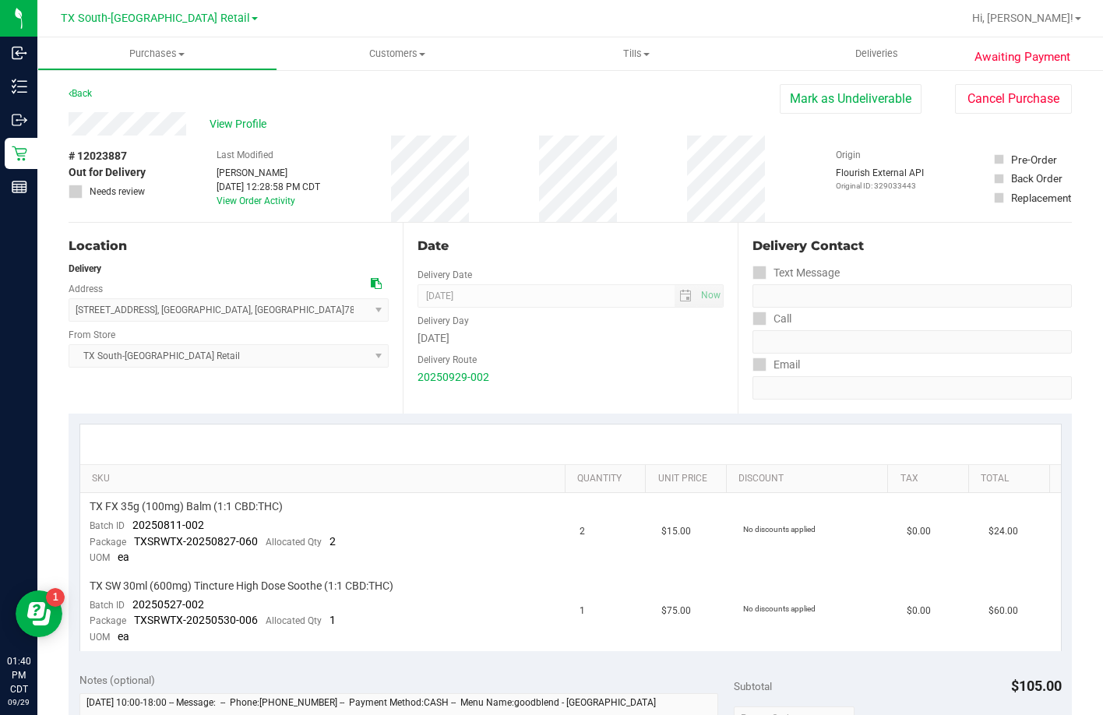
click at [319, 149] on div "Last Modified Will Bates Sep 29, 2025 12:28:58 PM CDT View Order Activity" at bounding box center [268, 178] width 104 height 86
drag, startPoint x: 206, startPoint y: 521, endPoint x: 128, endPoint y: 529, distance: 79.1
click at [128, 529] on td "TX FX 35g (100mg) Balm (1:1 CBD:THC) Batch ID 20250811-002 Package TXSRWTX-2025…" at bounding box center [325, 532] width 491 height 79
drag, startPoint x: 174, startPoint y: 606, endPoint x: 131, endPoint y: 607, distance: 43.6
click at [131, 607] on td "TX SW 30ml (600mg) Tincture High Dose Soothe (1:1 CBD:THC) Batch ID 20250527-00…" at bounding box center [325, 611] width 491 height 79
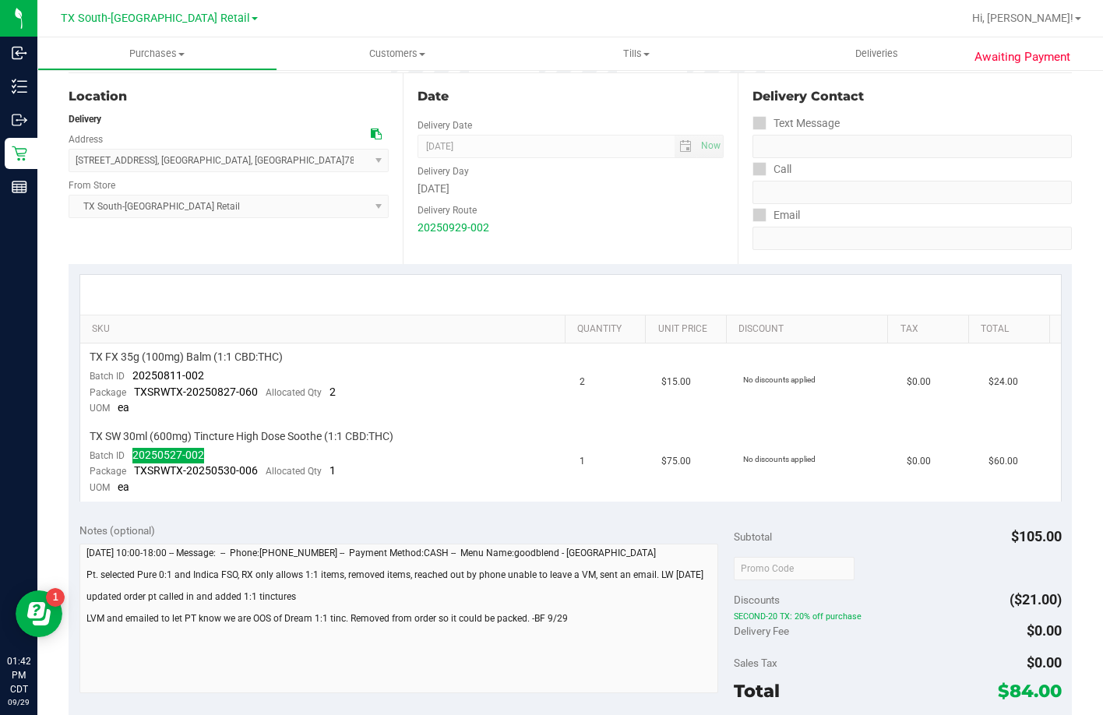
scroll to position [156, 0]
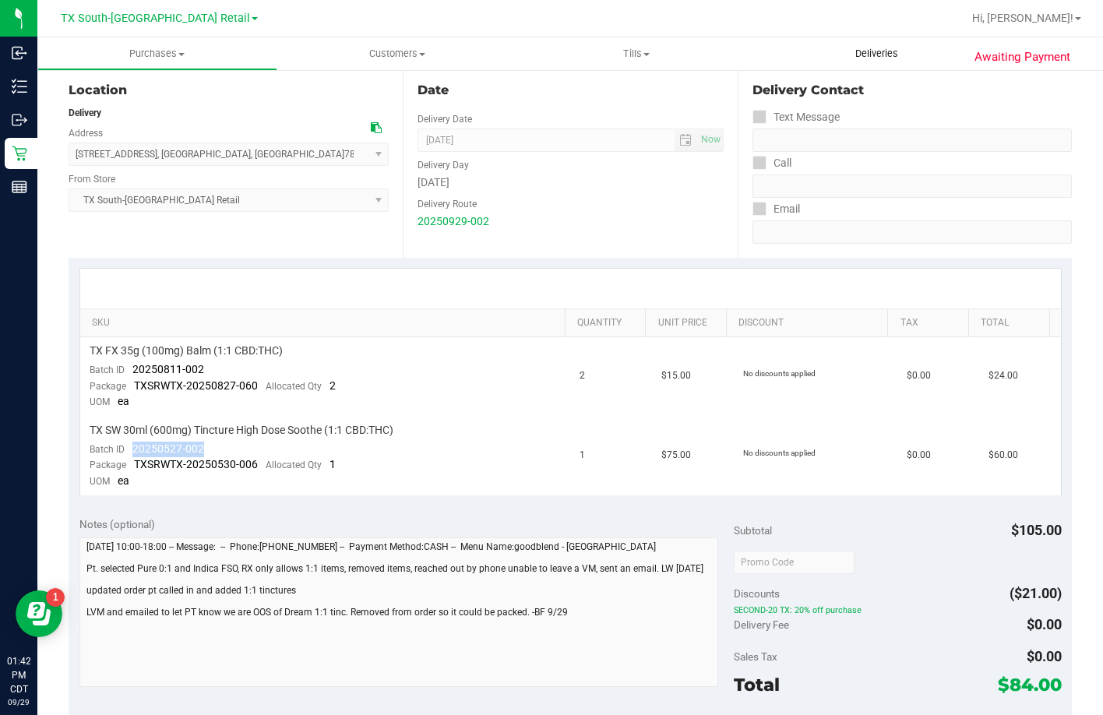
click at [871, 47] on span "Deliveries" at bounding box center [876, 54] width 85 height 14
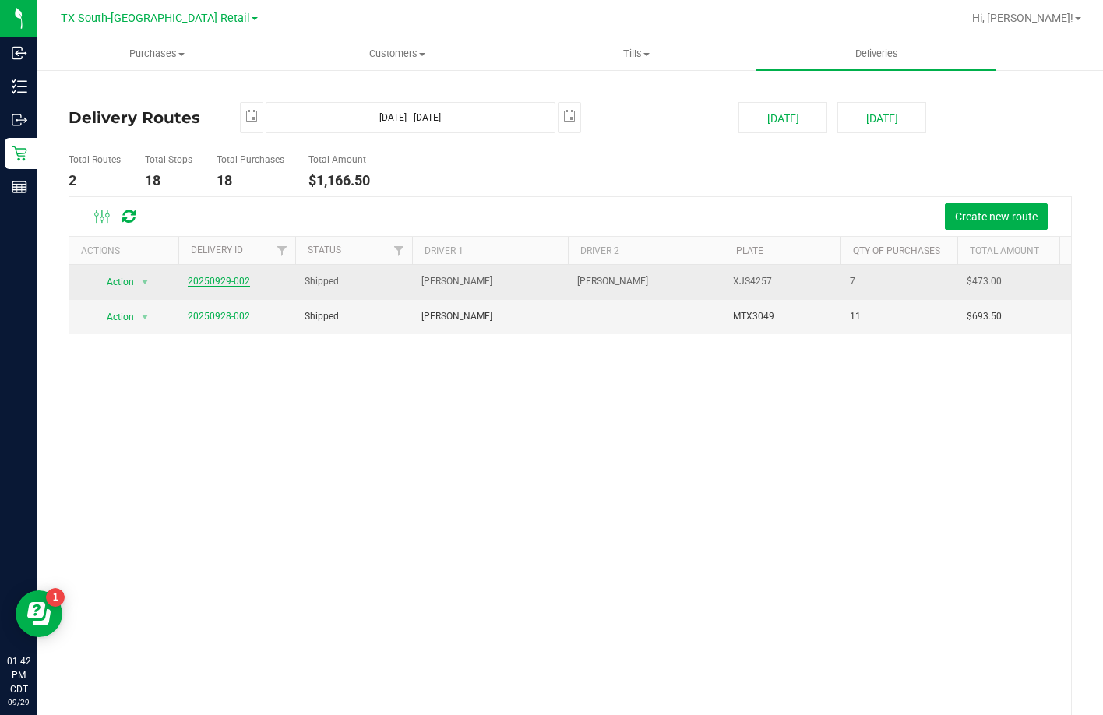
click at [246, 278] on link "20250929-002" at bounding box center [219, 281] width 62 height 11
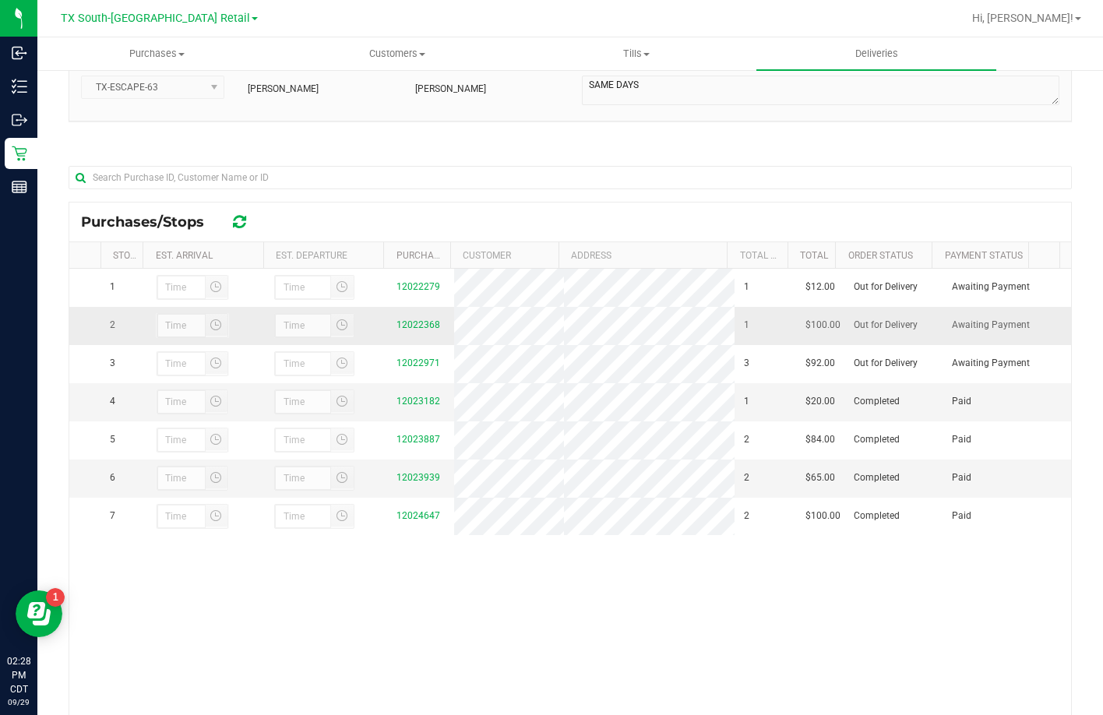
scroll to position [156, 0]
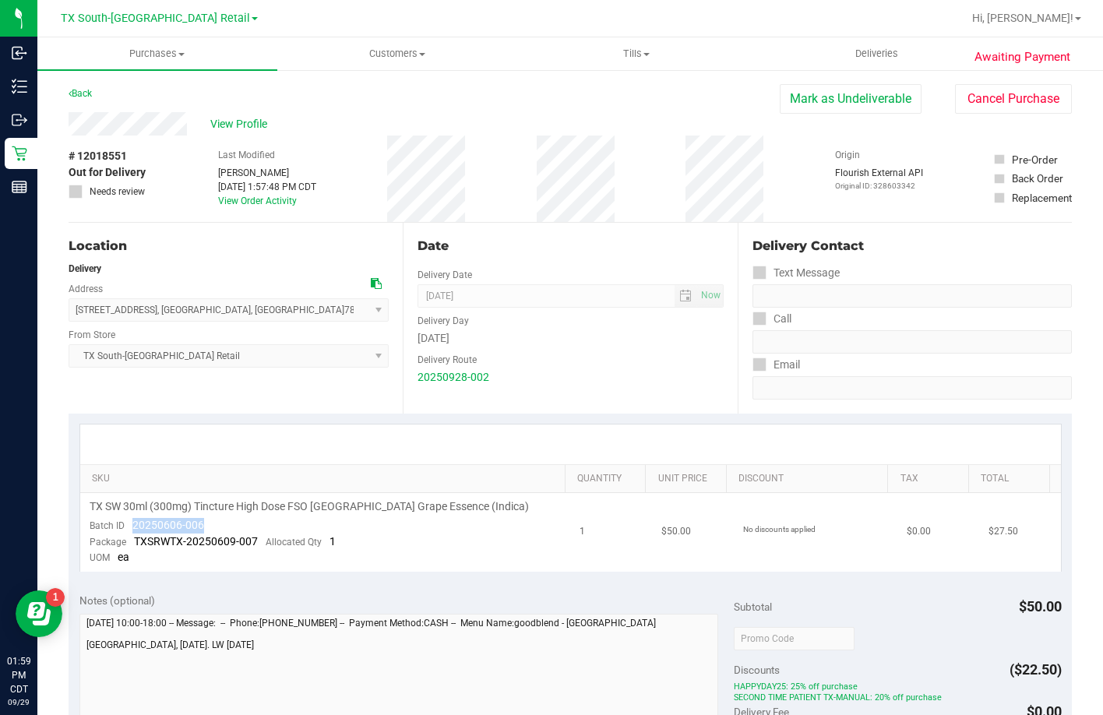
drag, startPoint x: 206, startPoint y: 522, endPoint x: 128, endPoint y: 532, distance: 79.3
click at [128, 532] on td "TX SW 30ml (300mg) Tincture High Dose FSO [GEOGRAPHIC_DATA] Grape Essence (Indi…" at bounding box center [325, 532] width 491 height 79
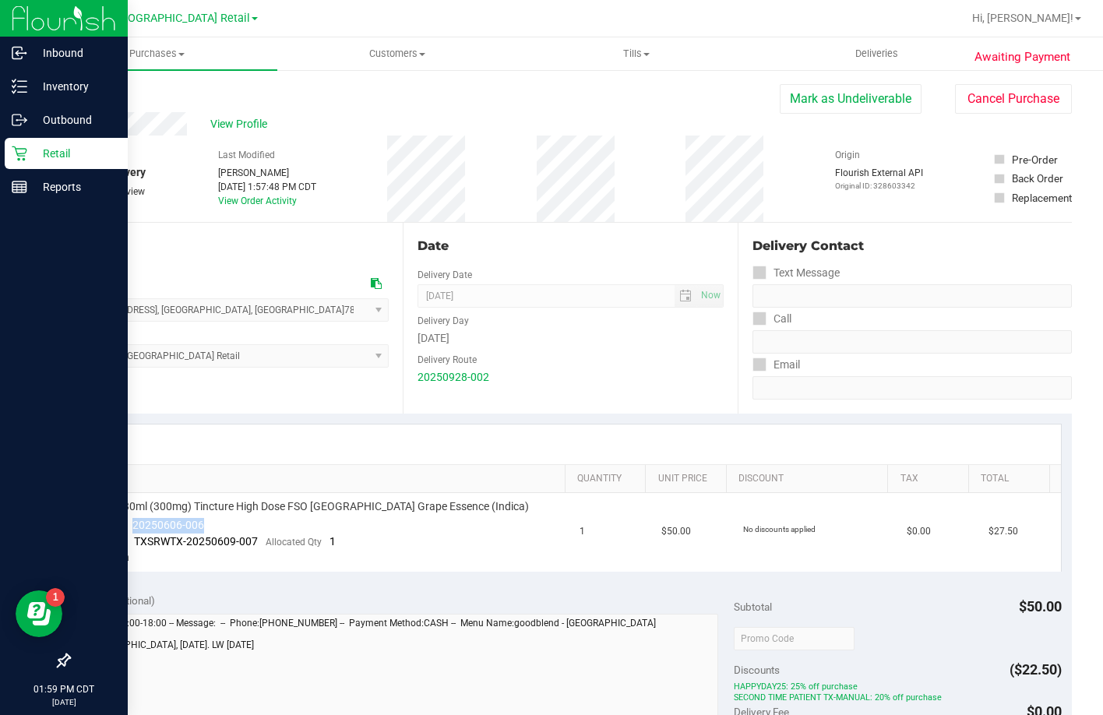
copy span "20250606-006"
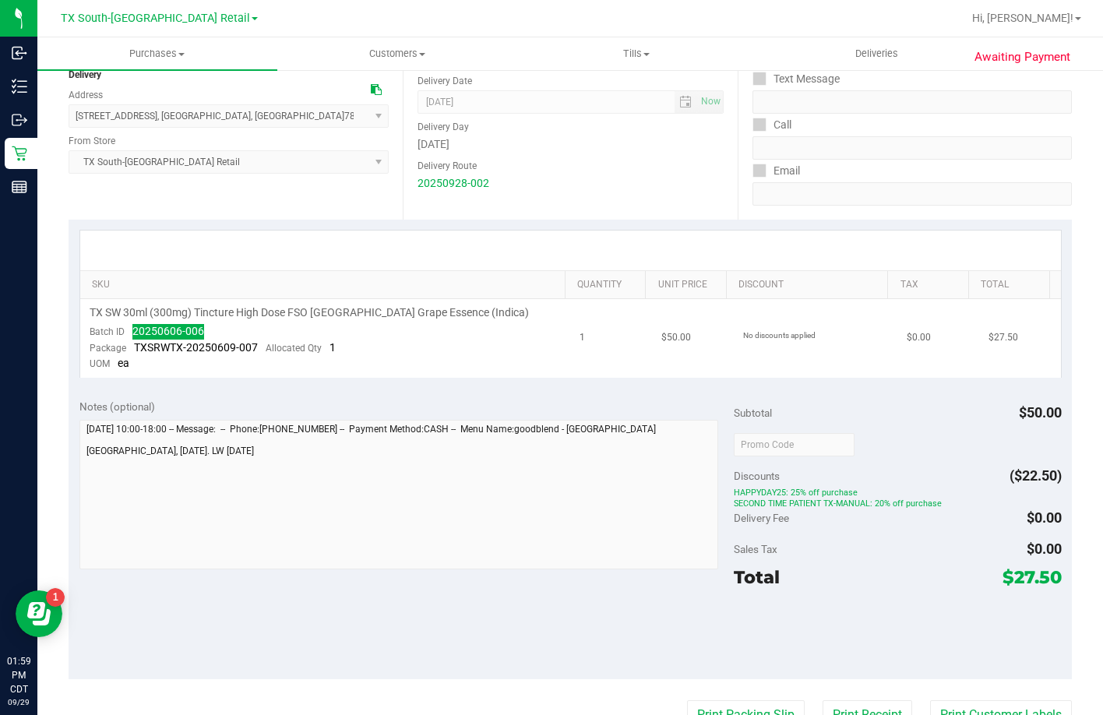
scroll to position [234, 0]
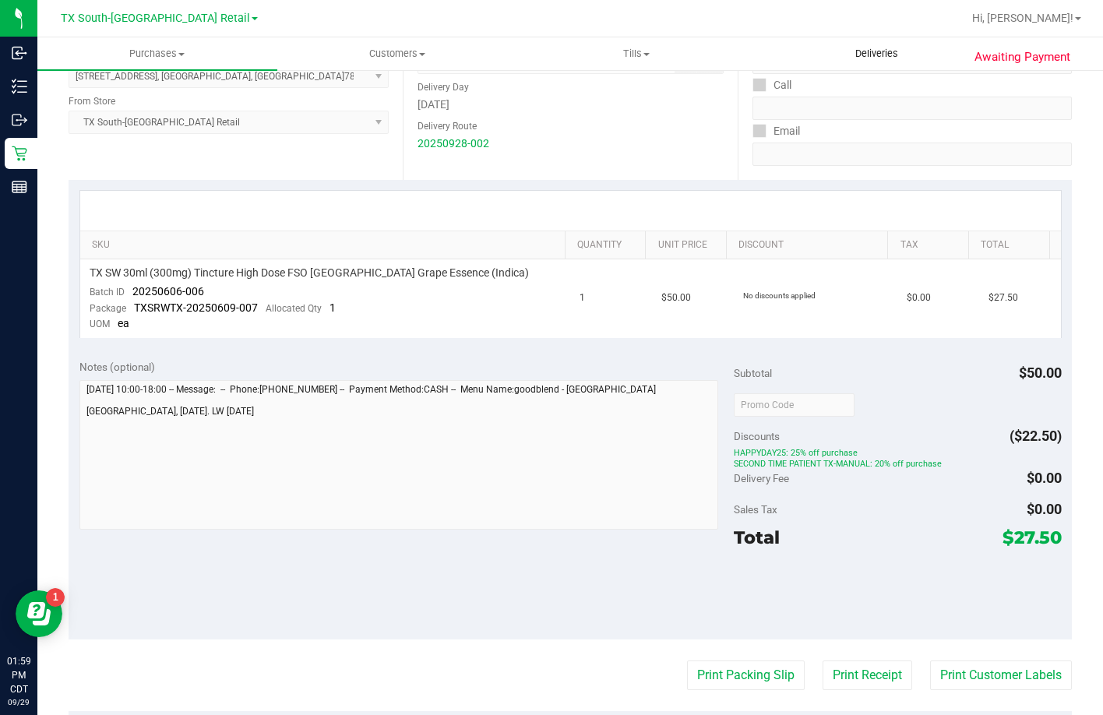
click at [894, 61] on uib-tab-heading "Deliveries" at bounding box center [876, 53] width 238 height 31
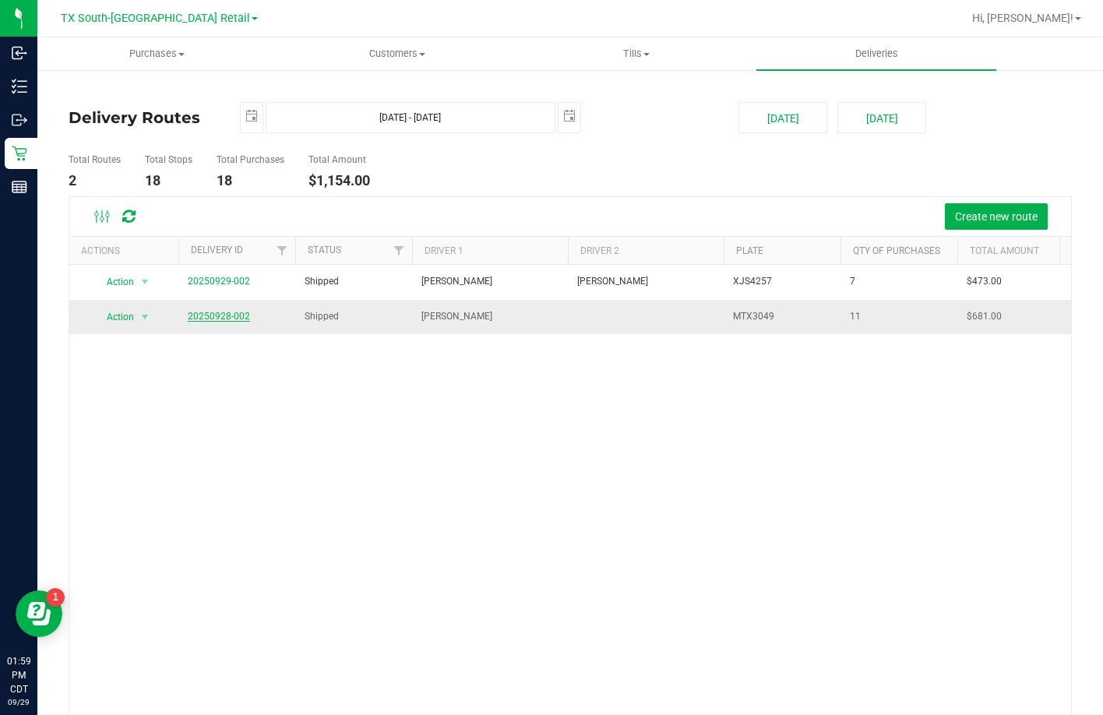
click at [200, 317] on link "20250928-002" at bounding box center [219, 316] width 62 height 11
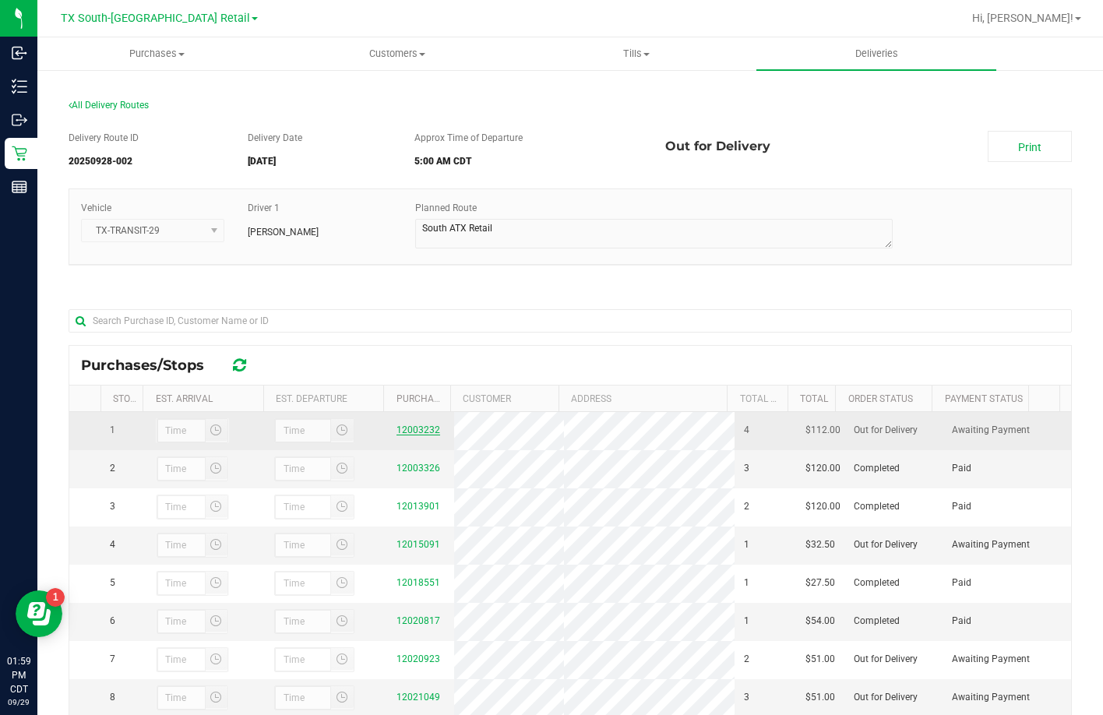
click at [423, 432] on link "12003232" at bounding box center [418, 429] width 44 height 11
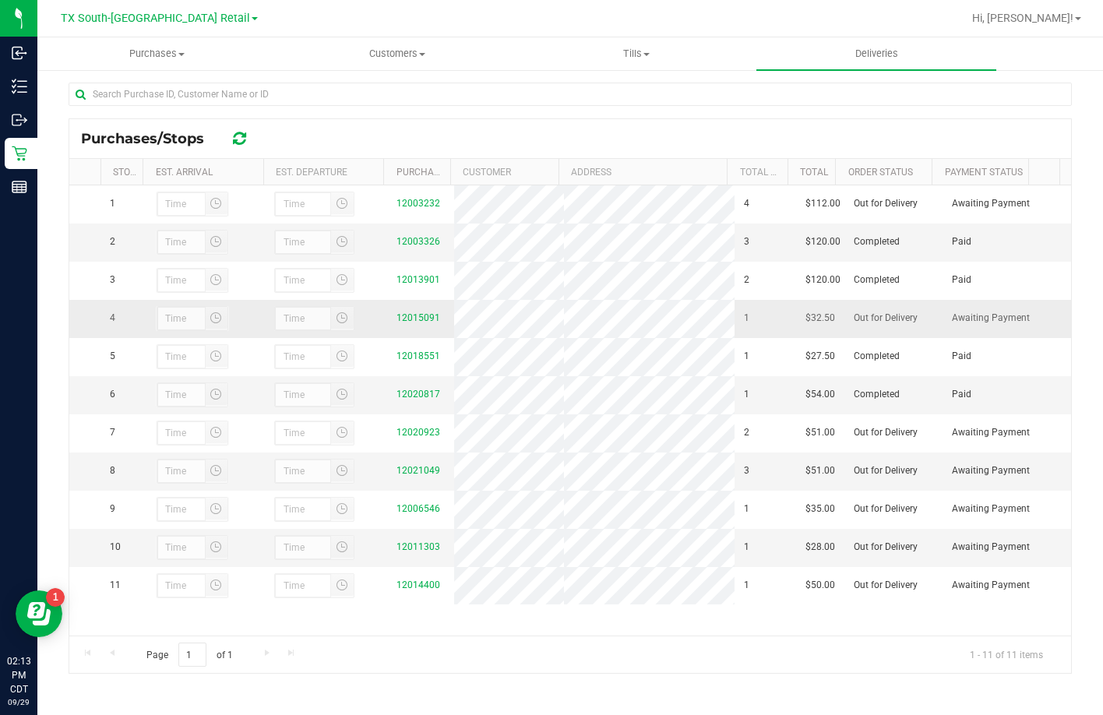
scroll to position [16, 0]
click at [600, 670] on div "Page 1 of 1 1 - 11 of 11 items" at bounding box center [569, 653] width 1001 height 37
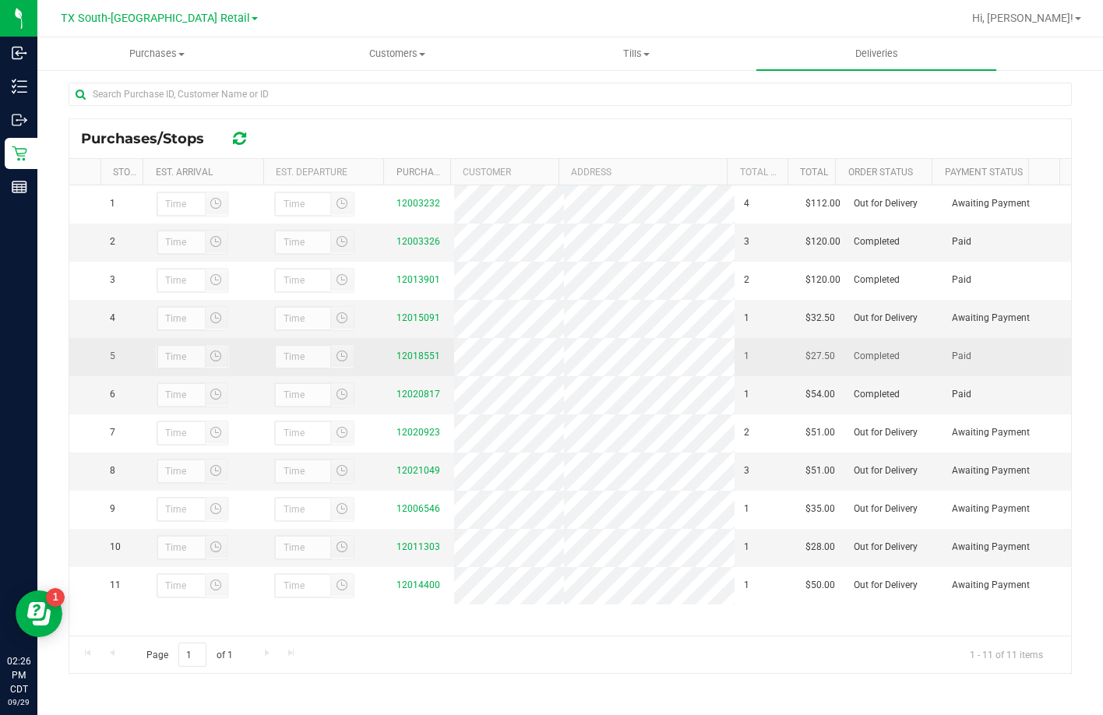
scroll to position [19, 0]
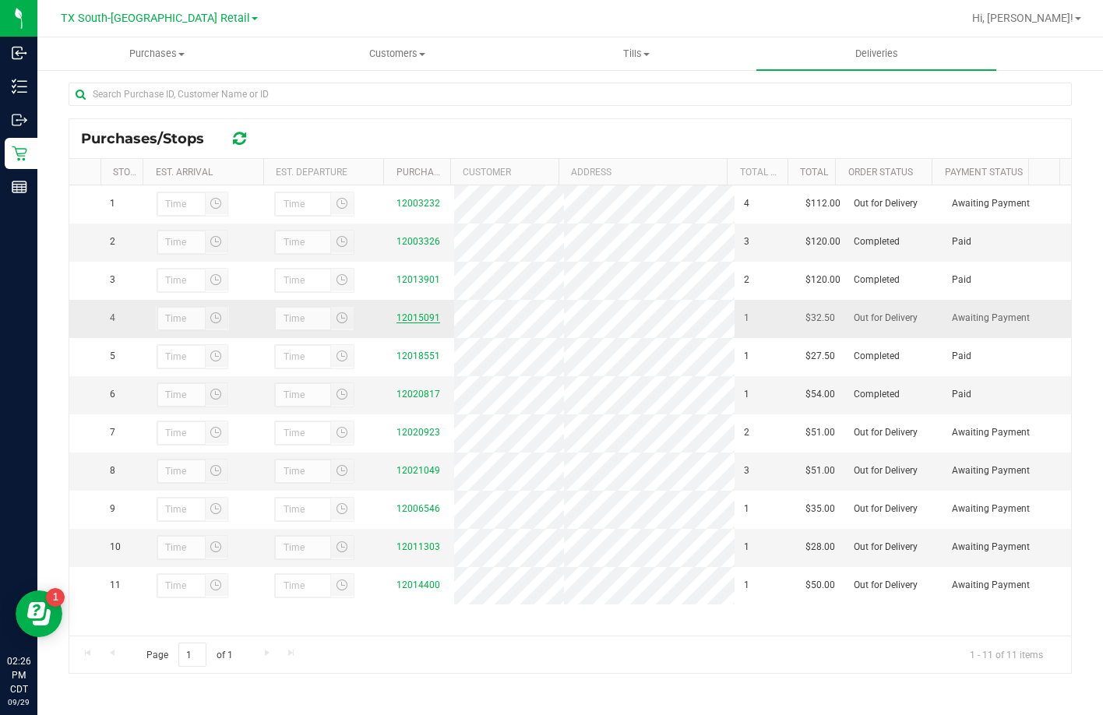
click at [417, 315] on link "12015091" at bounding box center [418, 317] width 44 height 11
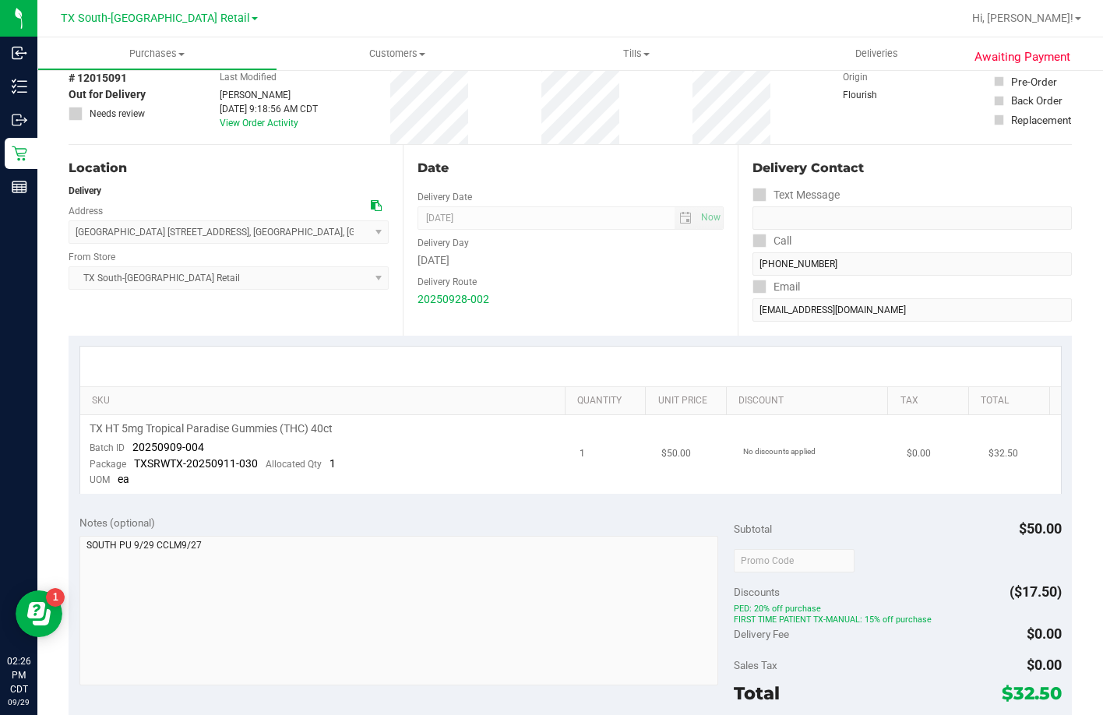
scroll to position [156, 0]
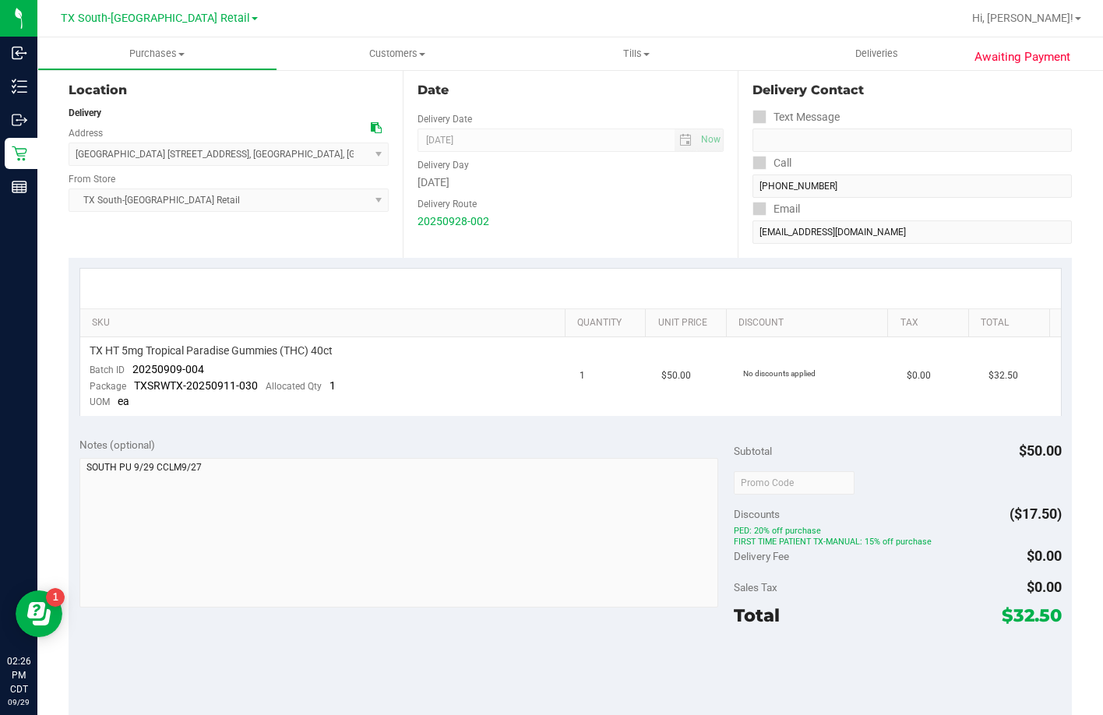
click at [885, 536] on span "FIRST TIME PATIENT TX-MANUAL: 15% off purchase" at bounding box center [896, 541] width 327 height 11
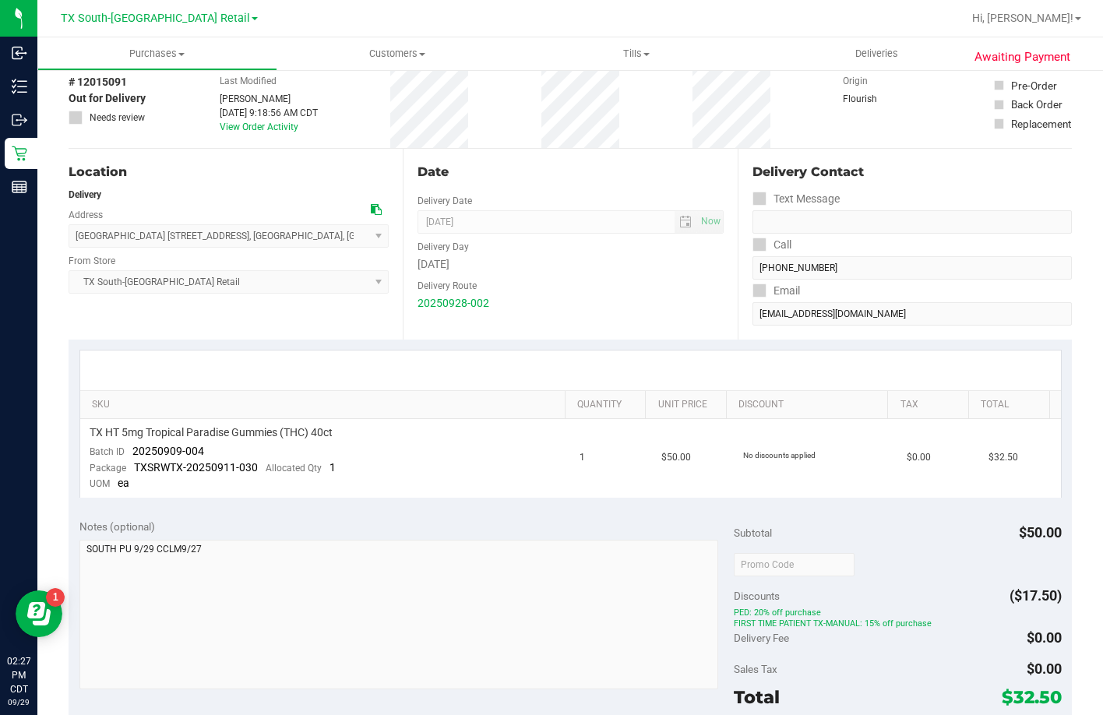
scroll to position [0, 0]
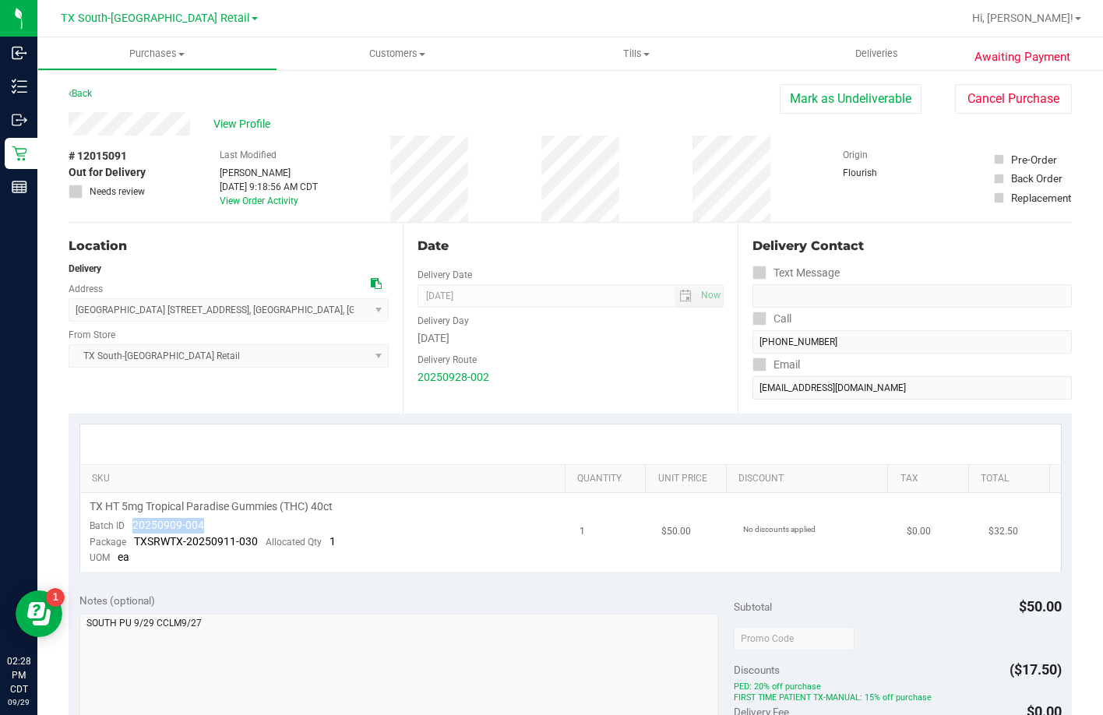
drag, startPoint x: 206, startPoint y: 524, endPoint x: 124, endPoint y: 527, distance: 82.6
click at [124, 527] on td "TX HT 5mg Tropical Paradise Gummies (THC) 40ct Batch ID 20250909-004 Package TX…" at bounding box center [325, 532] width 491 height 79
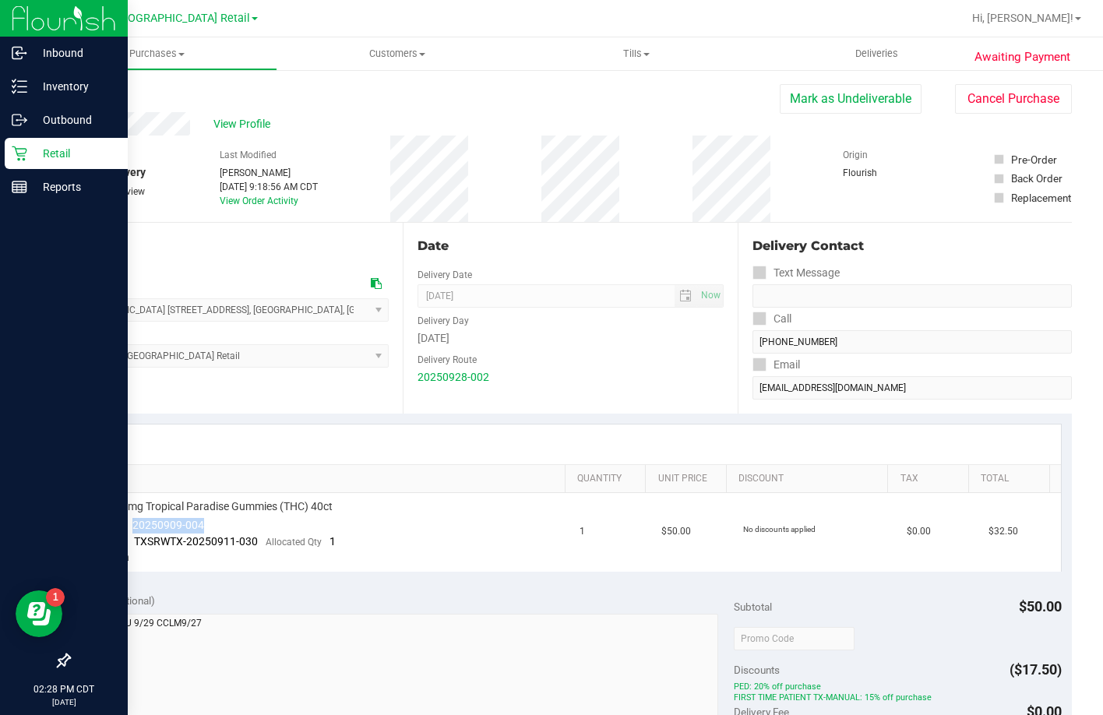
copy span "20250909-004"
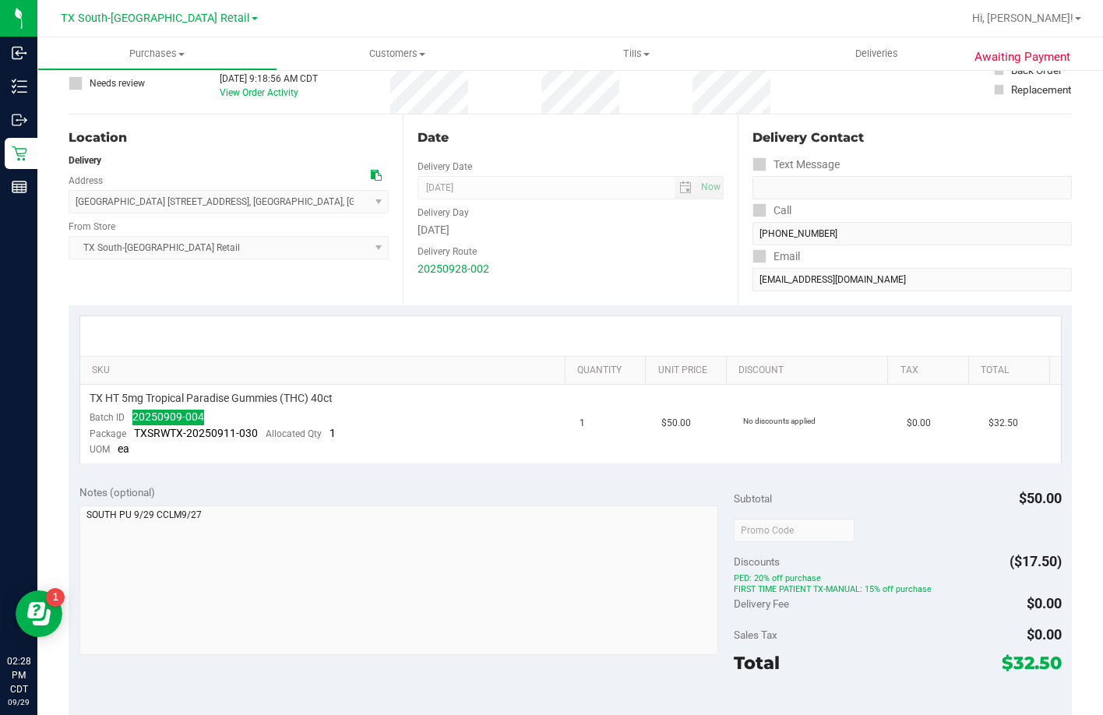
scroll to position [311, 0]
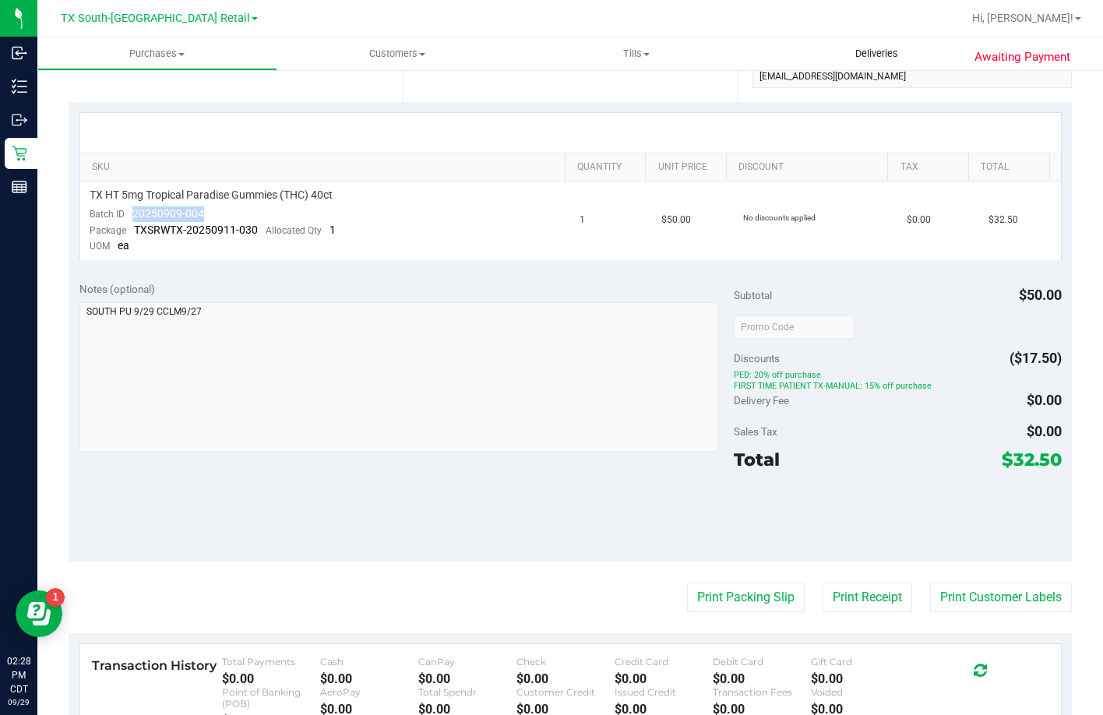
click at [884, 52] on span "Deliveries" at bounding box center [876, 54] width 85 height 14
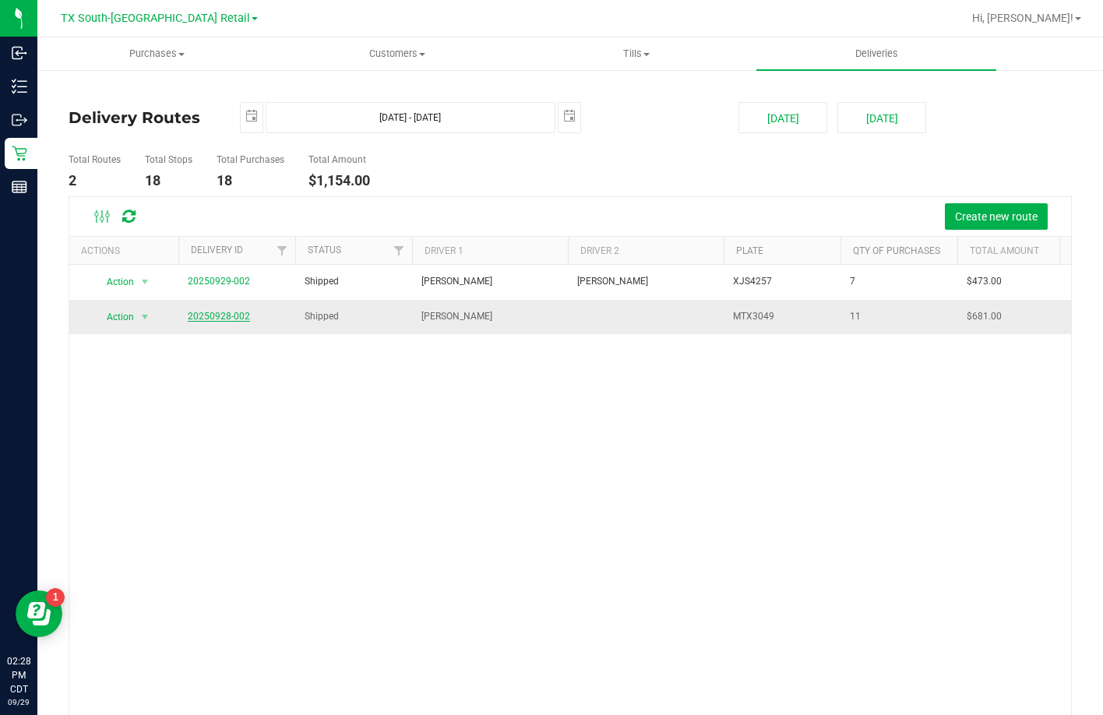
click at [228, 320] on link "20250928-002" at bounding box center [219, 316] width 62 height 11
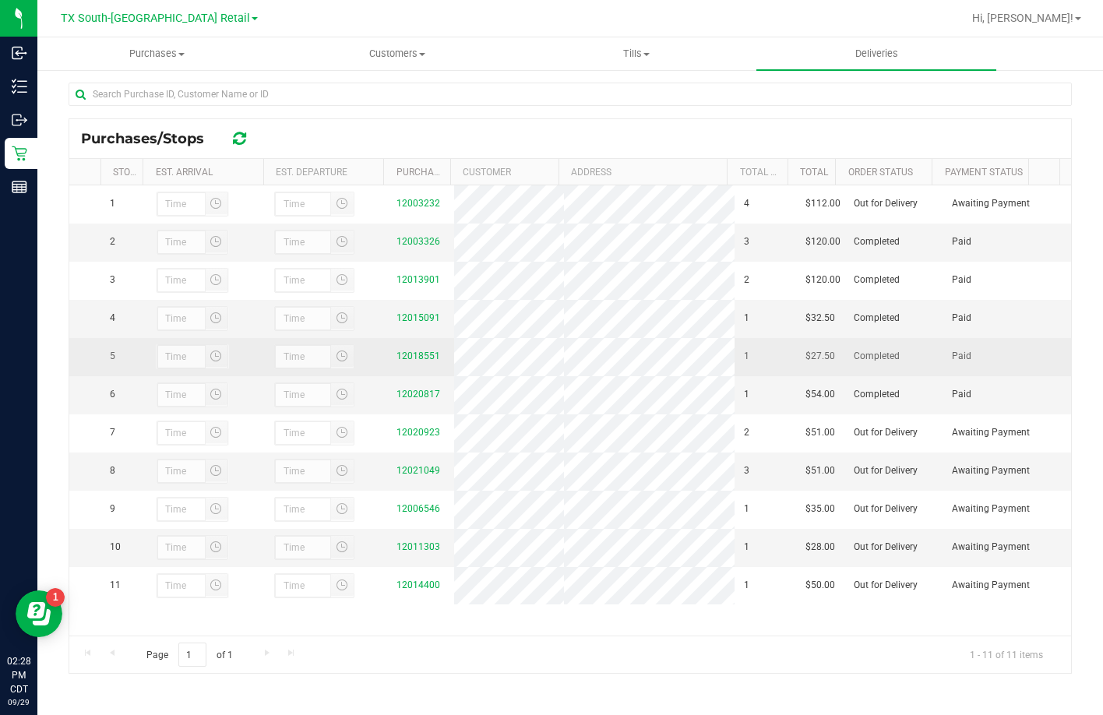
scroll to position [19, 0]
